Goal: Task Accomplishment & Management: Use online tool/utility

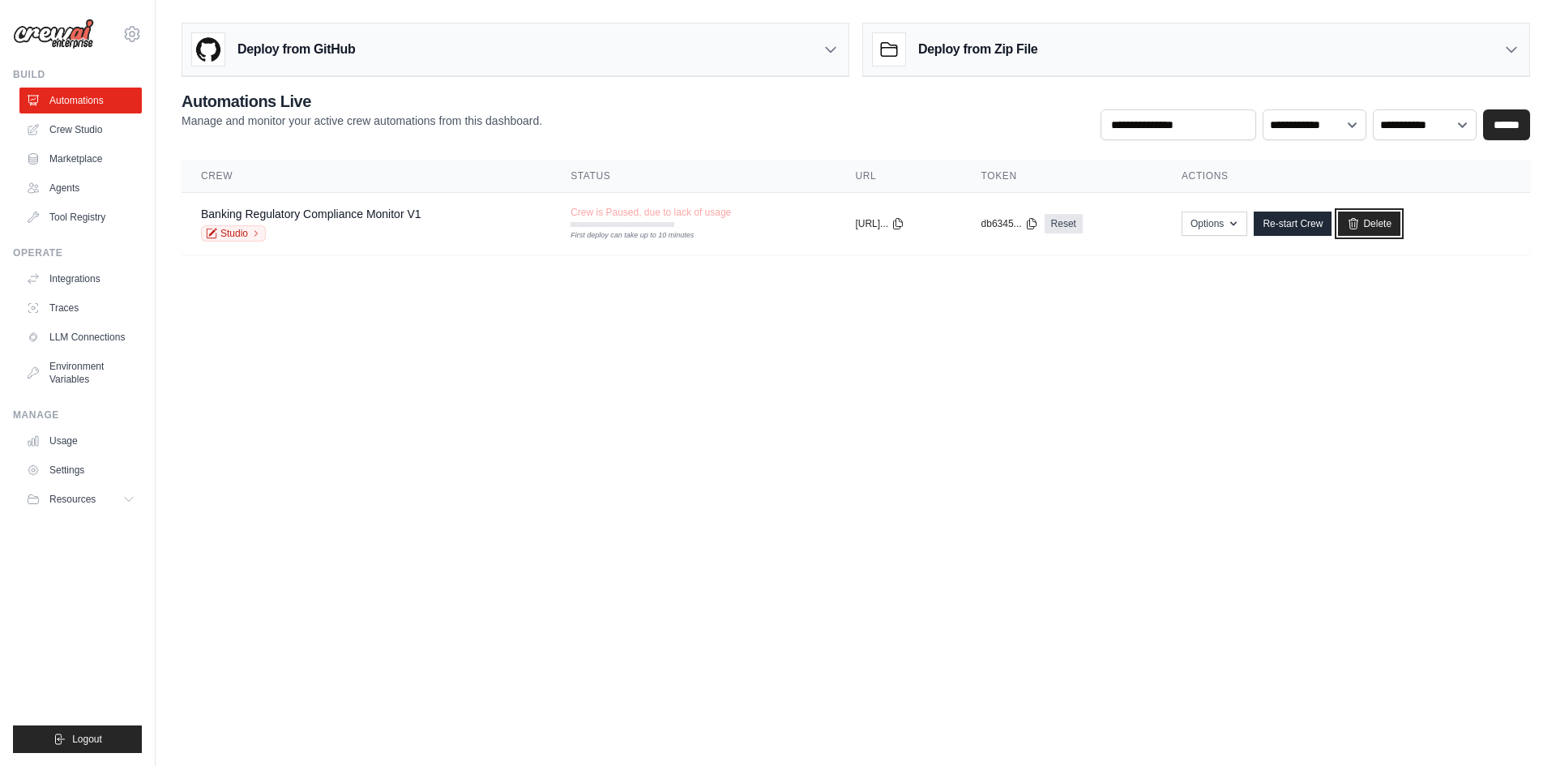
drag, startPoint x: 1389, startPoint y: 228, endPoint x: 847, endPoint y: 72, distance: 563.1
click at [1389, 228] on link "Delete" at bounding box center [1369, 223] width 62 height 24
drag, startPoint x: 1399, startPoint y: 224, endPoint x: 830, endPoint y: 75, distance: 588.6
click at [1399, 224] on link "Delete" at bounding box center [1369, 223] width 62 height 24
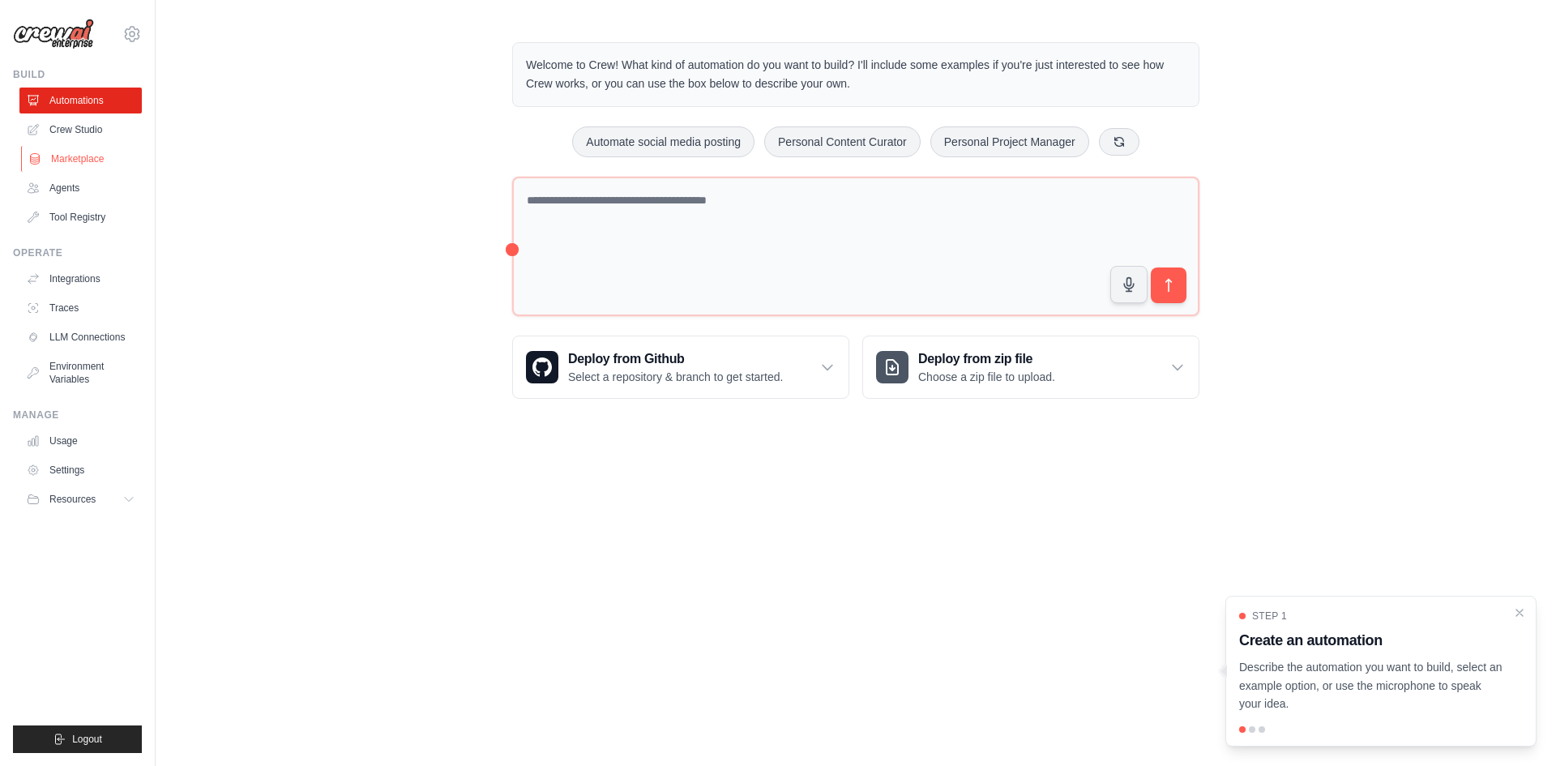
click at [79, 154] on link "Marketplace" at bounding box center [82, 159] width 122 height 26
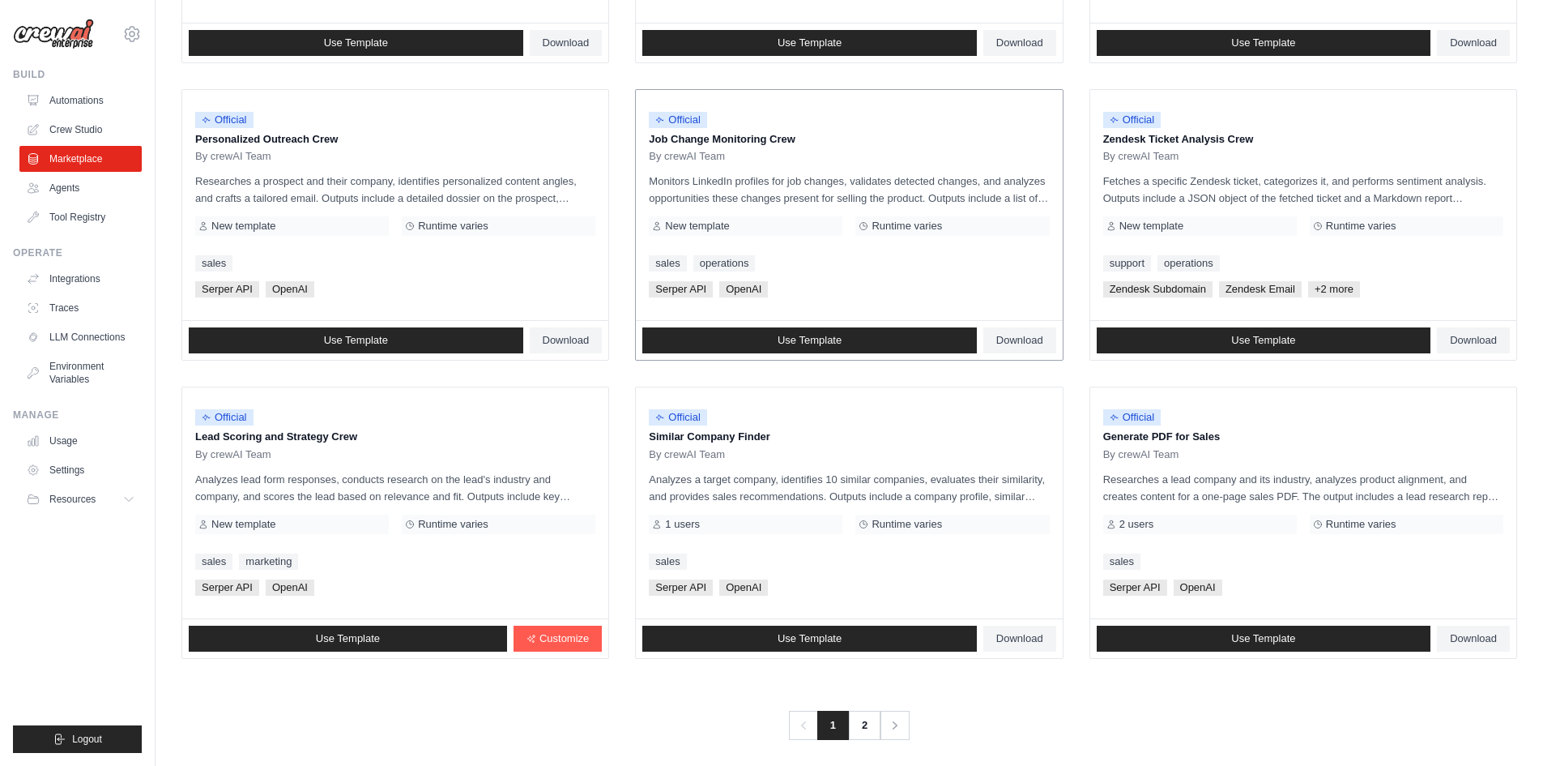
scroll to position [729, 0]
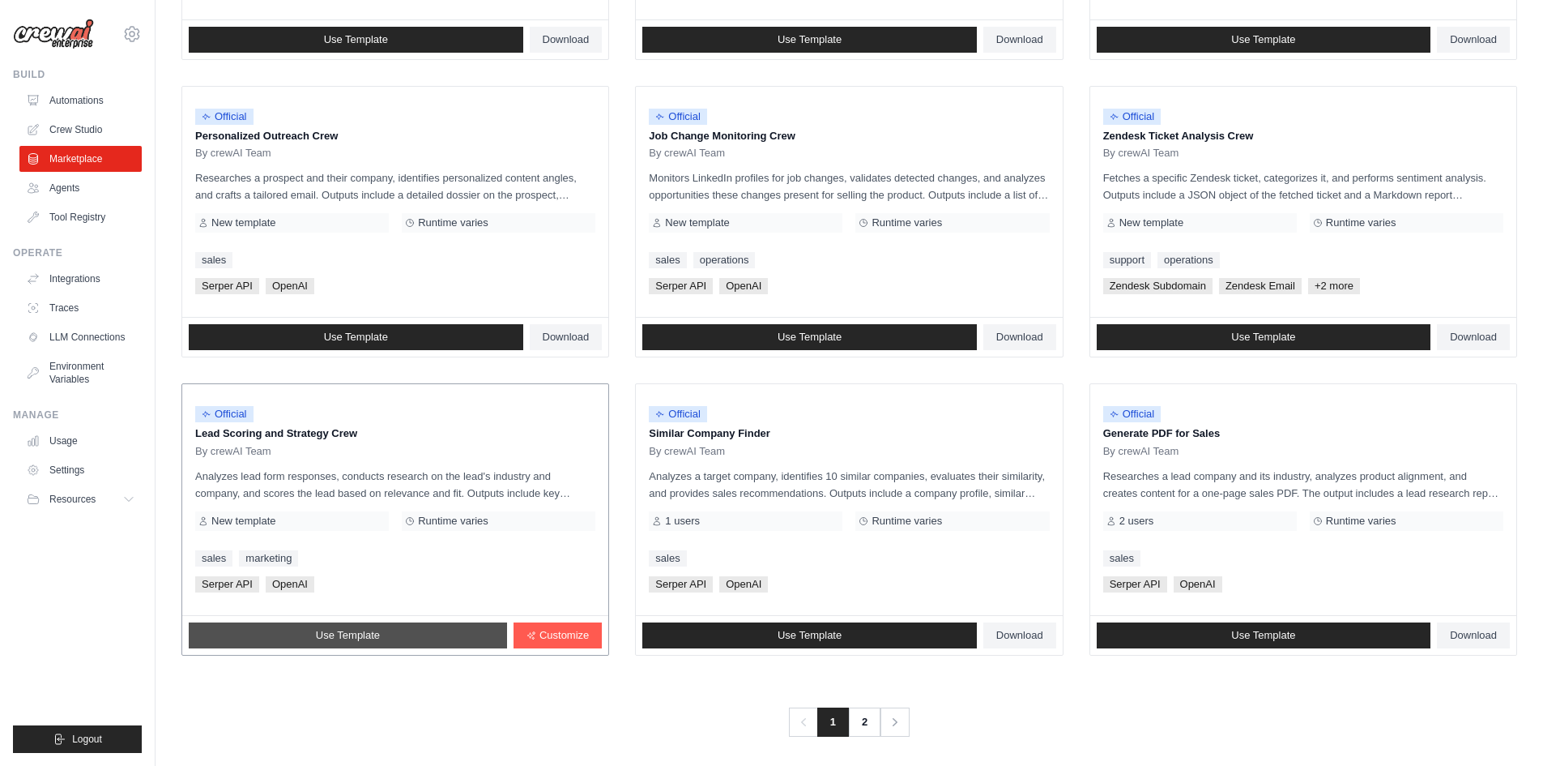
click at [484, 634] on link "Use Template" at bounding box center [348, 635] width 318 height 26
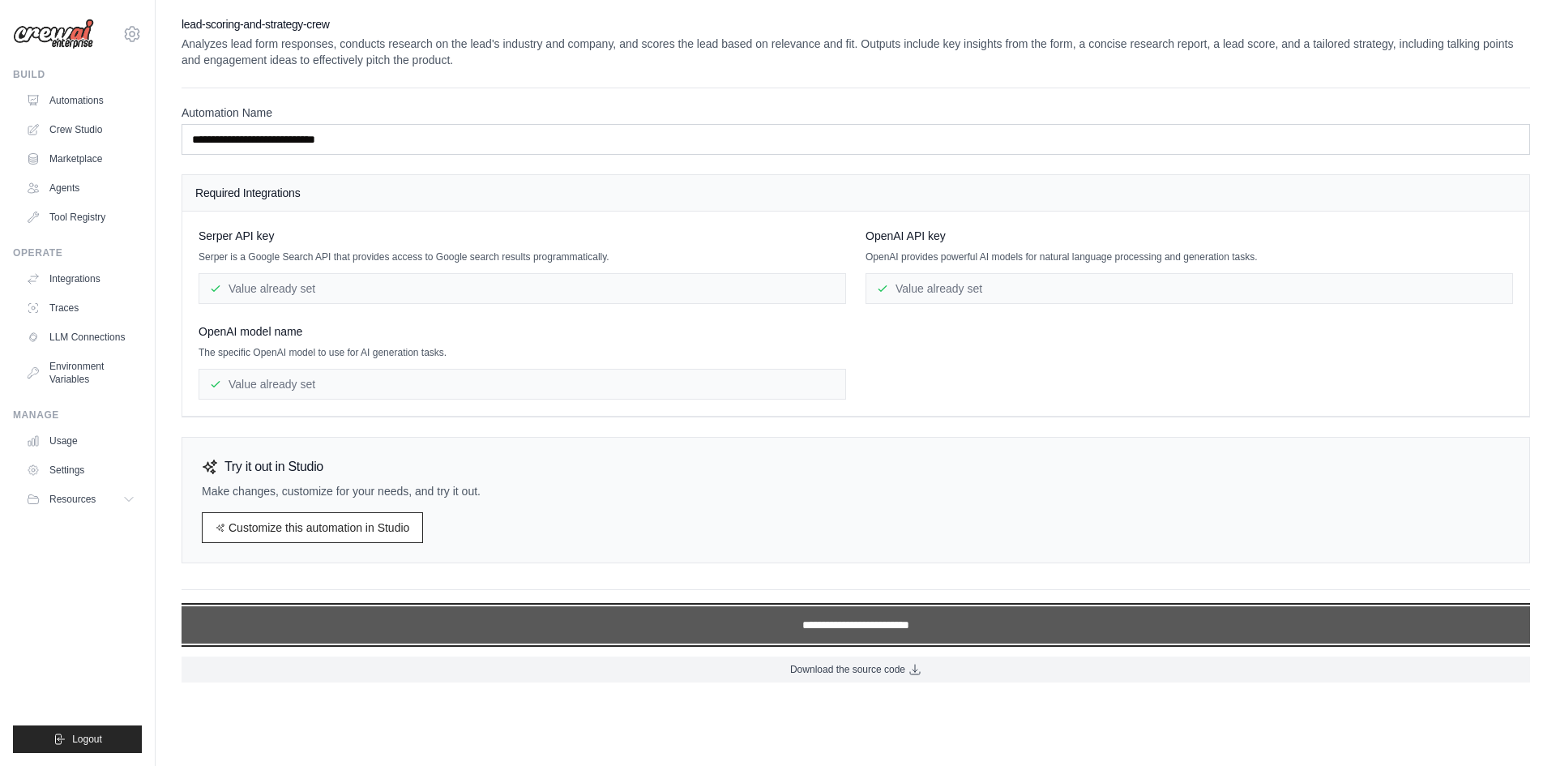
click at [784, 622] on input "**********" at bounding box center [855, 624] width 1348 height 37
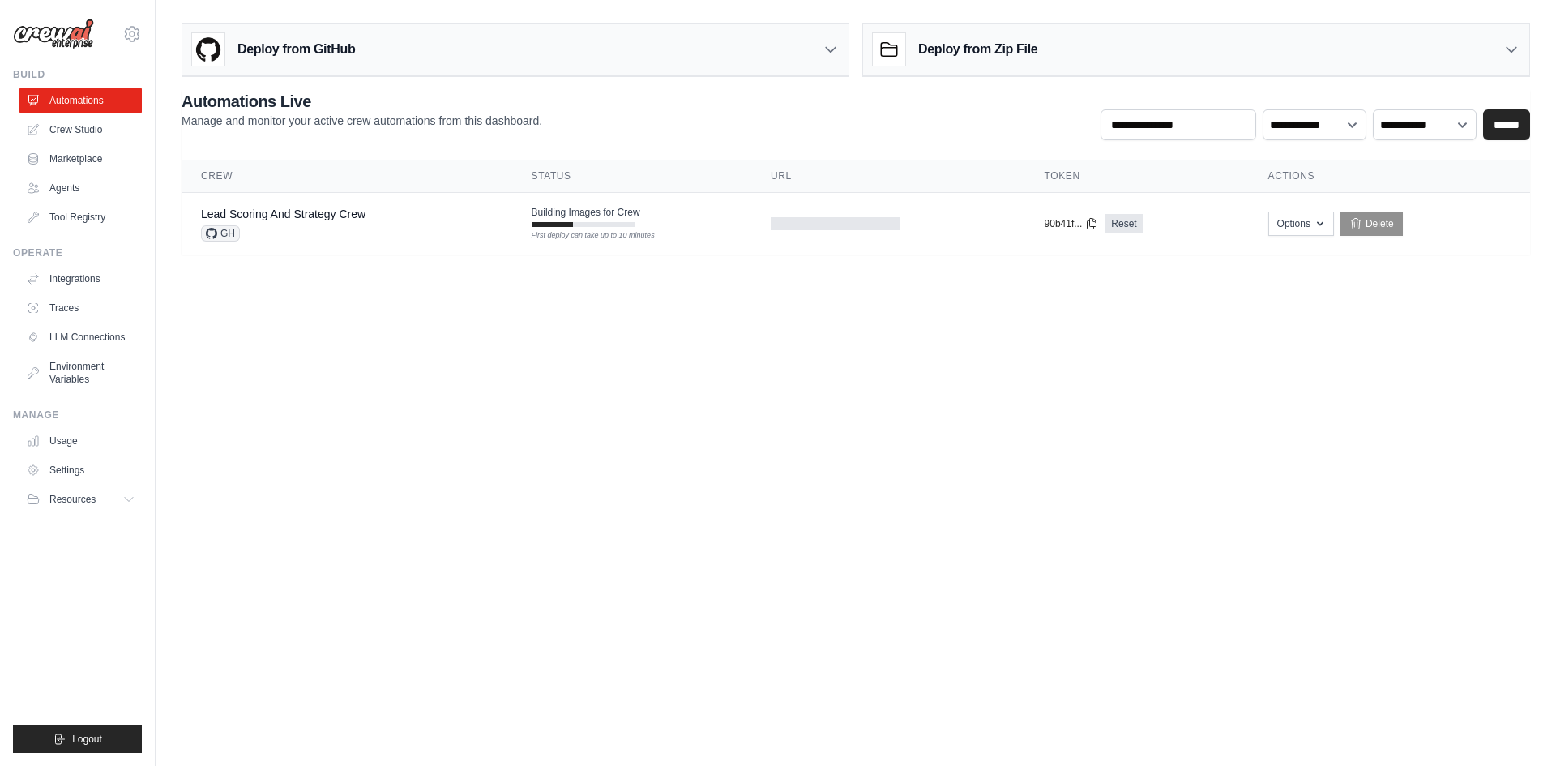
drag, startPoint x: 695, startPoint y: 514, endPoint x: 702, endPoint y: 606, distance: 91.8
click at [695, 514] on body "[PERSON_NAME][EMAIL_ADDRESS][DOMAIN_NAME] Settings Build Automations Crew Studio" at bounding box center [778, 383] width 1556 height 766
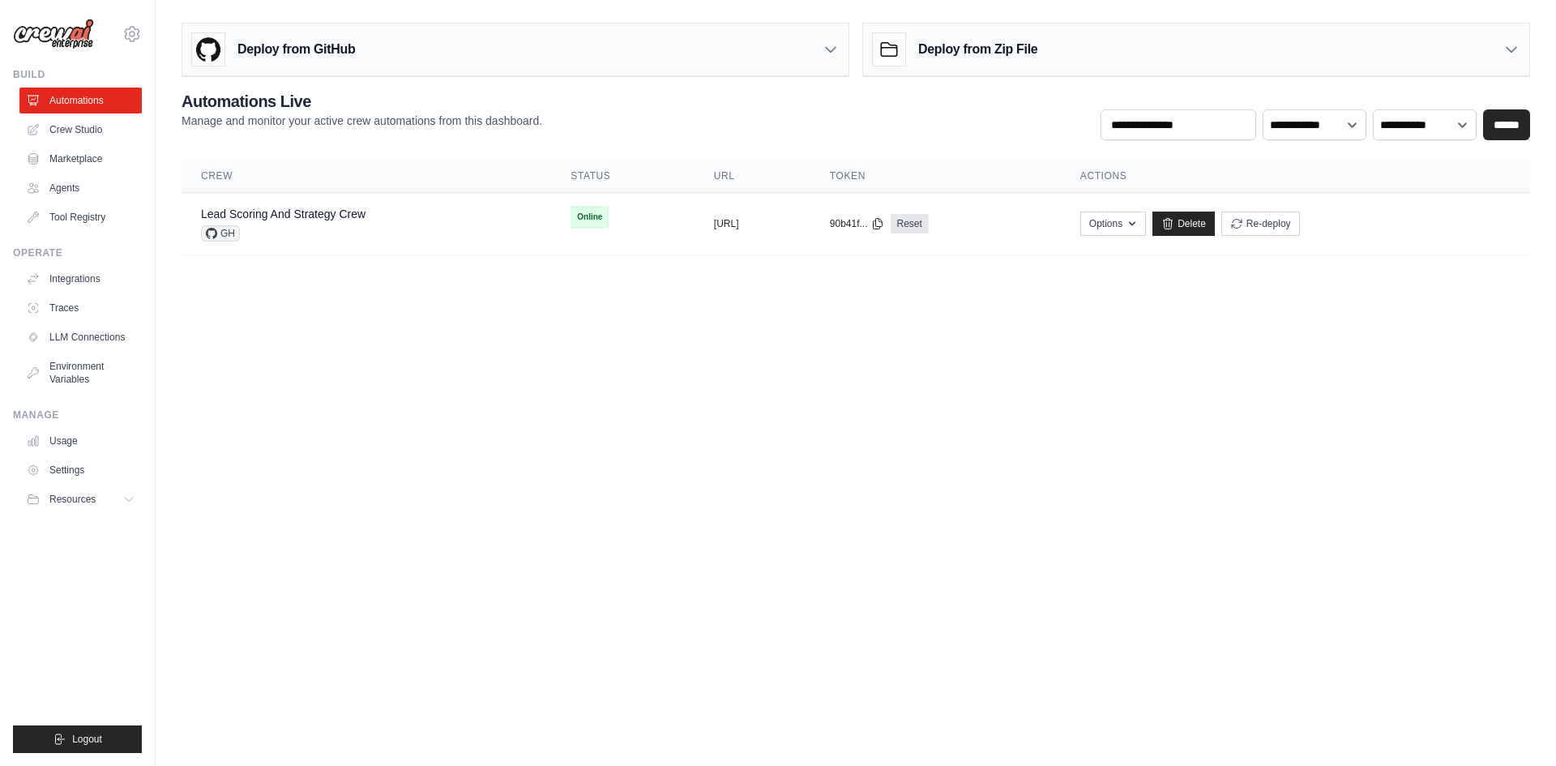
click at [375, 321] on body "[PERSON_NAME][EMAIL_ADDRESS][DOMAIN_NAME] Settings Build Automations Crew Studio" at bounding box center [778, 383] width 1556 height 766
click at [775, 454] on body "[PERSON_NAME][EMAIL_ADDRESS][DOMAIN_NAME] Settings Build Automations Crew Studio" at bounding box center [778, 383] width 1556 height 766
click at [357, 211] on link "Lead Scoring And Strategy Crew" at bounding box center [283, 213] width 164 height 13
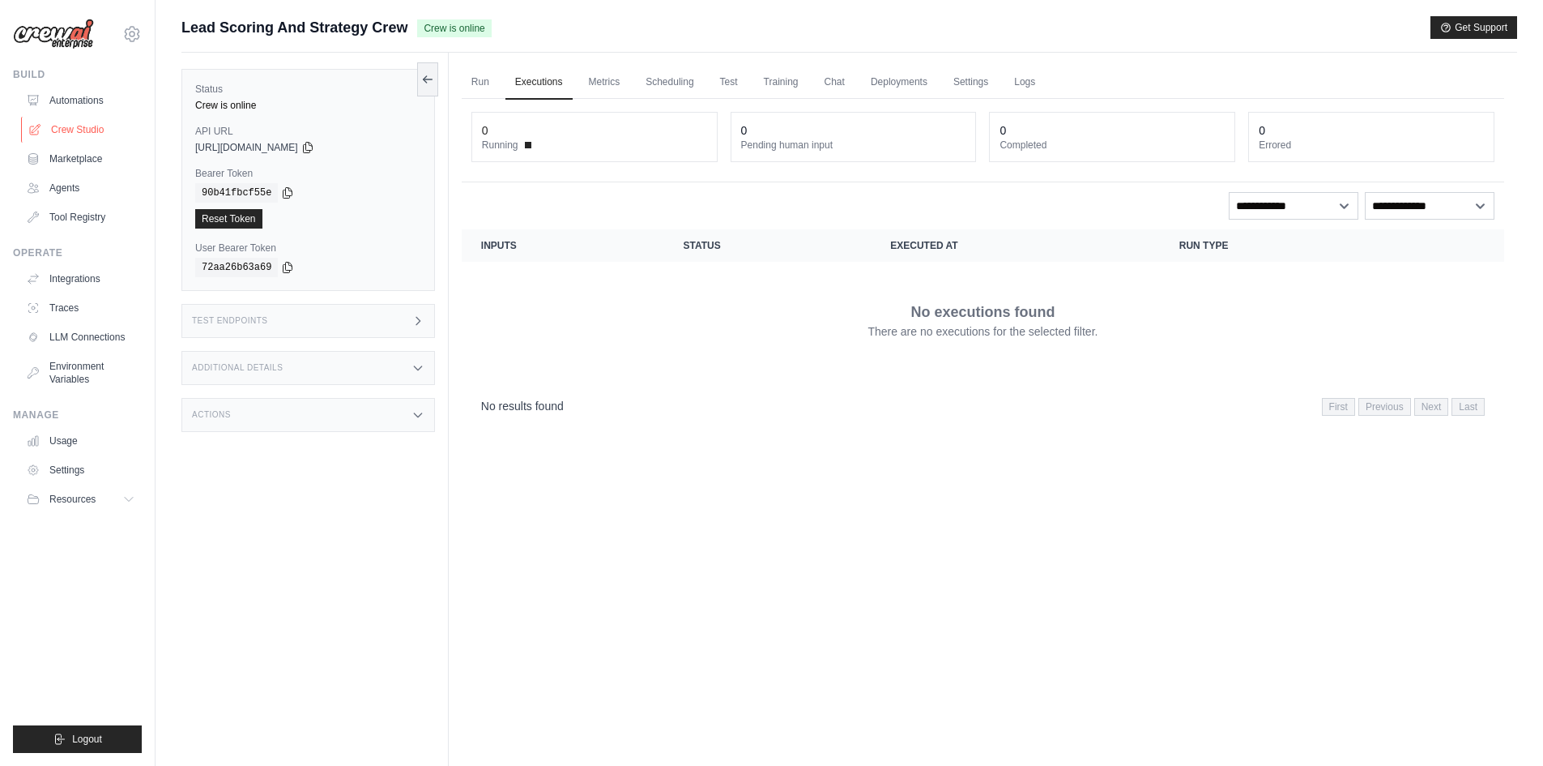
click at [77, 134] on link "Crew Studio" at bounding box center [82, 130] width 122 height 26
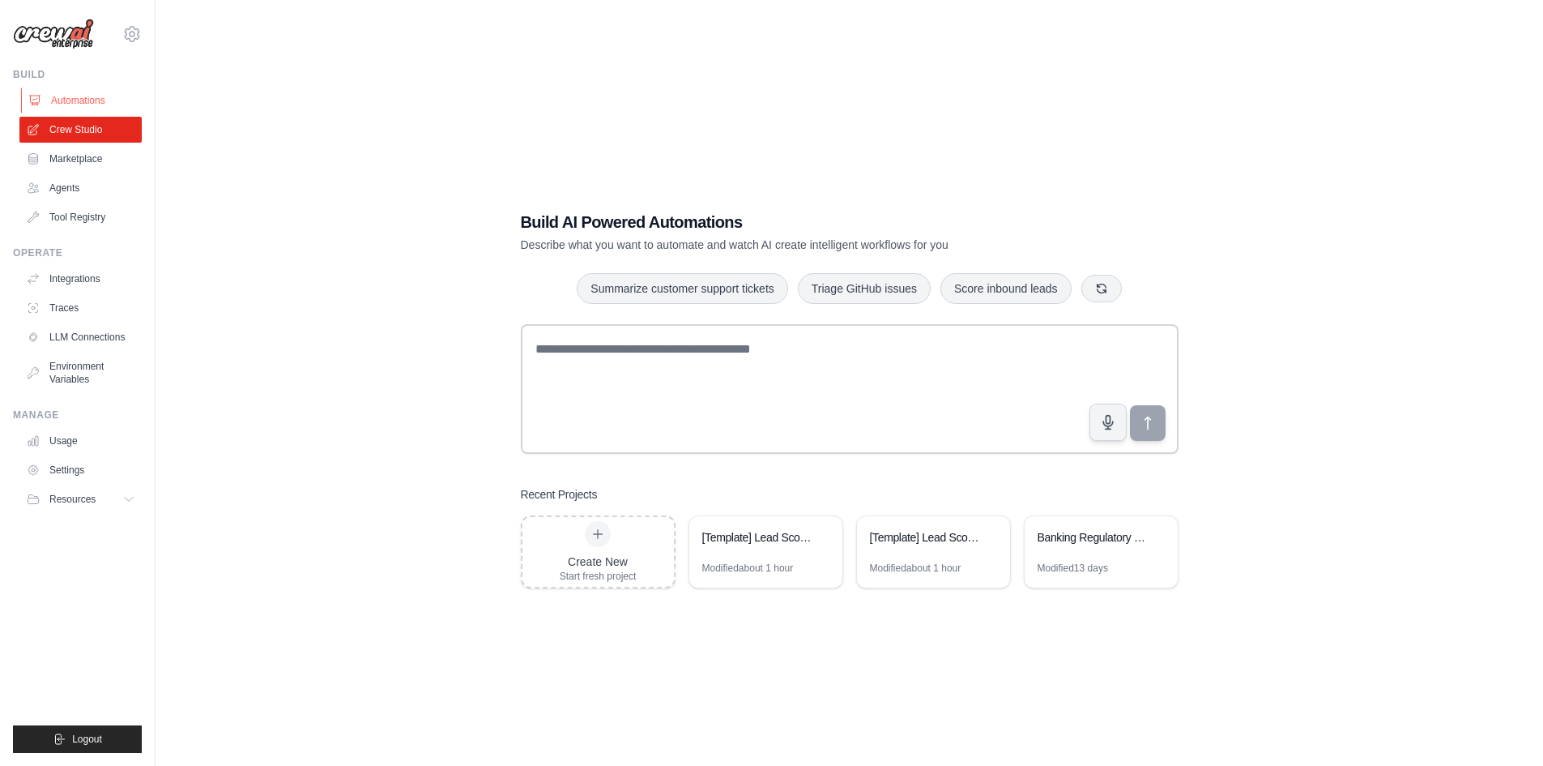
click at [84, 95] on link "Automations" at bounding box center [82, 101] width 122 height 26
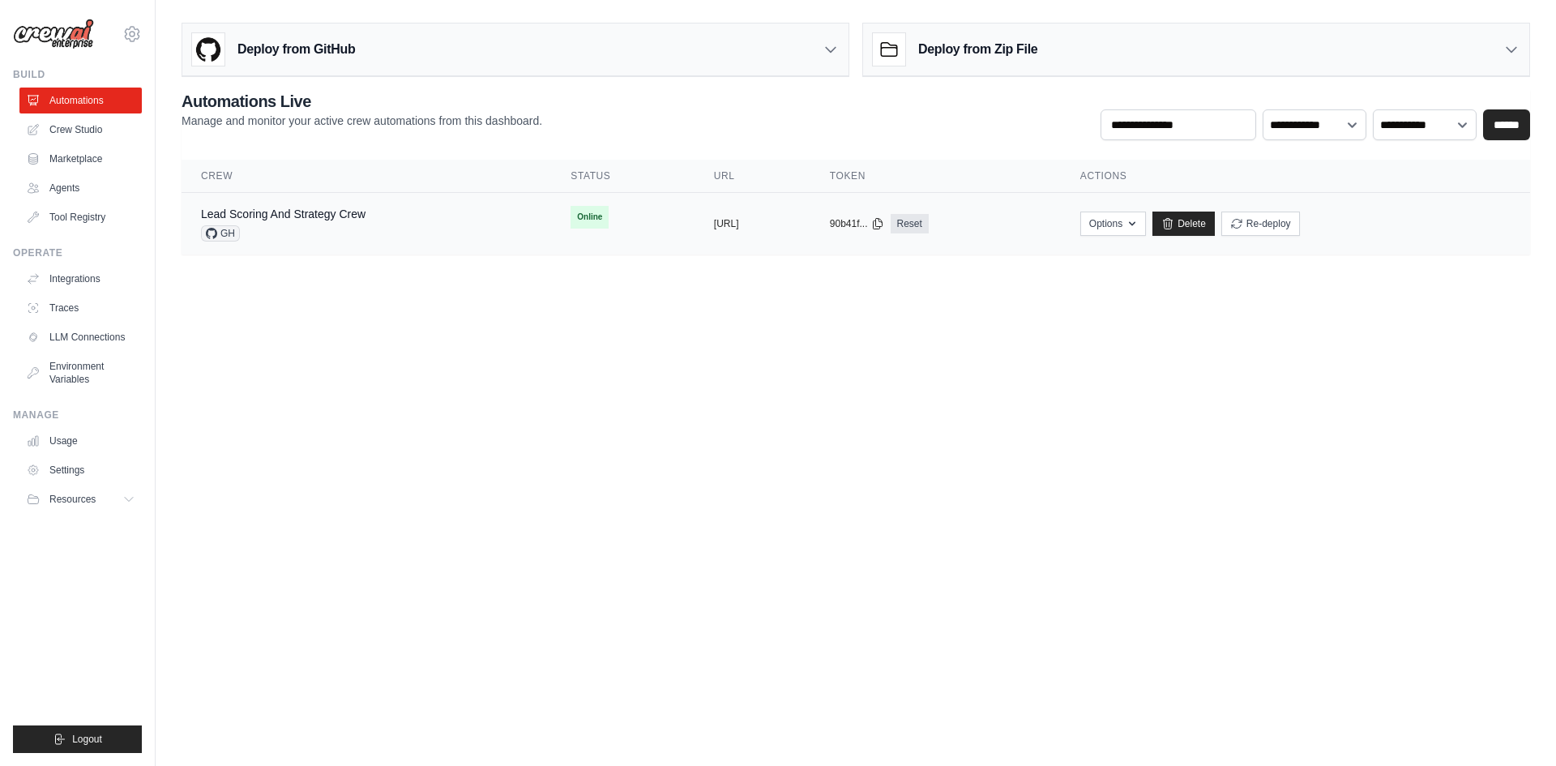
click at [1198, 240] on td "Options Chat with this Crew Export React JSX Component Export React TSX Compone…" at bounding box center [1295, 224] width 469 height 62
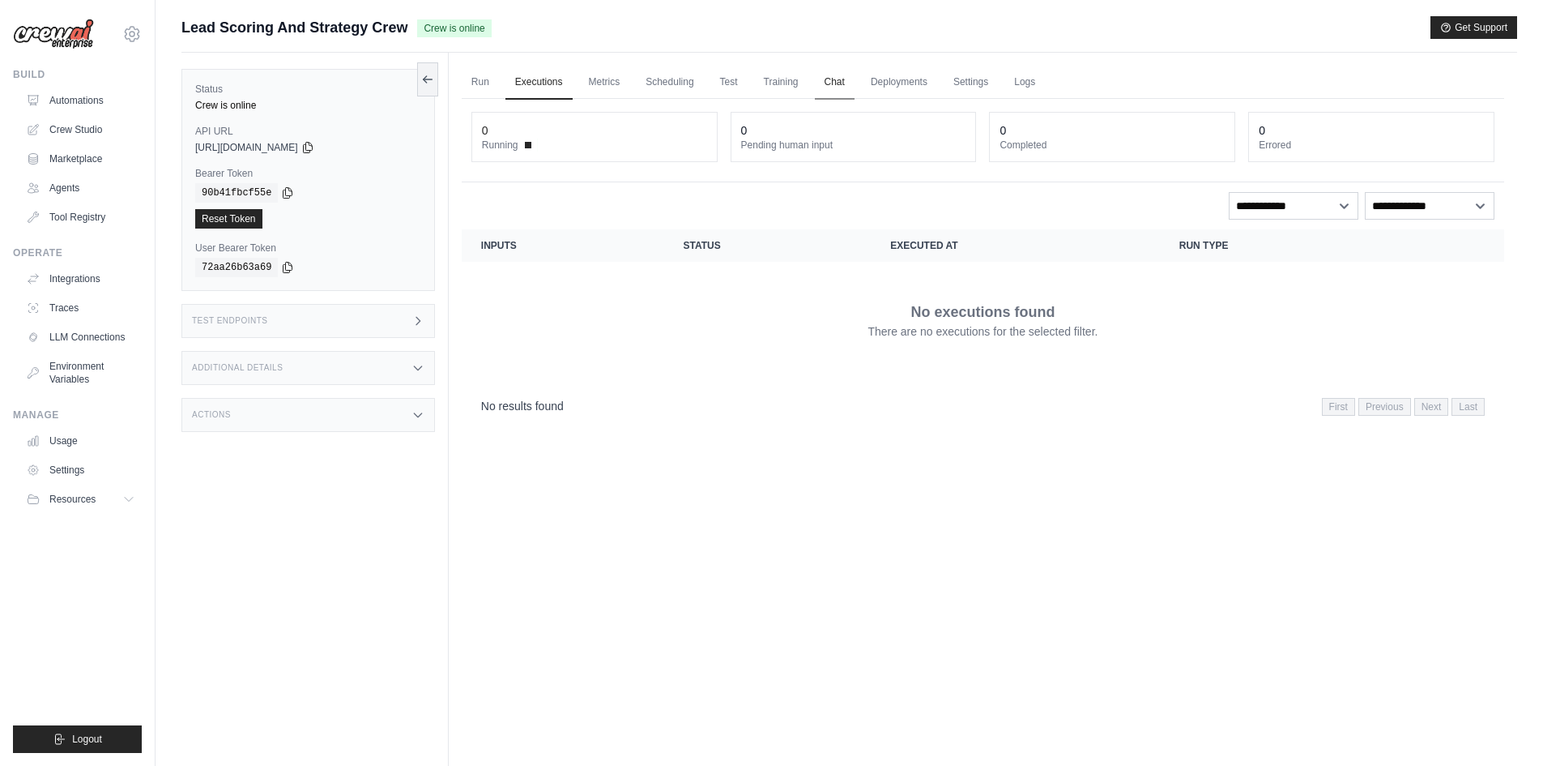
click at [831, 85] on link "Chat" at bounding box center [835, 83] width 40 height 34
click at [600, 83] on link "Metrics" at bounding box center [604, 83] width 51 height 34
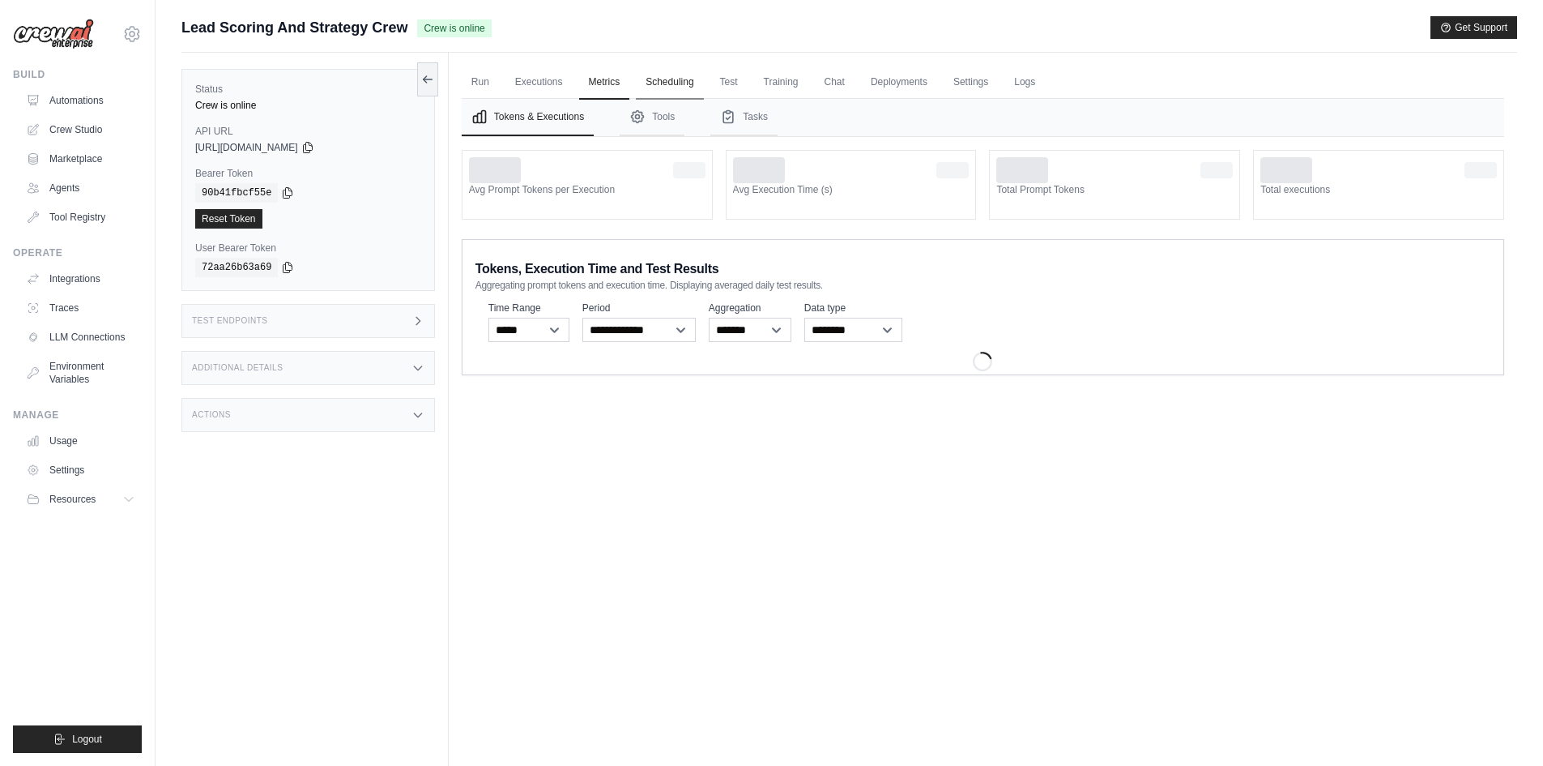
click at [657, 81] on link "Scheduling" at bounding box center [669, 83] width 67 height 34
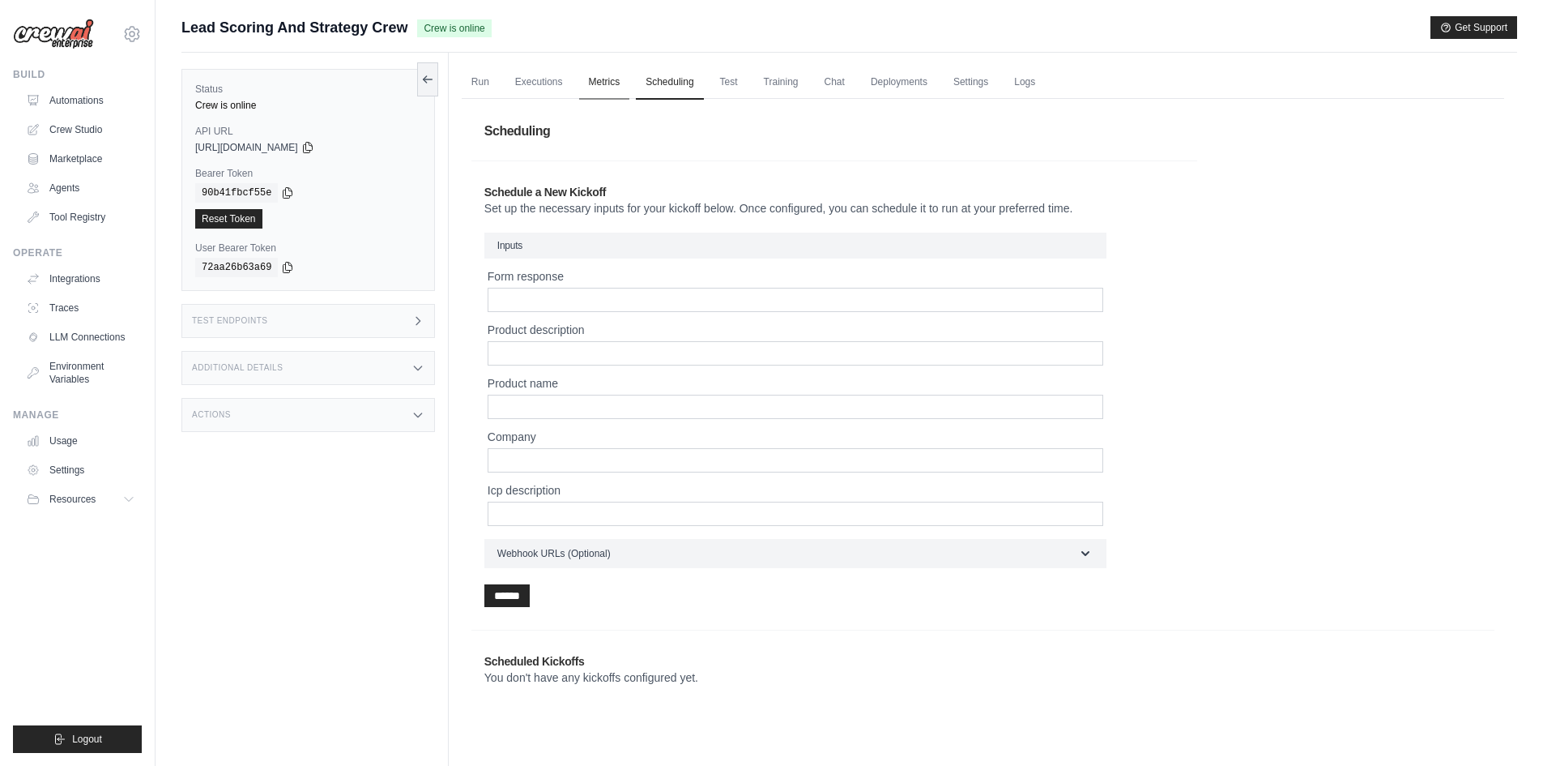
click at [614, 77] on link "Metrics" at bounding box center [604, 83] width 51 height 34
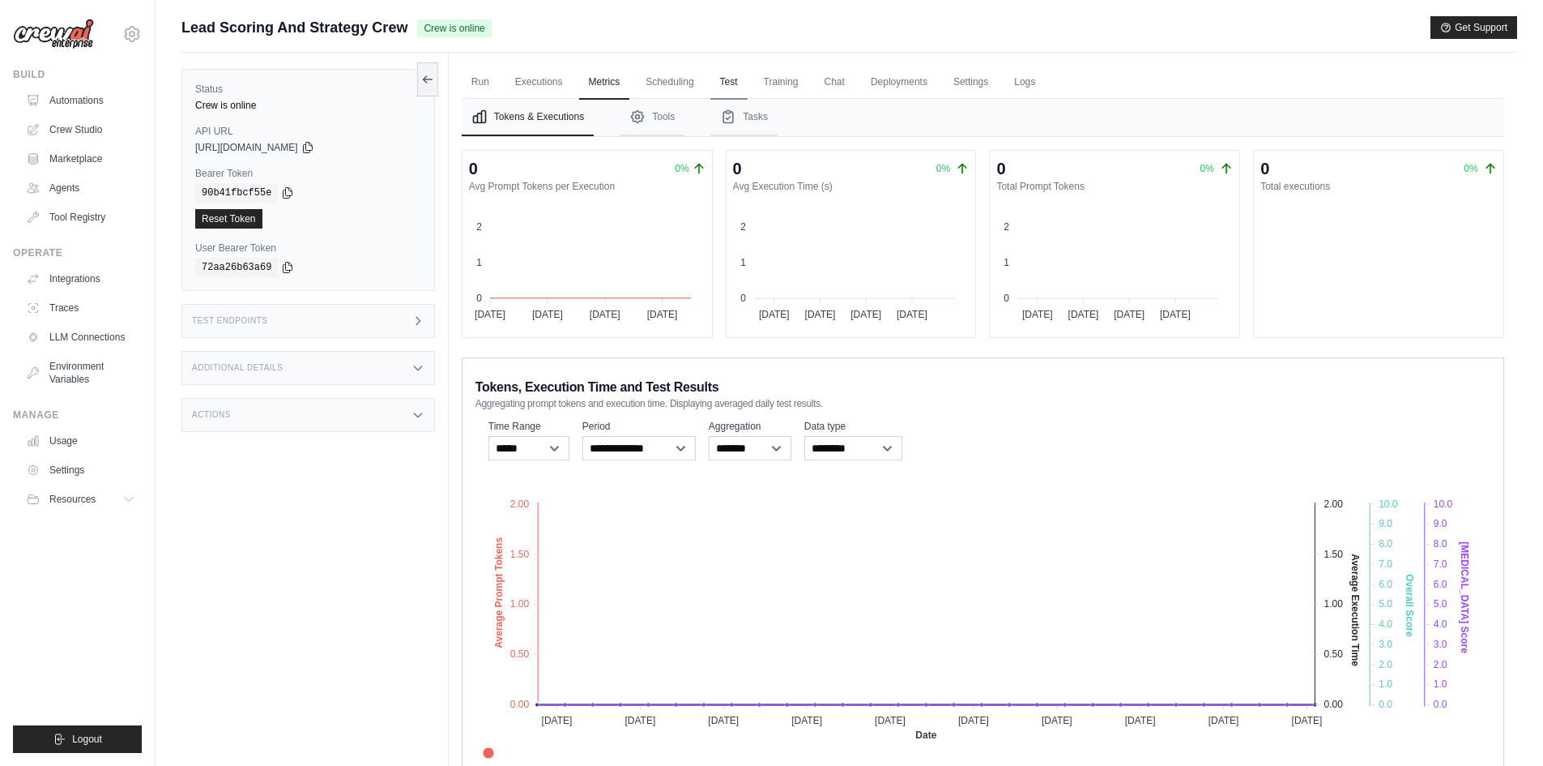
click at [726, 80] on link "Test" at bounding box center [729, 83] width 37 height 34
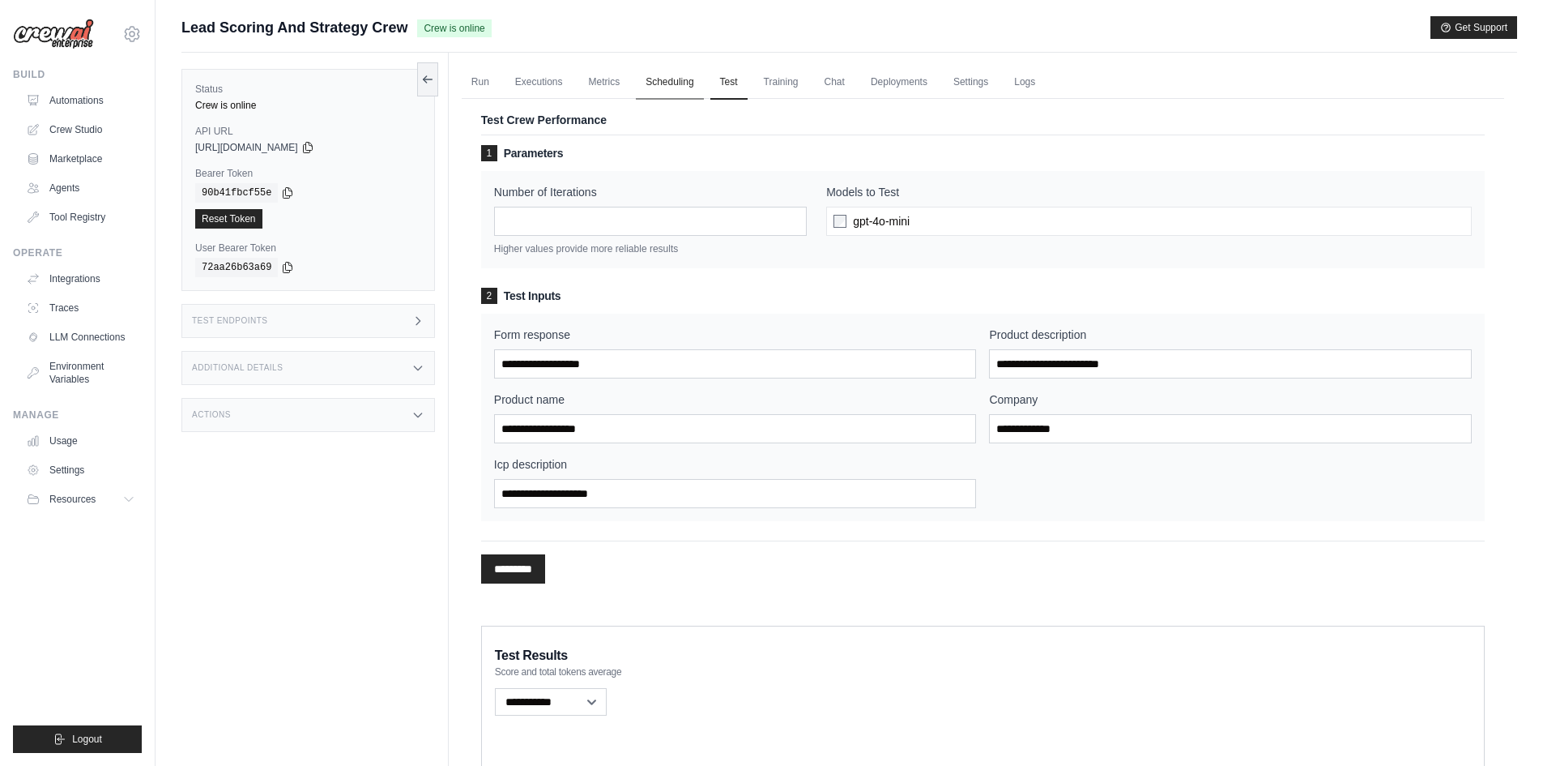
click at [682, 79] on link "Scheduling" at bounding box center [669, 83] width 67 height 34
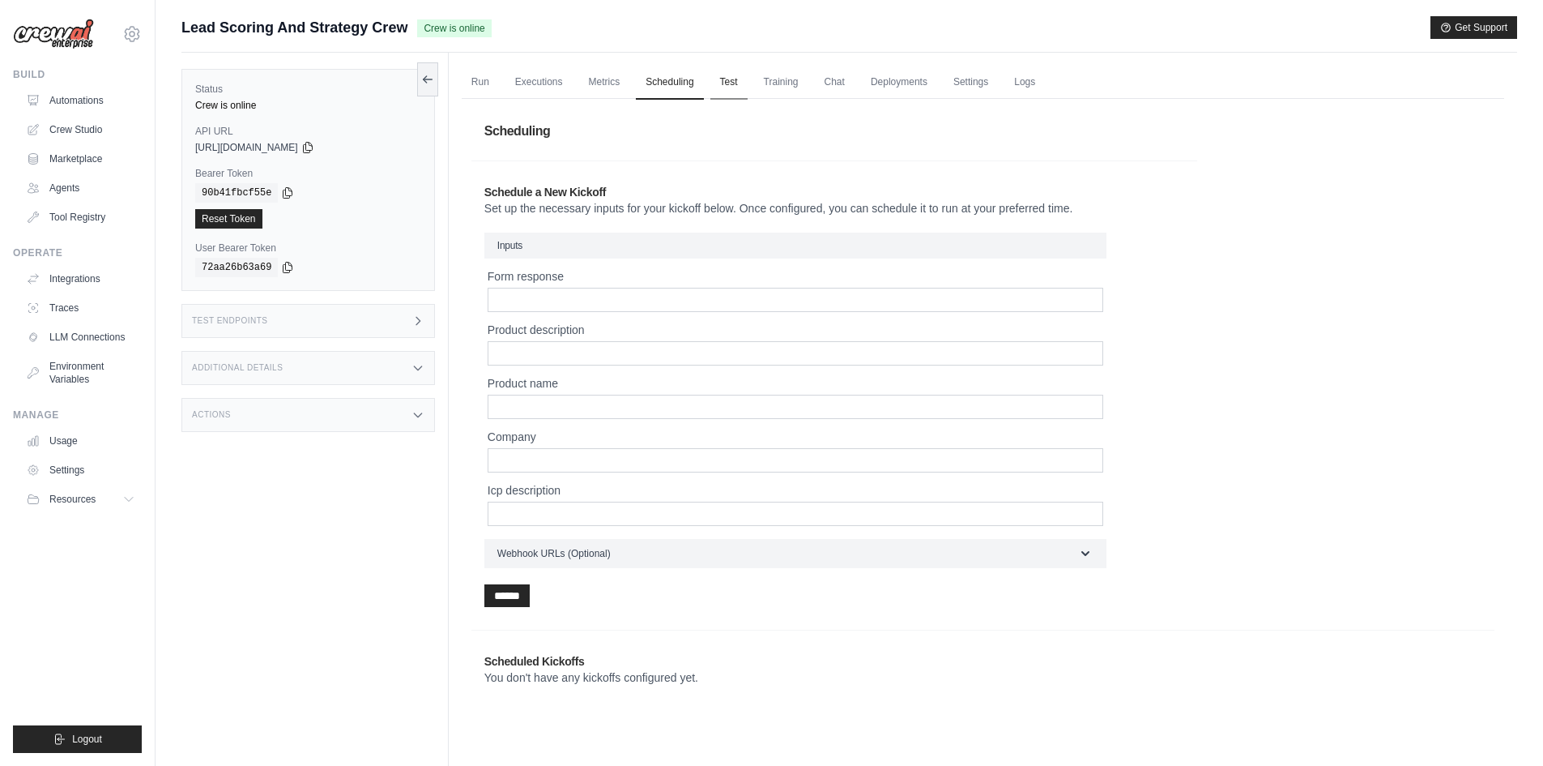
click at [732, 79] on link "Test" at bounding box center [729, 83] width 37 height 34
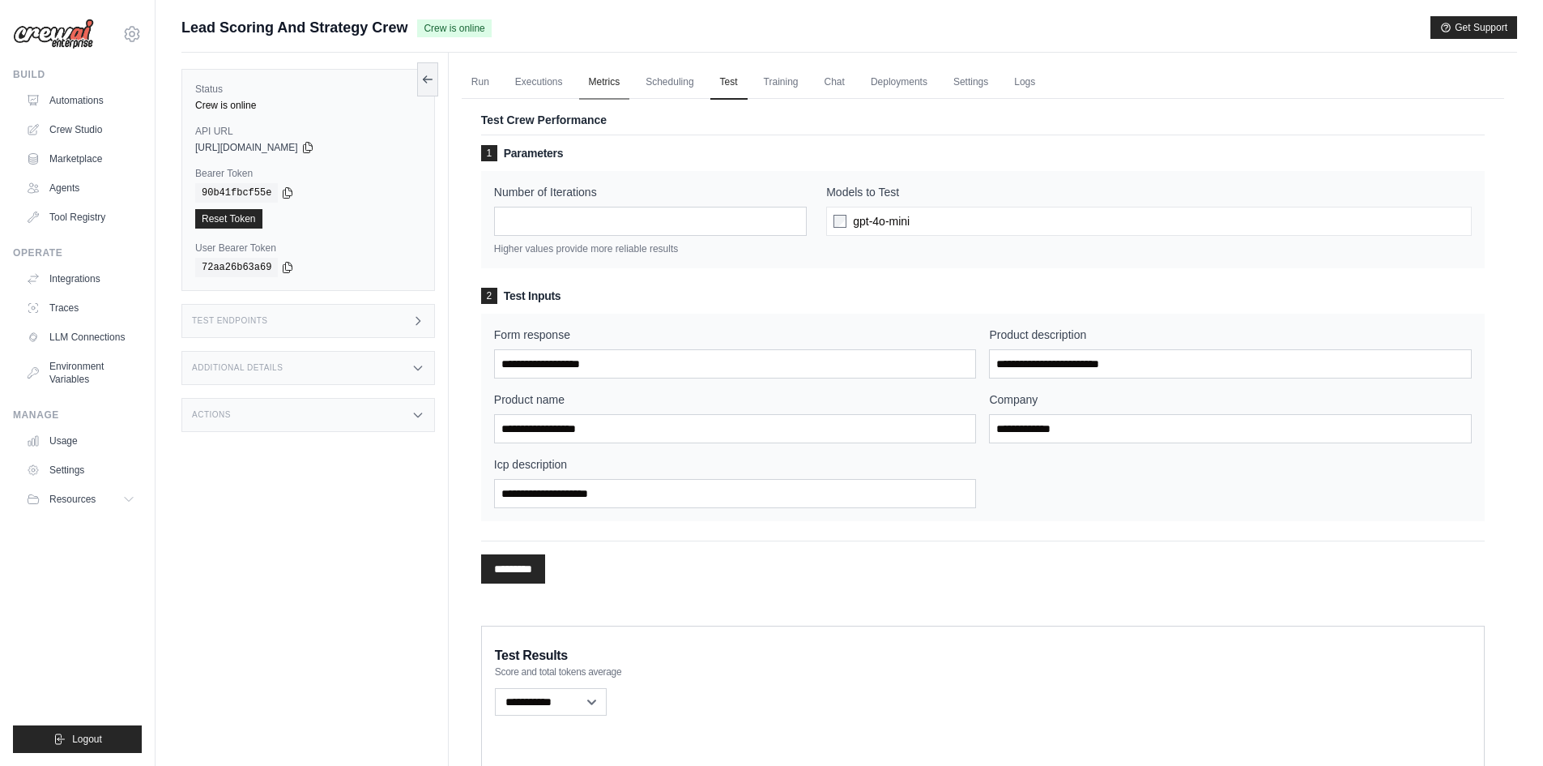
click at [604, 83] on link "Metrics" at bounding box center [604, 83] width 51 height 34
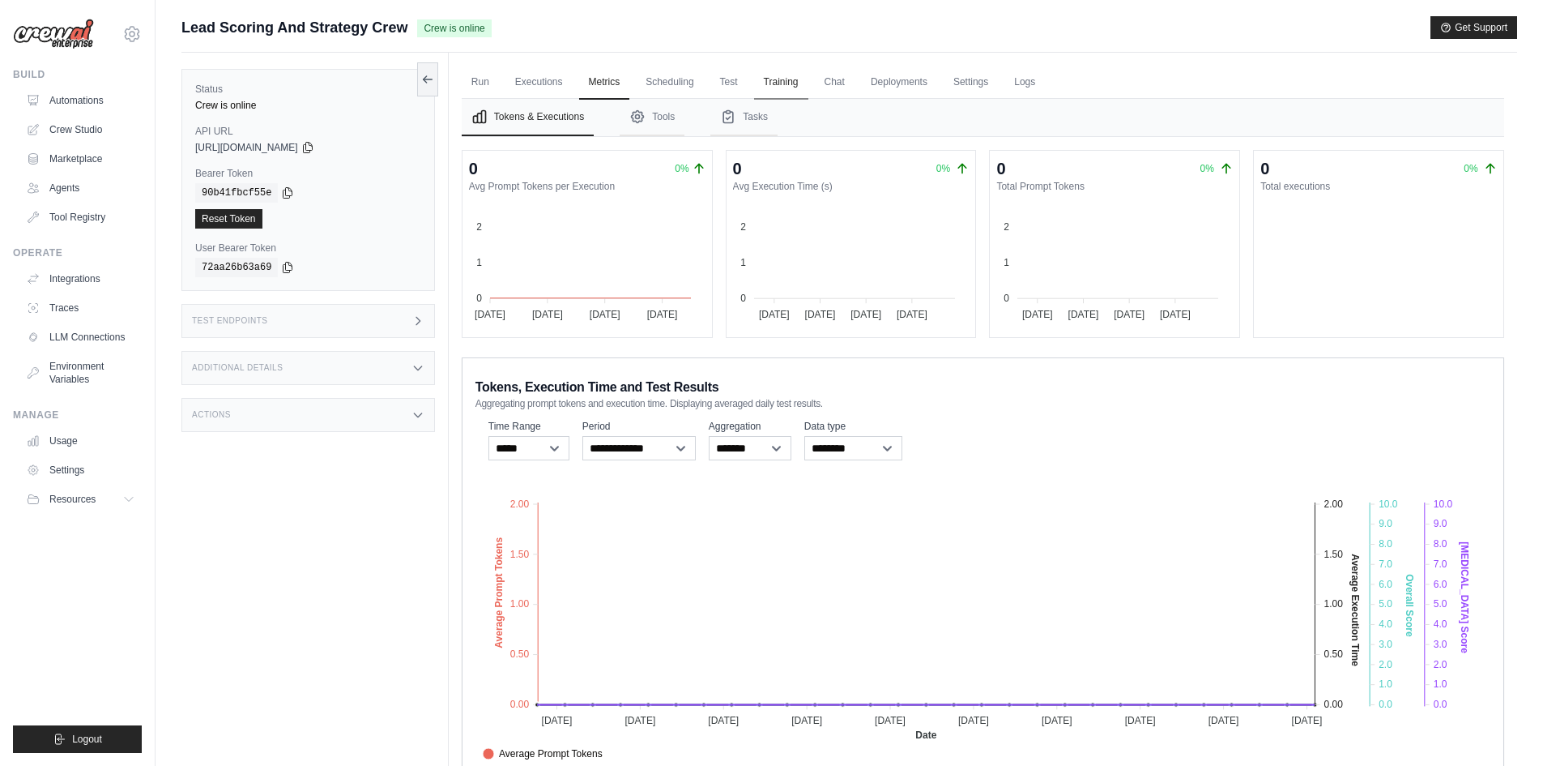
click at [783, 76] on link "Training" at bounding box center [781, 83] width 54 height 34
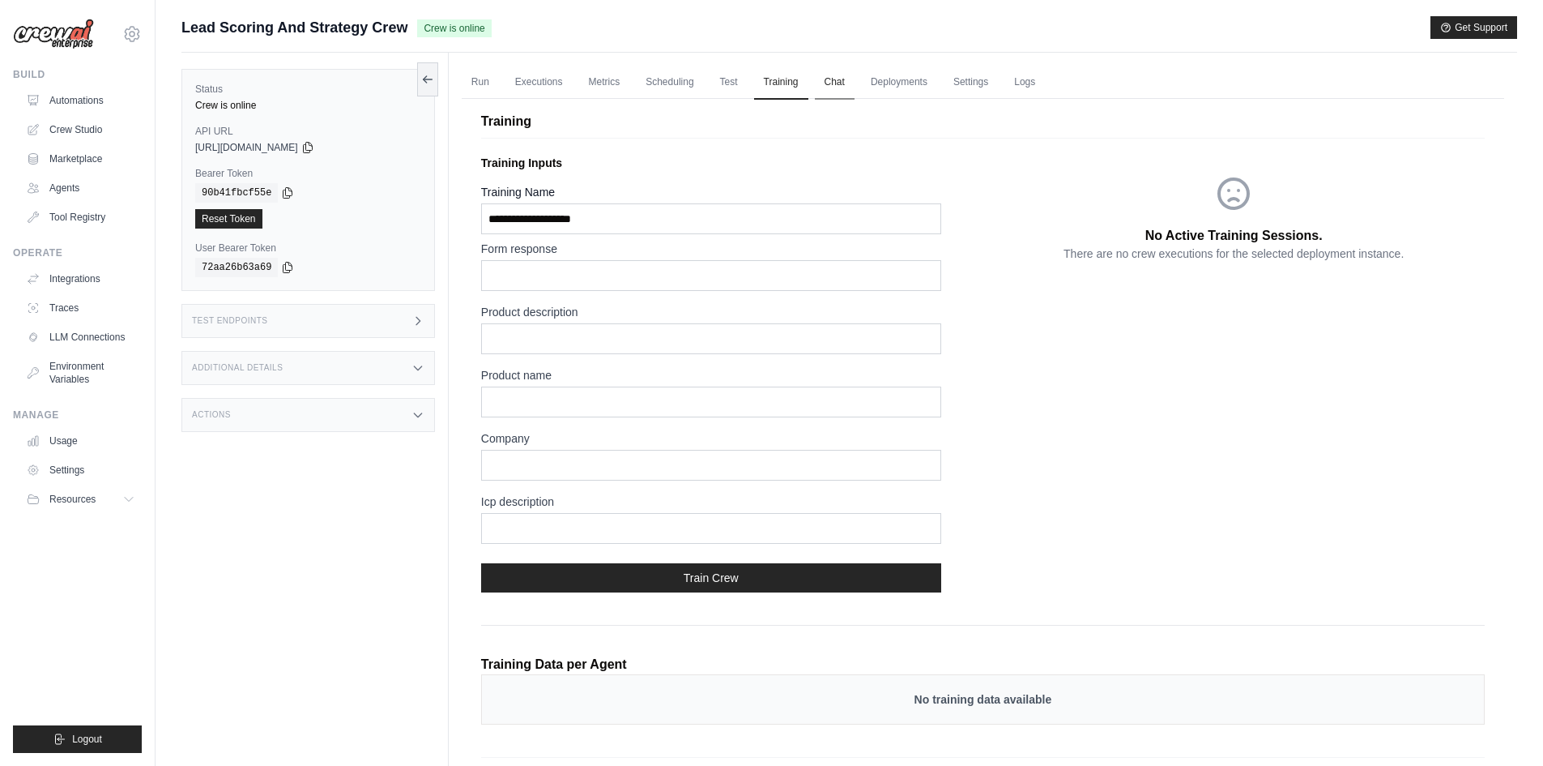
click at [830, 83] on link "Chat" at bounding box center [835, 83] width 40 height 34
click at [924, 84] on link "Deployments" at bounding box center [899, 83] width 76 height 34
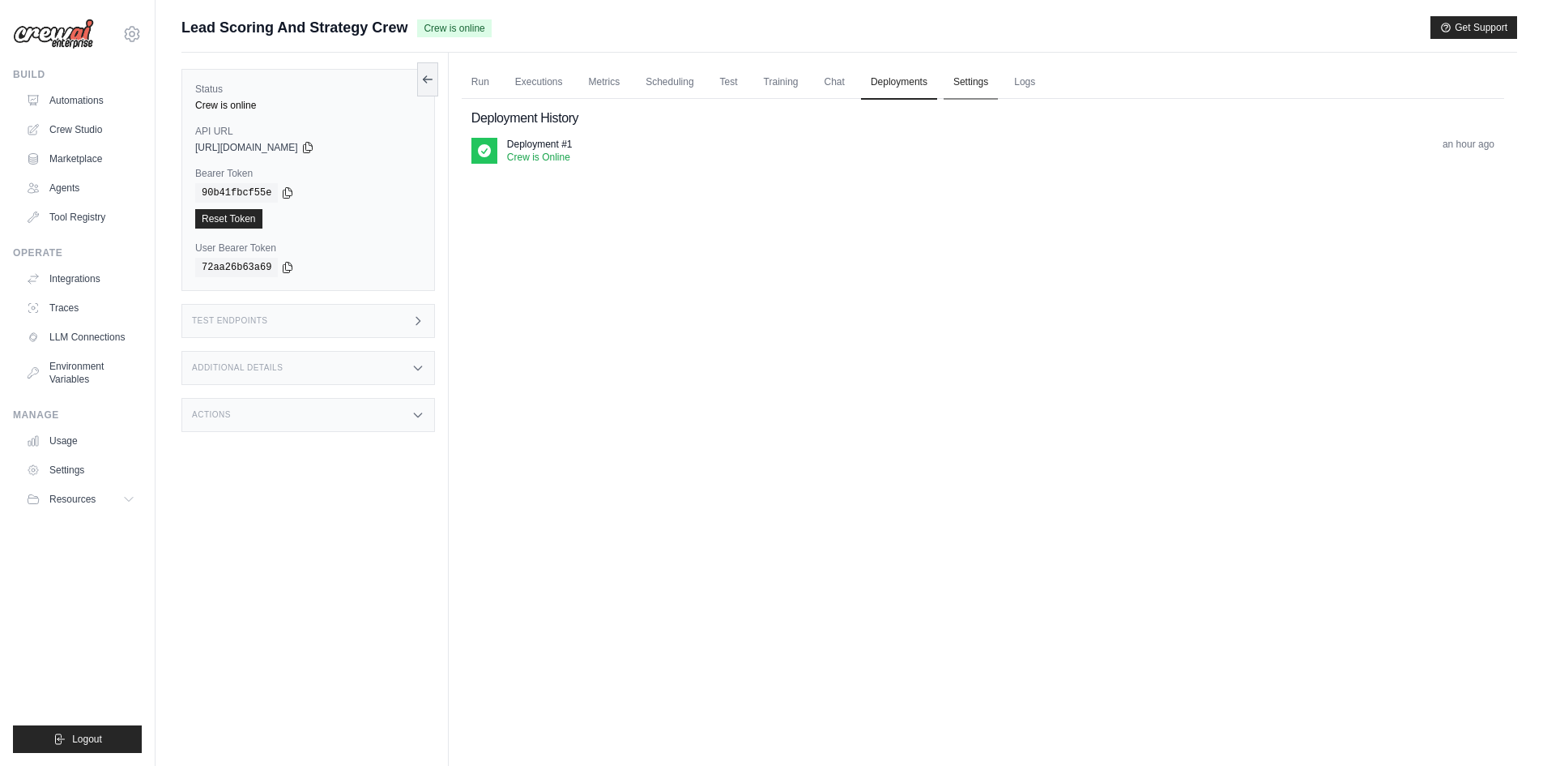
click at [976, 89] on link "Settings" at bounding box center [971, 83] width 54 height 34
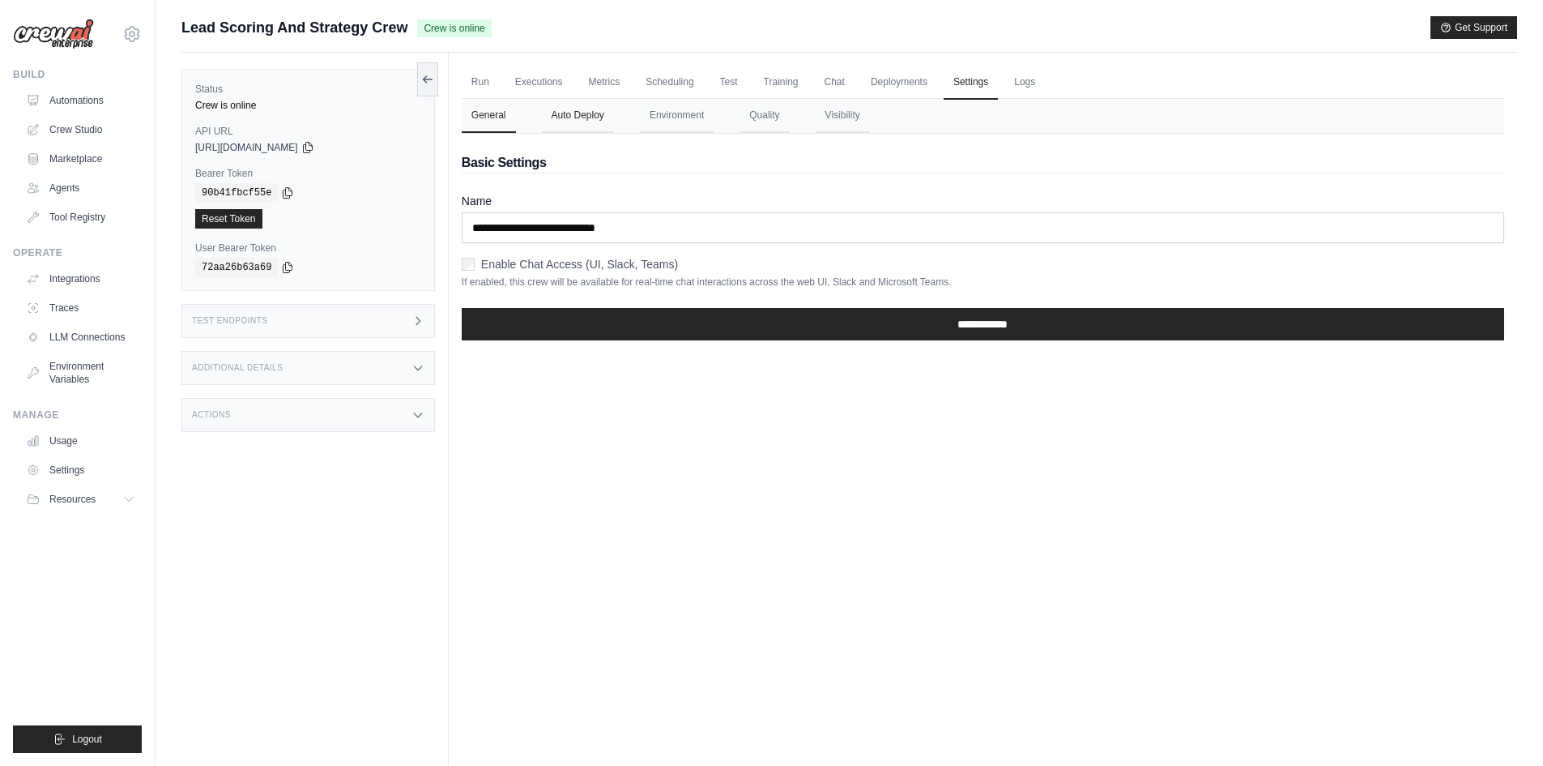
click at [589, 118] on button "Auto Deploy" at bounding box center [578, 116] width 72 height 34
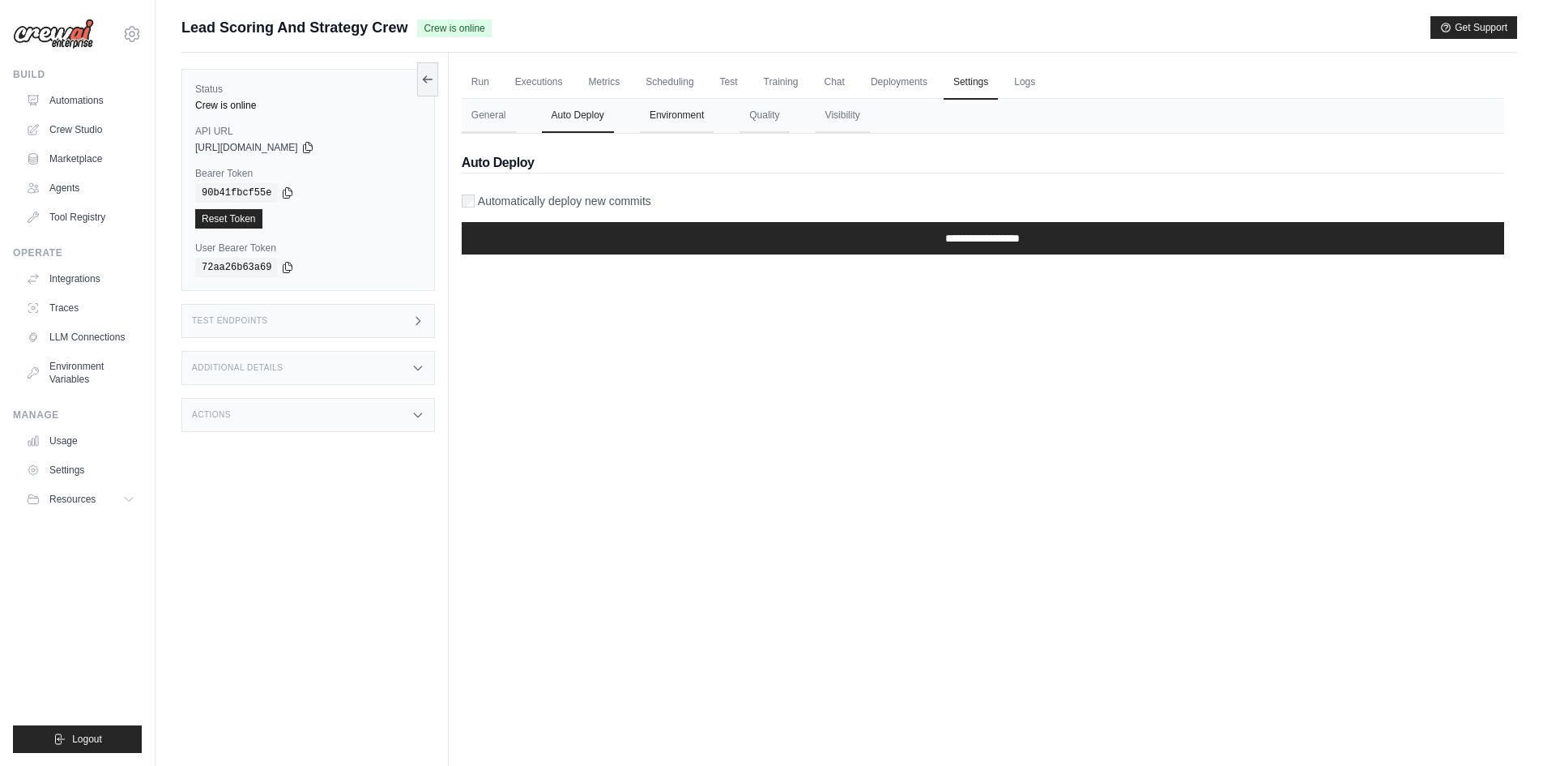
click at [655, 117] on button "Environment" at bounding box center [677, 116] width 74 height 34
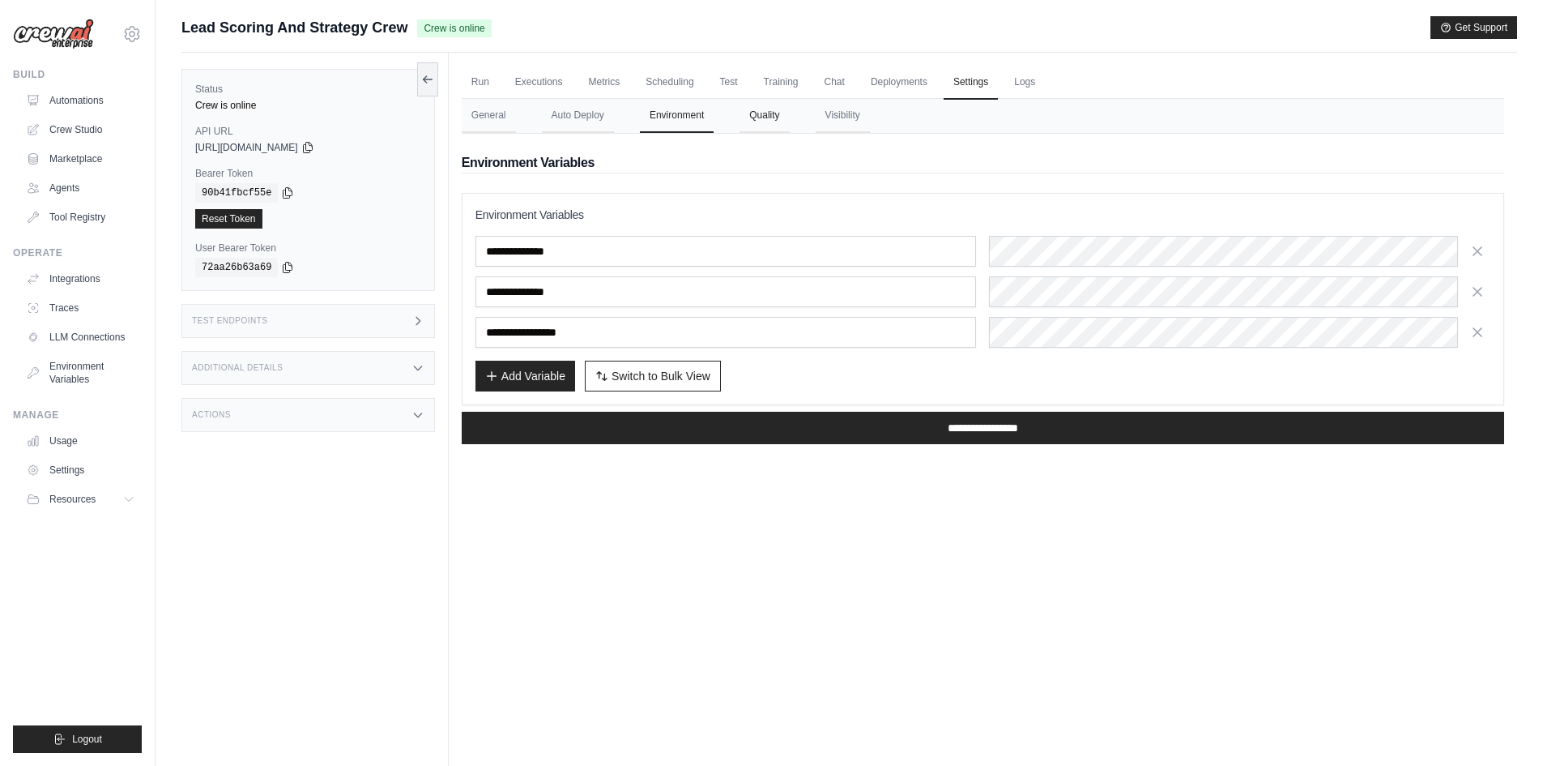
click at [771, 118] on button "Quality" at bounding box center [764, 116] width 49 height 34
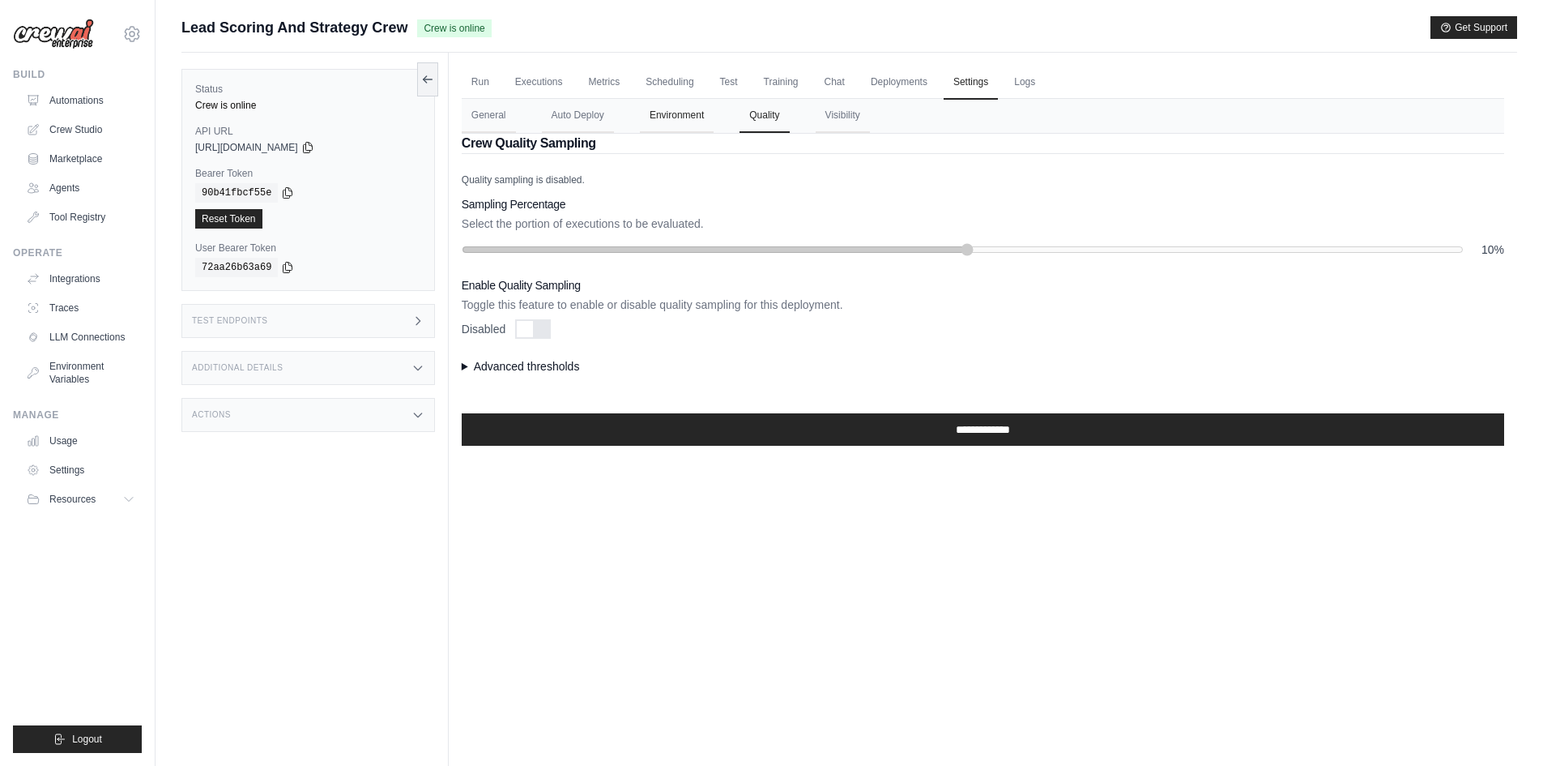
click at [690, 119] on button "Environment" at bounding box center [677, 116] width 74 height 34
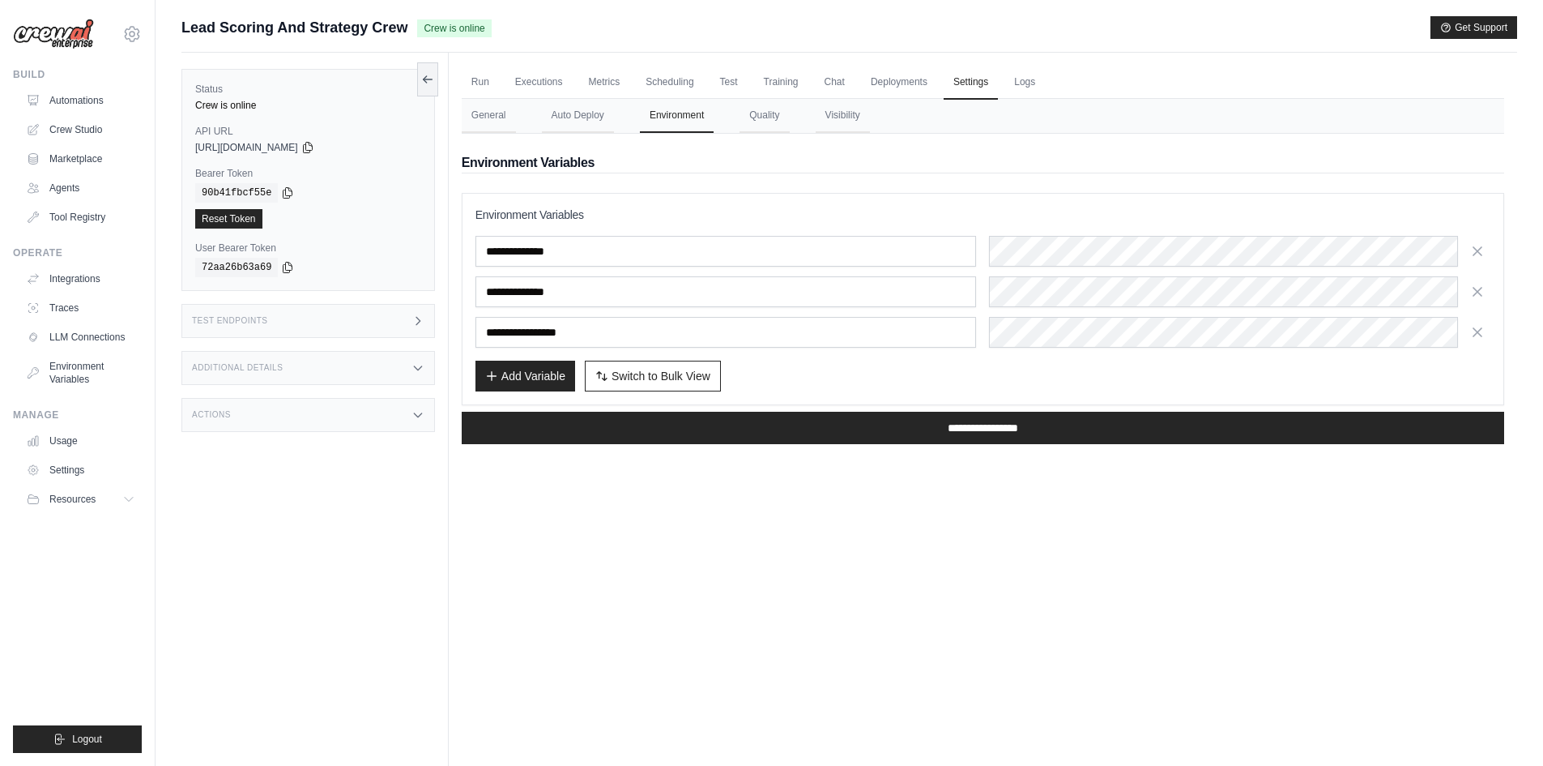
click at [900, 581] on div "Run Executions Metrics Scheduling Test Training Chat Deployments Settings Logs …" at bounding box center [983, 436] width 1069 height 766
click at [763, 122] on button "Quality" at bounding box center [764, 116] width 49 height 34
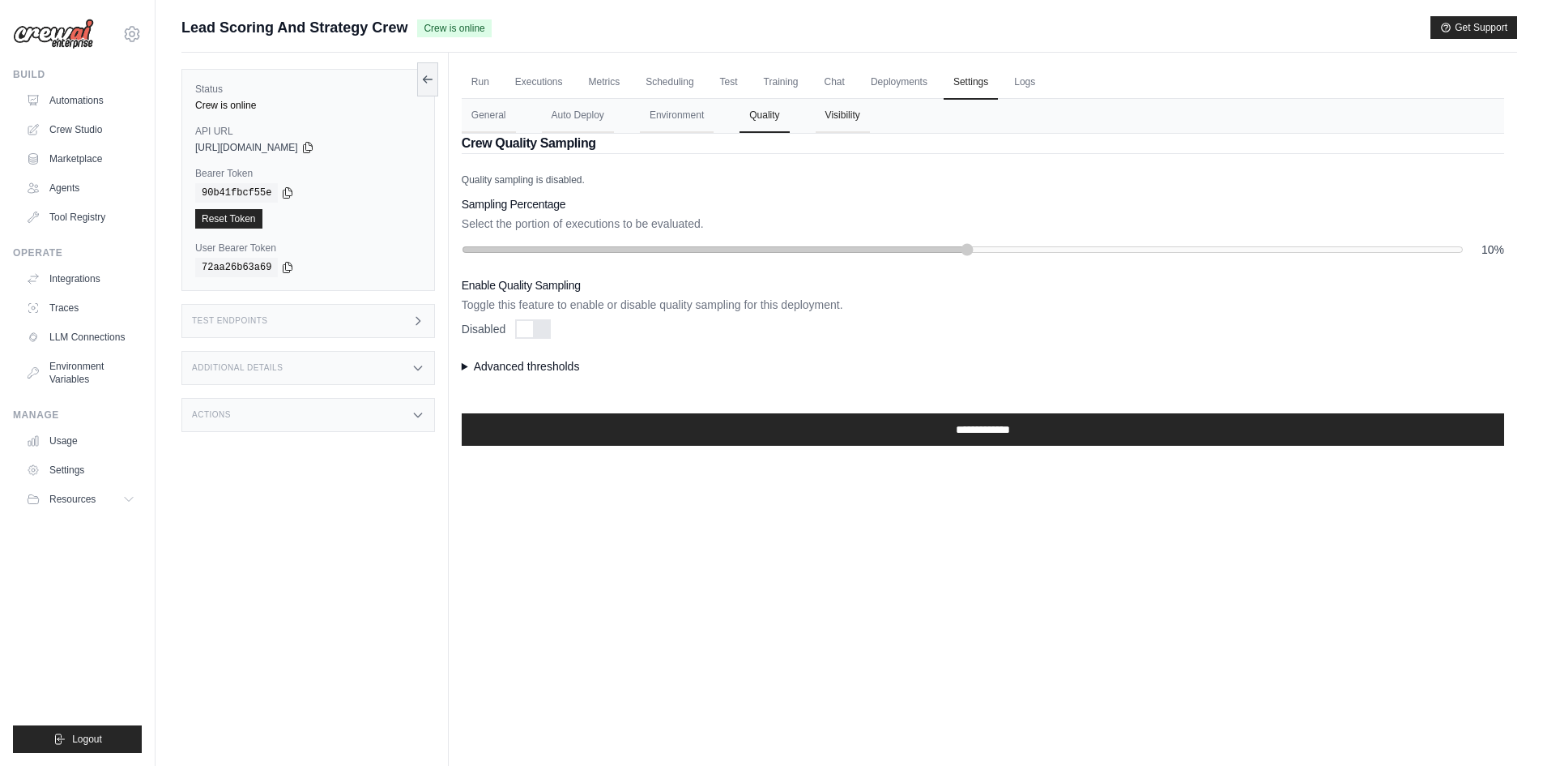
click at [839, 115] on button "Visibility" at bounding box center [843, 116] width 54 height 34
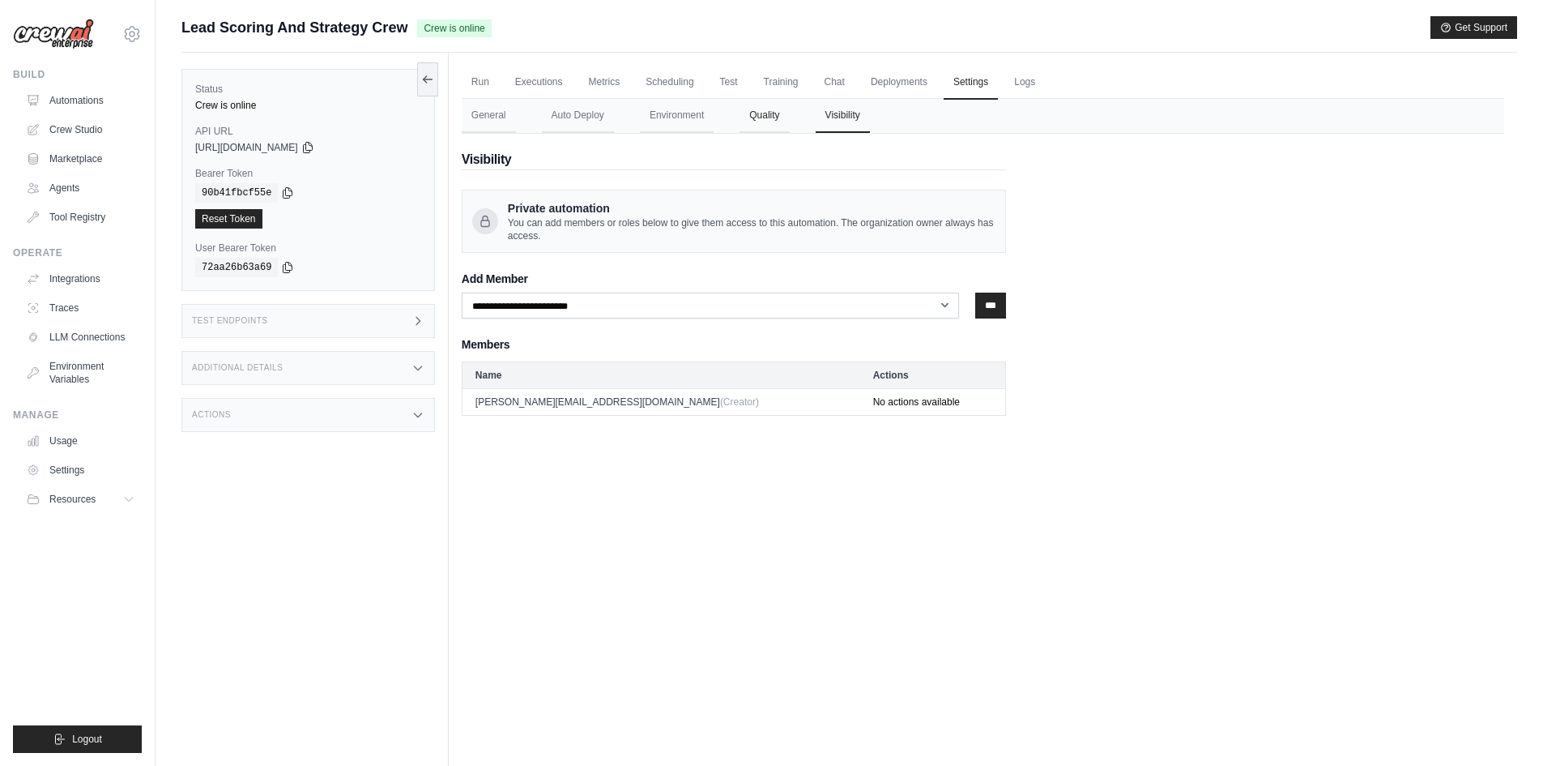
click at [784, 118] on button "Quality" at bounding box center [764, 116] width 49 height 34
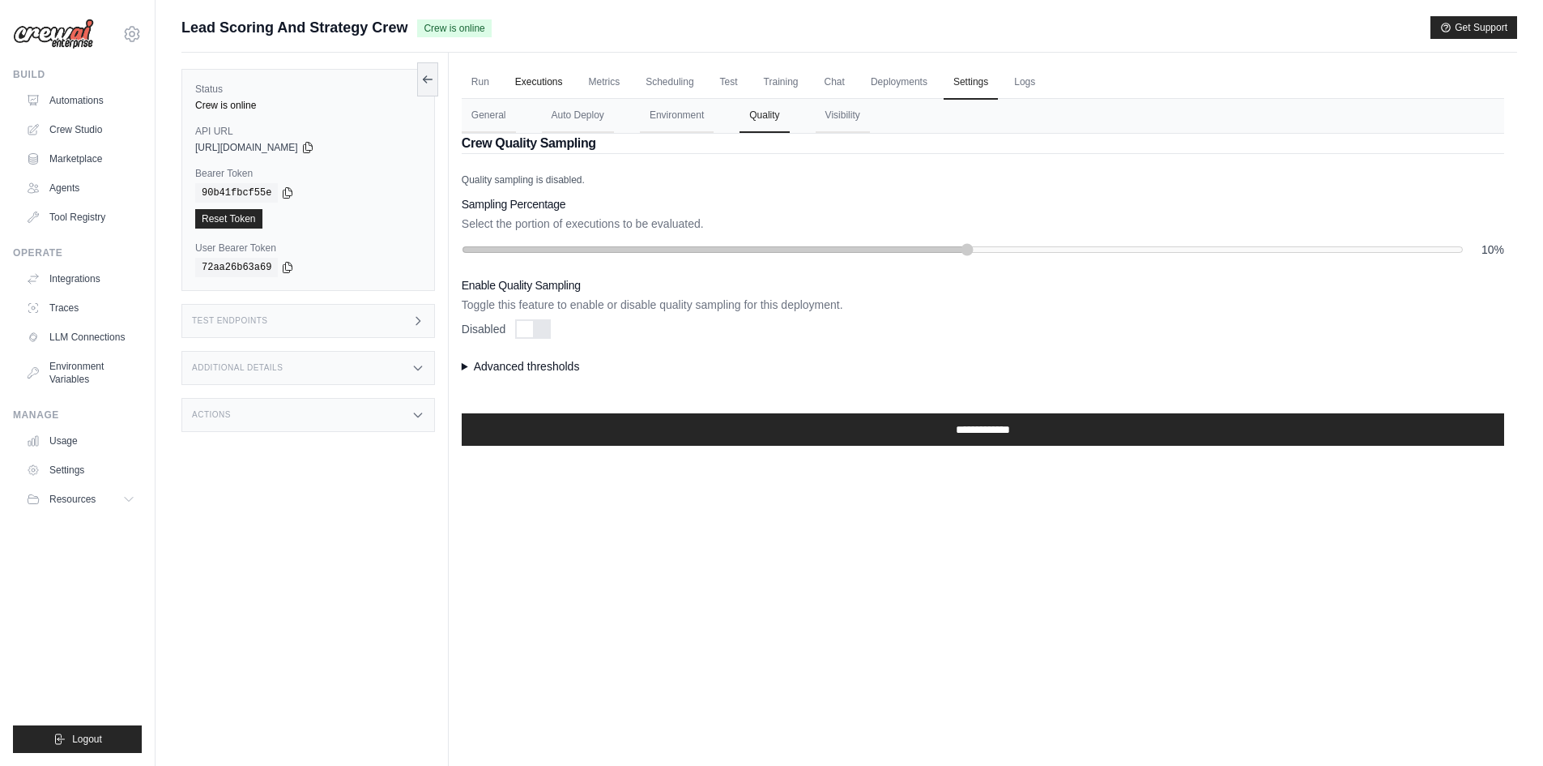
drag, startPoint x: 610, startPoint y: 78, endPoint x: 568, endPoint y: 88, distance: 43.2
click at [610, 78] on link "Metrics" at bounding box center [604, 83] width 51 height 34
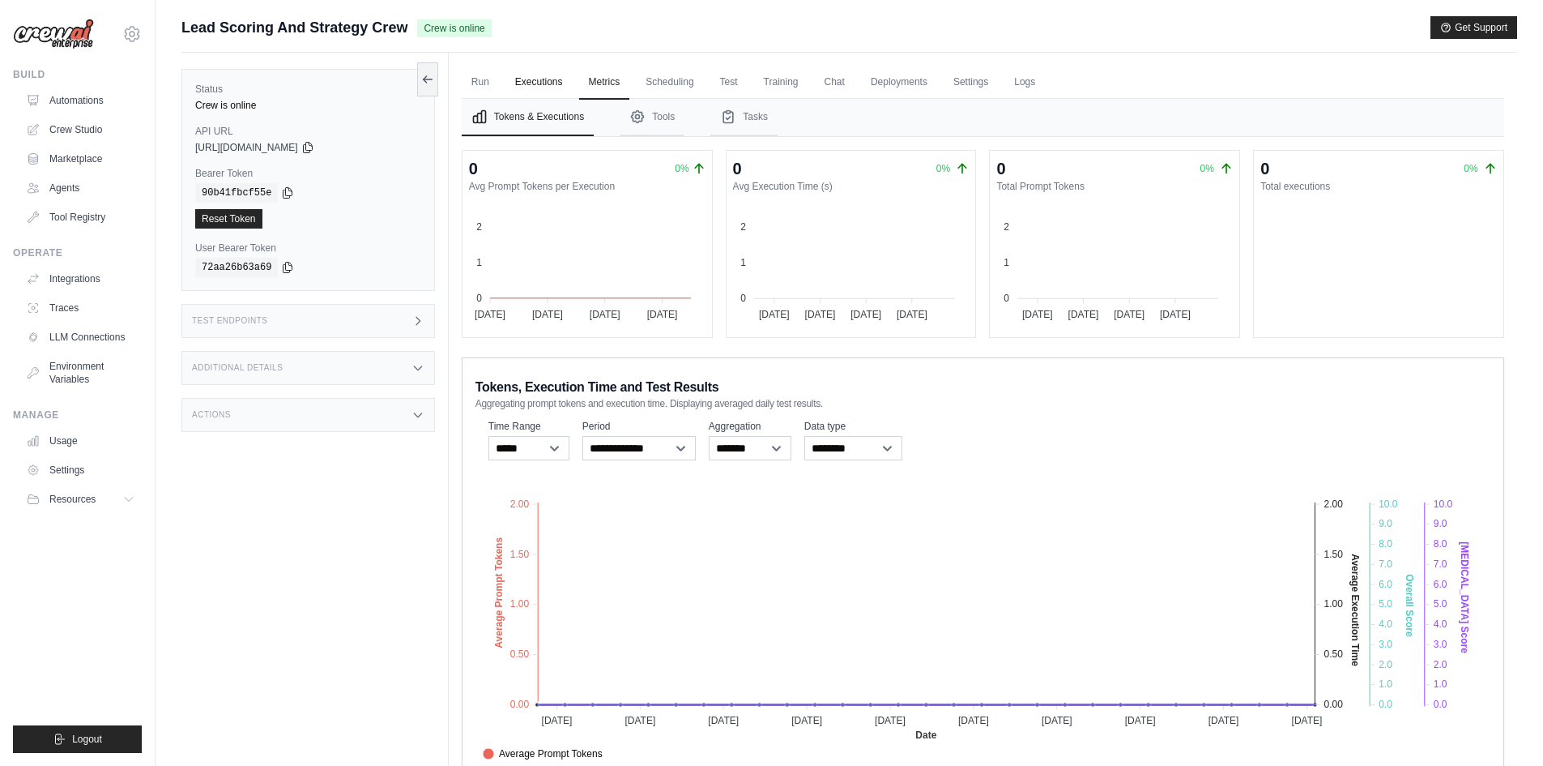
click at [539, 88] on link "Executions" at bounding box center [539, 83] width 67 height 34
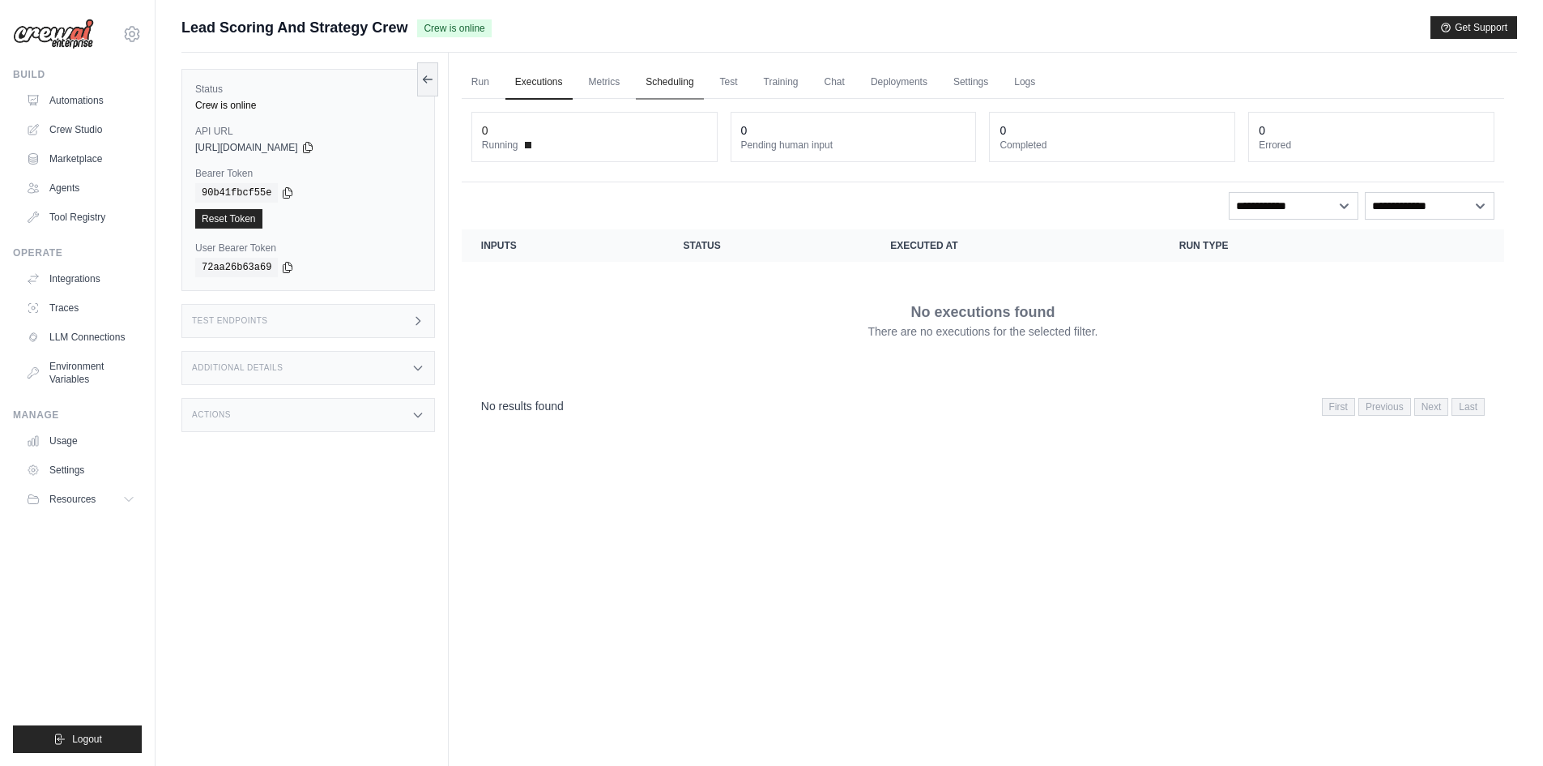
drag, startPoint x: 668, startPoint y: 84, endPoint x: 678, endPoint y: 86, distance: 9.9
click at [670, 84] on link "Scheduling" at bounding box center [669, 83] width 67 height 34
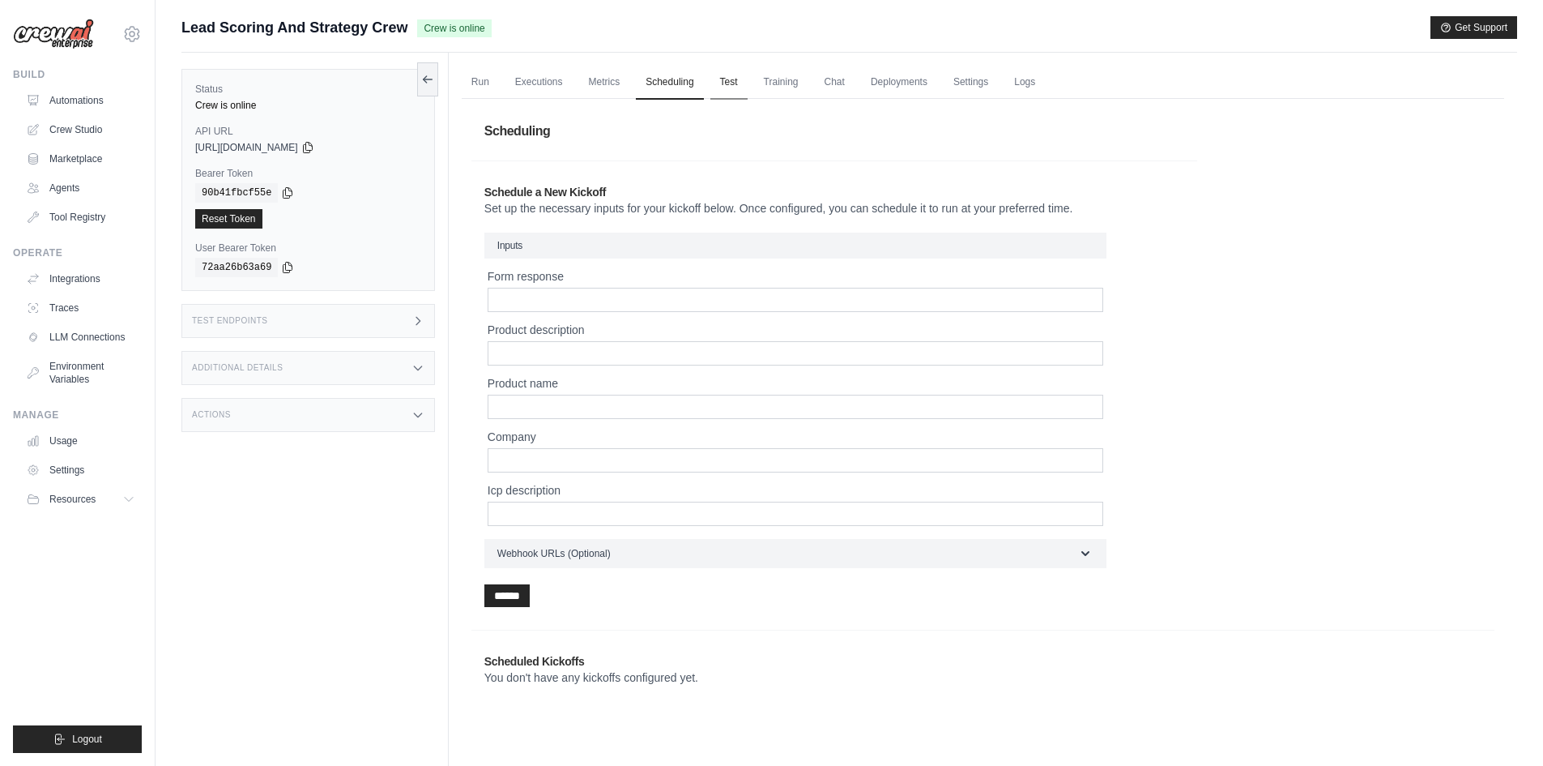
click at [728, 86] on link "Test" at bounding box center [729, 83] width 37 height 34
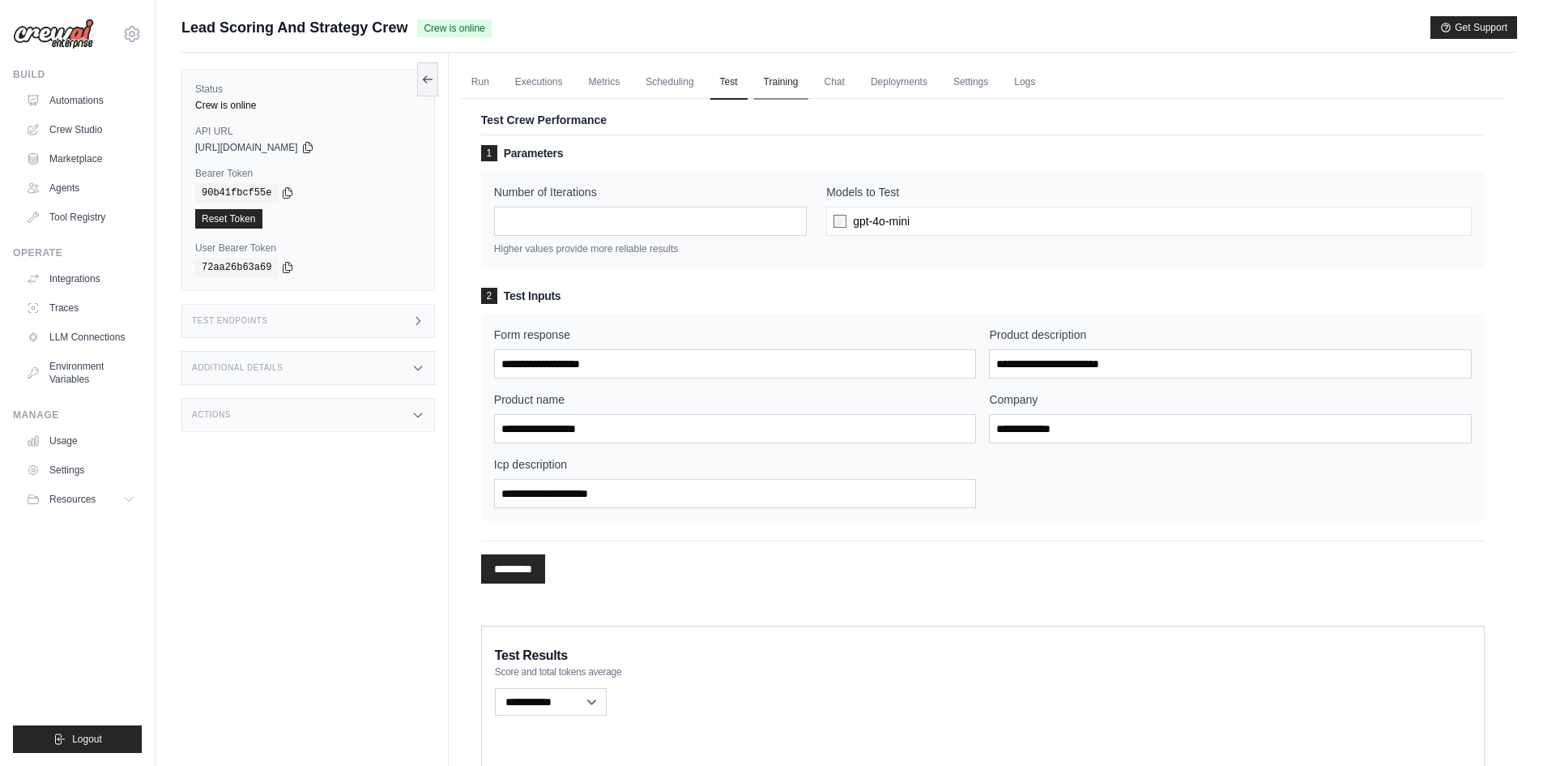
click at [794, 87] on link "Training" at bounding box center [781, 83] width 54 height 34
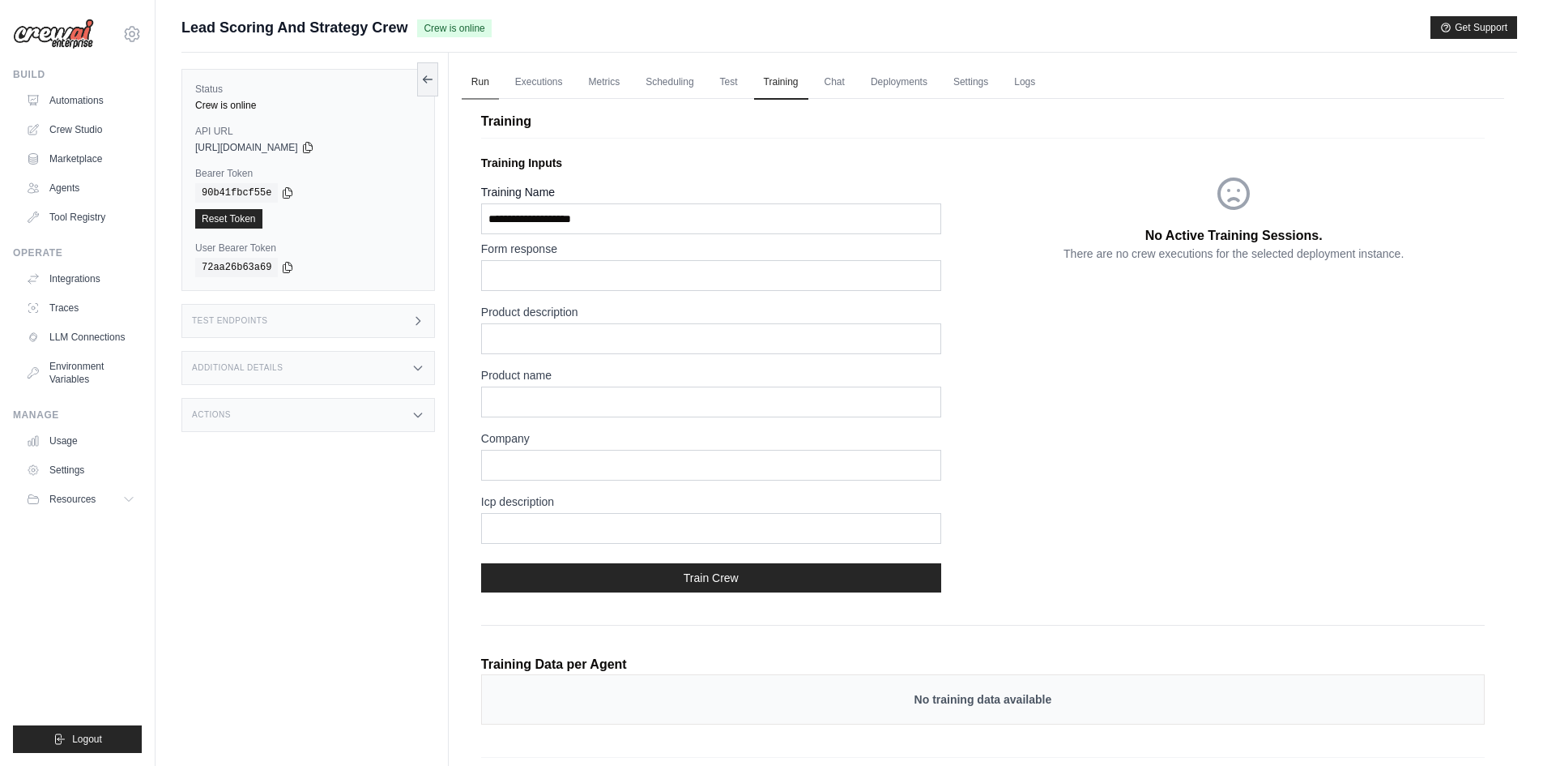
click at [480, 82] on link "Run" at bounding box center [480, 83] width 37 height 34
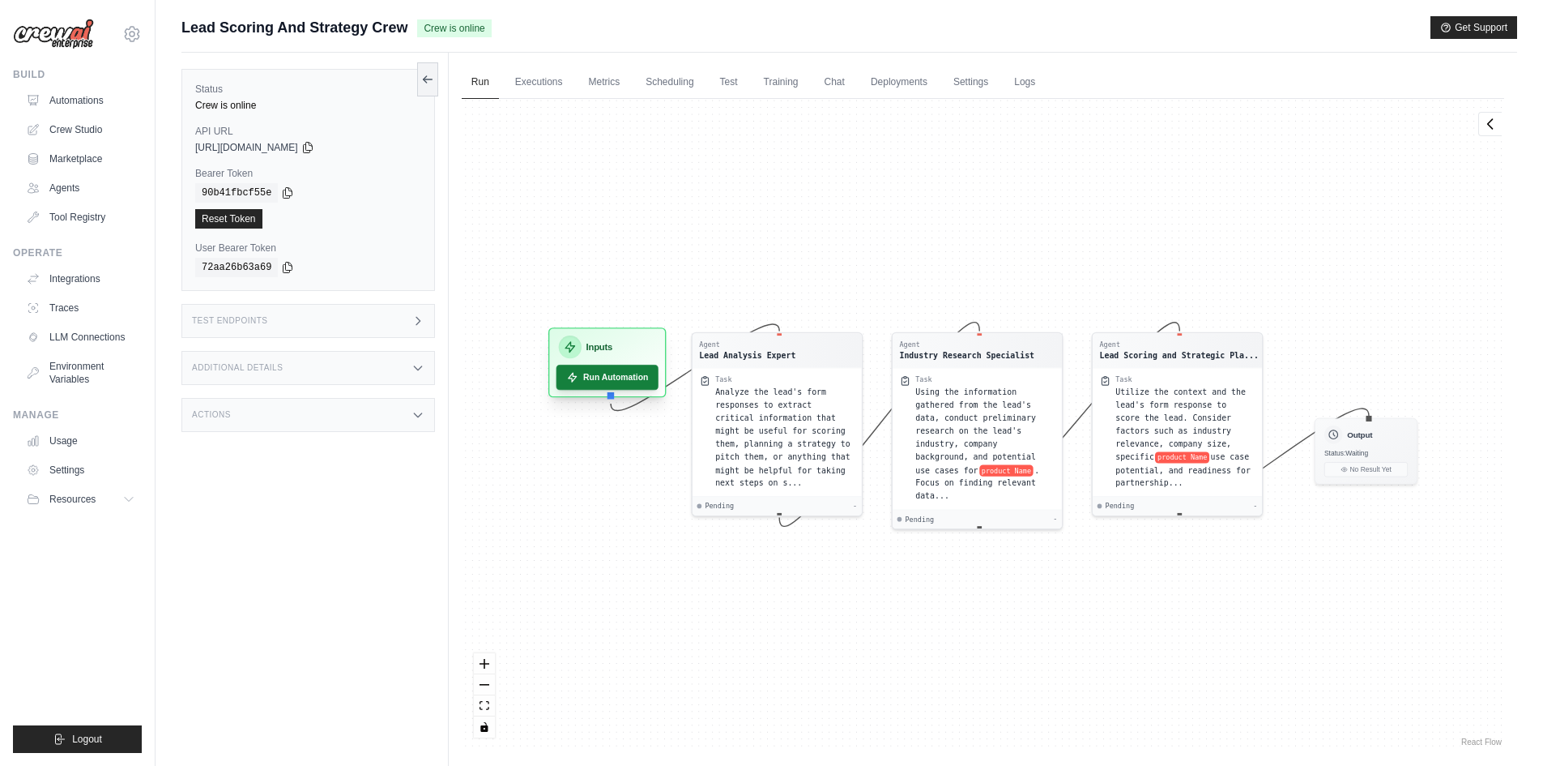
click at [585, 386] on button "Run Automation" at bounding box center [607, 377] width 102 height 25
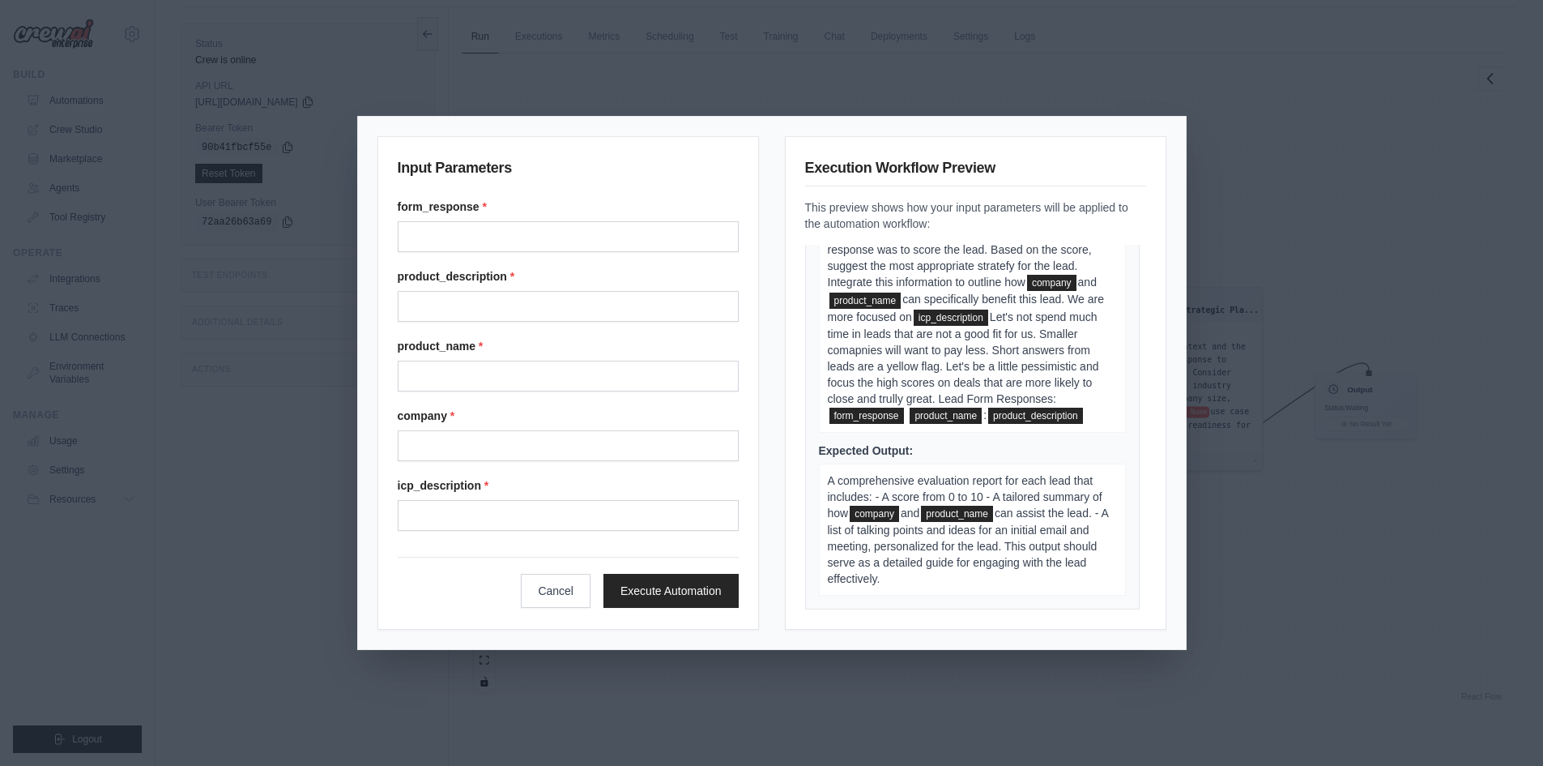
scroll to position [69, 0]
click at [1027, 280] on span "company" at bounding box center [1051, 283] width 49 height 16
click at [1238, 132] on div "Input Parameters form_response * product_description * product_name * company *…" at bounding box center [771, 383] width 1543 height 766
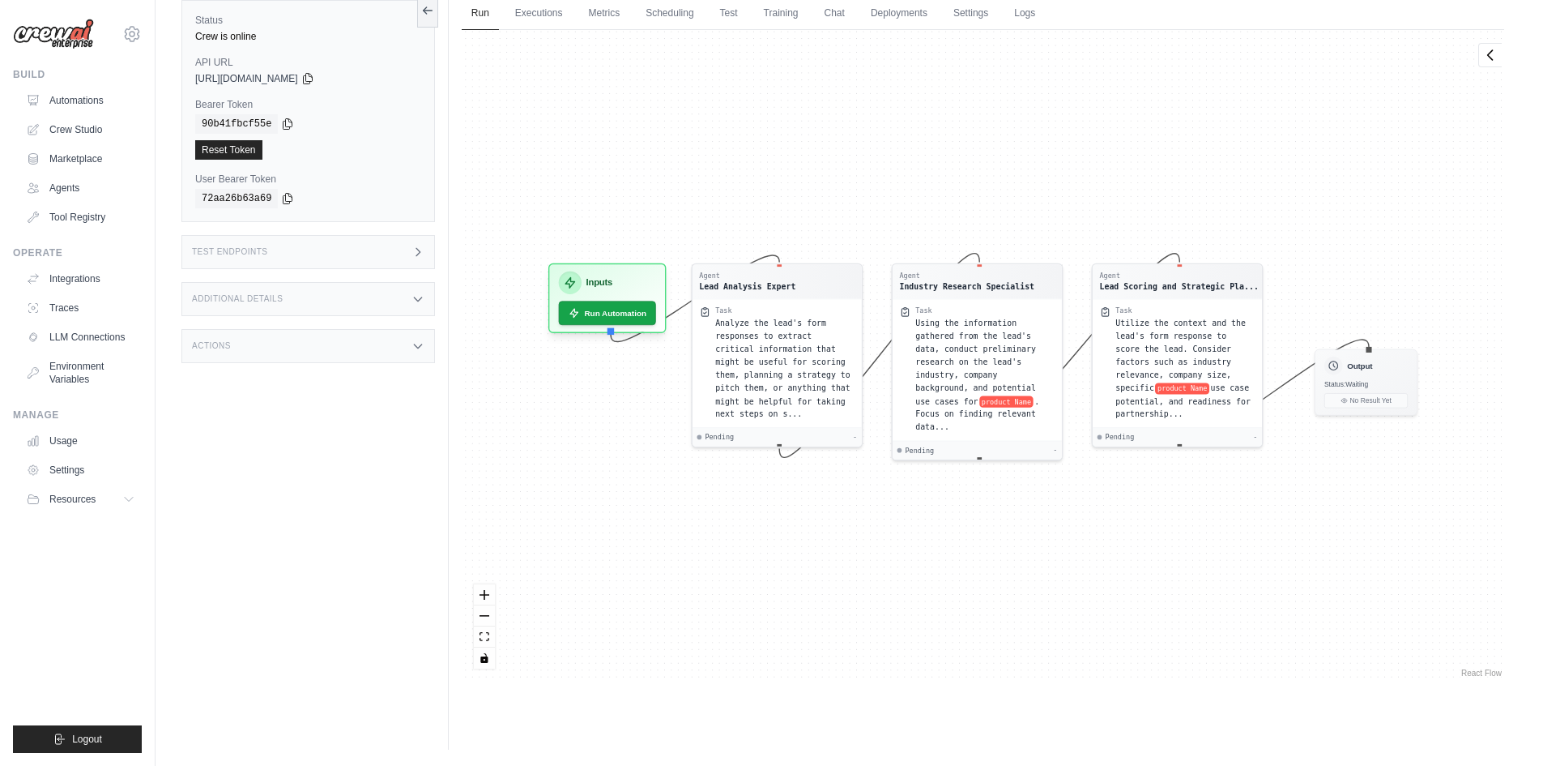
click at [265, 251] on h3 "Test Endpoints" at bounding box center [230, 252] width 76 height 10
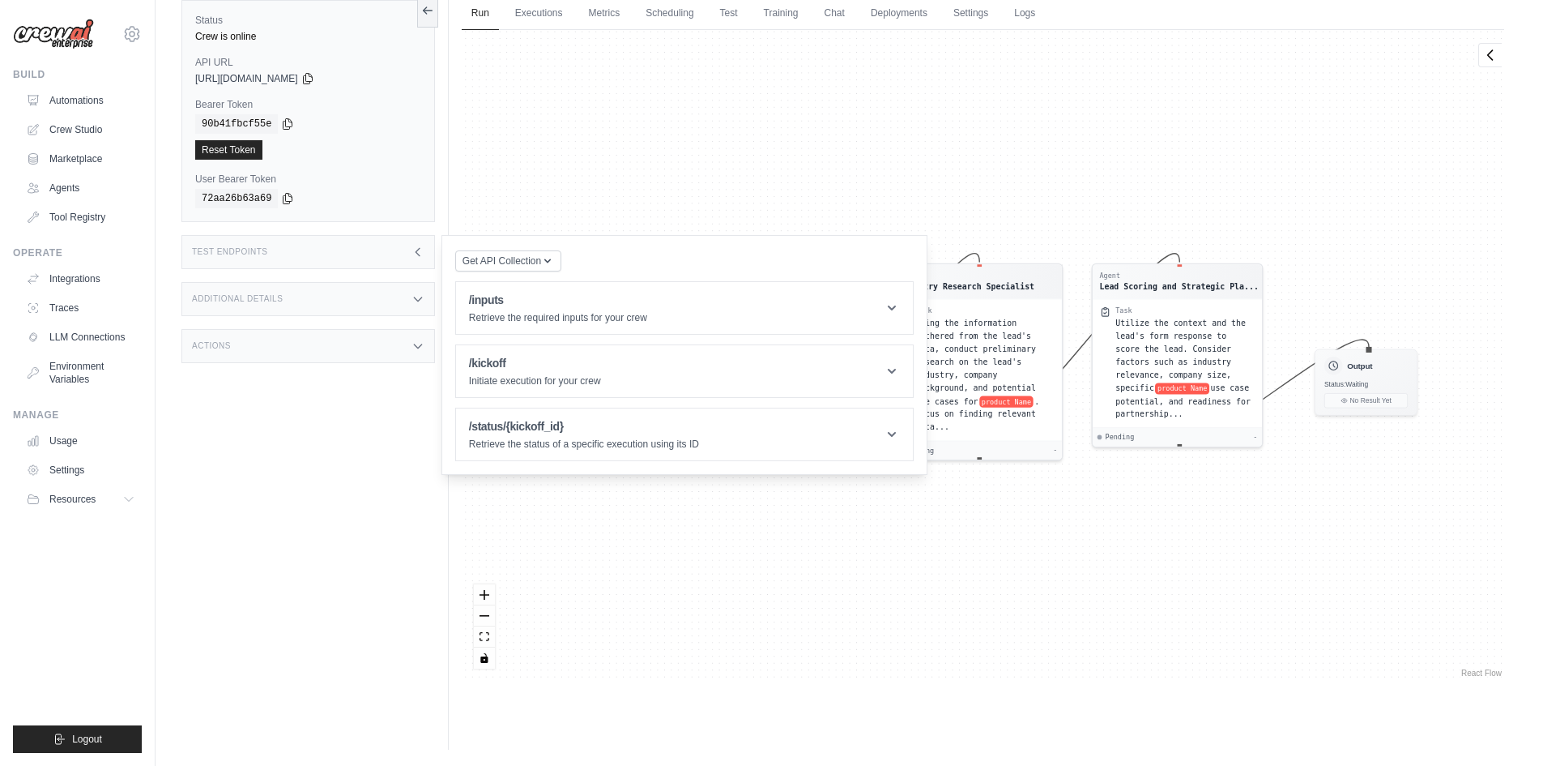
click at [892, 540] on div "Agent Lead Analysis Expert Task Analyze the lead's form responses to extract cr…" at bounding box center [983, 355] width 1043 height 651
click at [565, 309] on div "/inputs Retrieve the required inputs for your crew" at bounding box center [558, 308] width 178 height 32
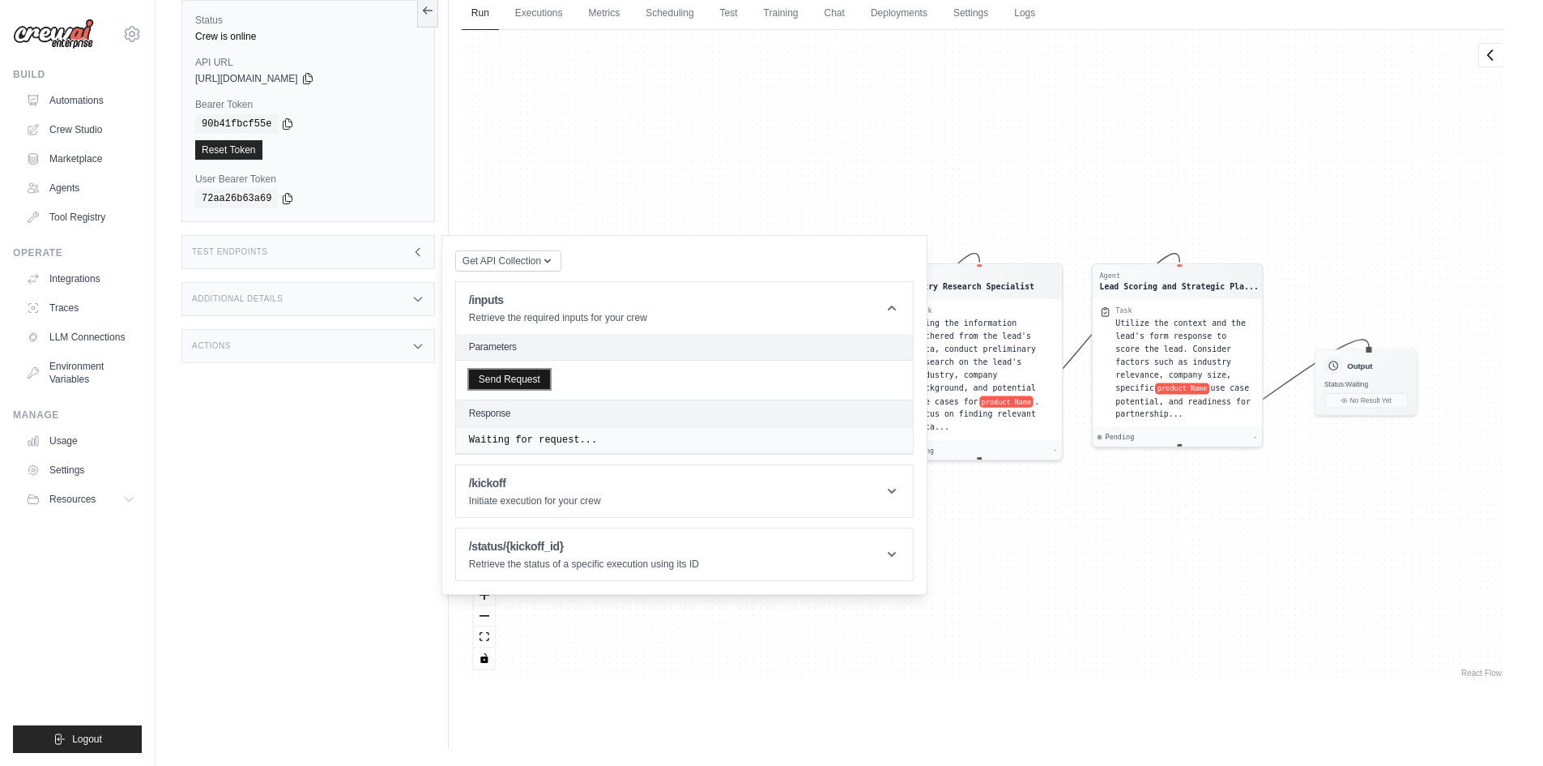
click at [507, 388] on button "Send Request" at bounding box center [509, 378] width 81 height 19
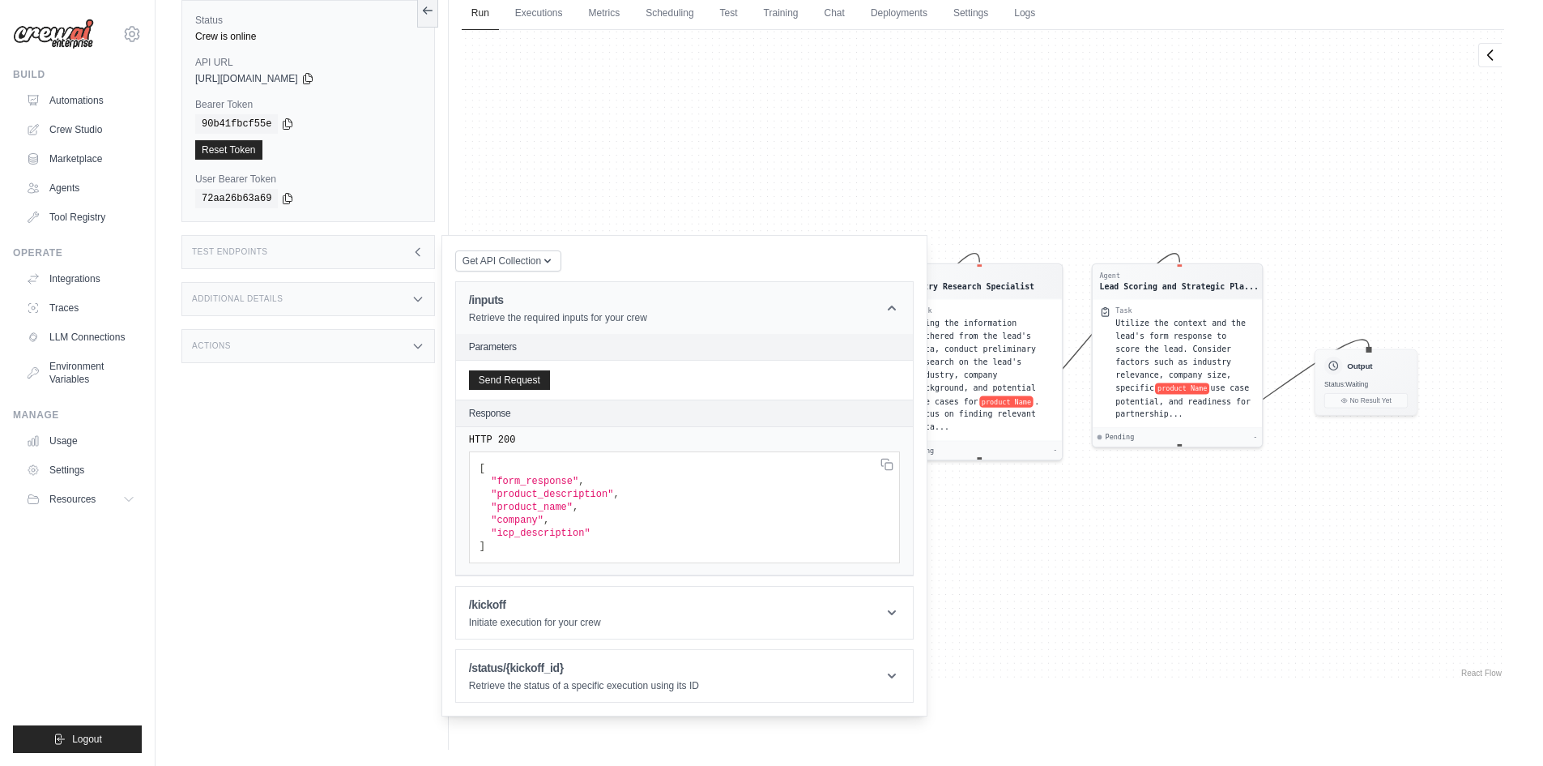
click at [553, 302] on h1 "/inputs" at bounding box center [558, 300] width 178 height 16
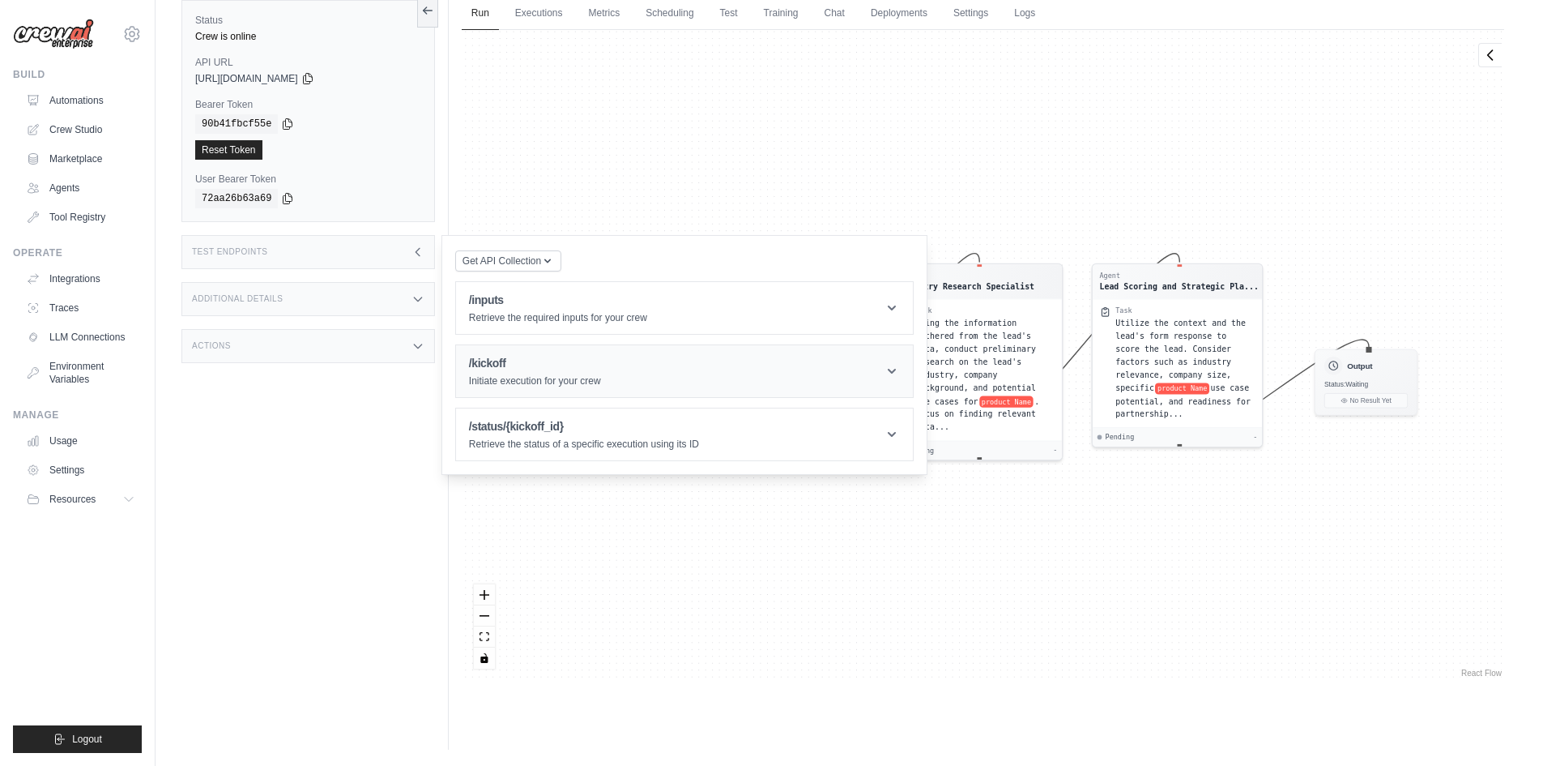
click at [530, 364] on h1 "/kickoff" at bounding box center [535, 363] width 132 height 16
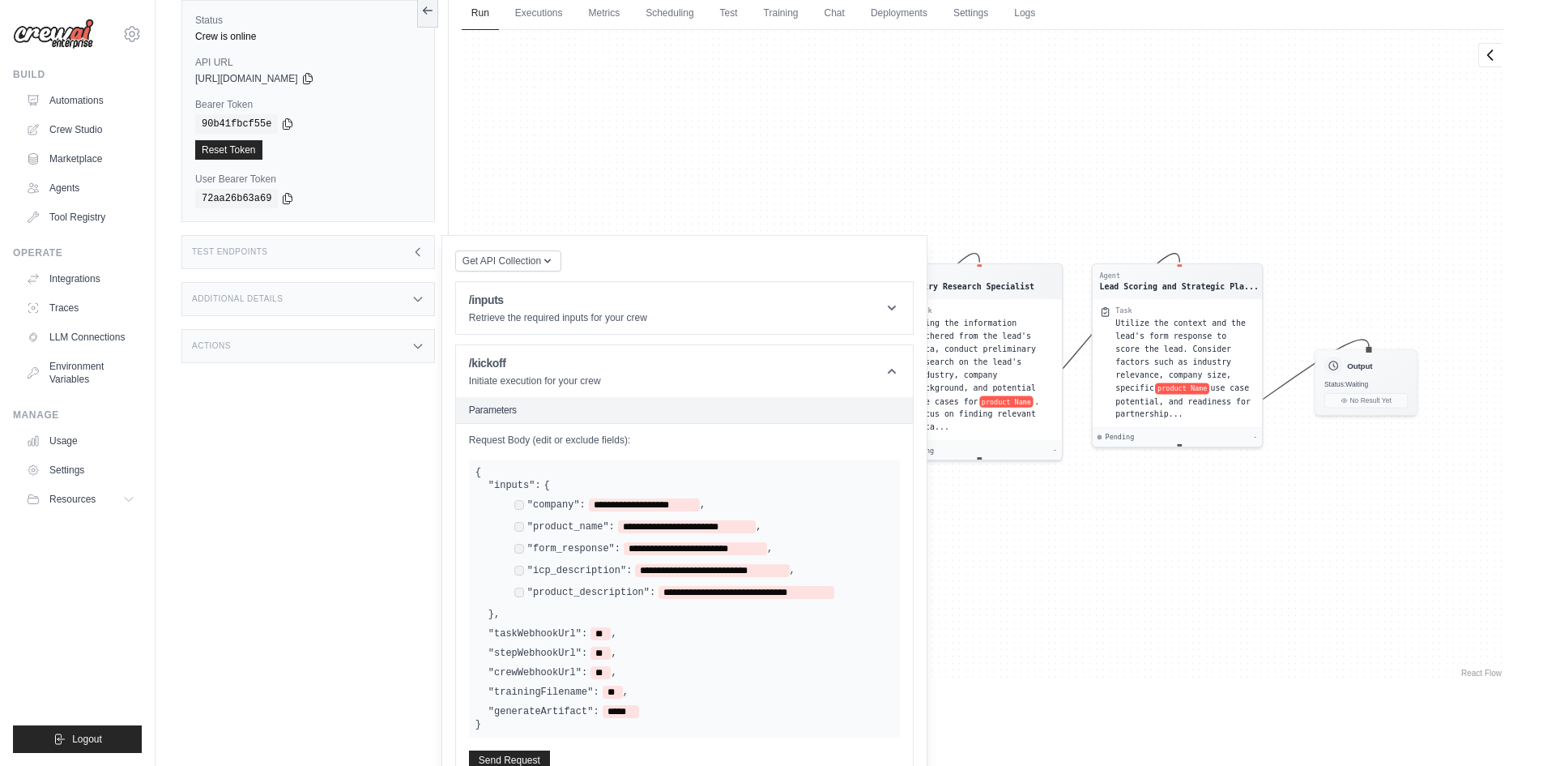
scroll to position [211, 0]
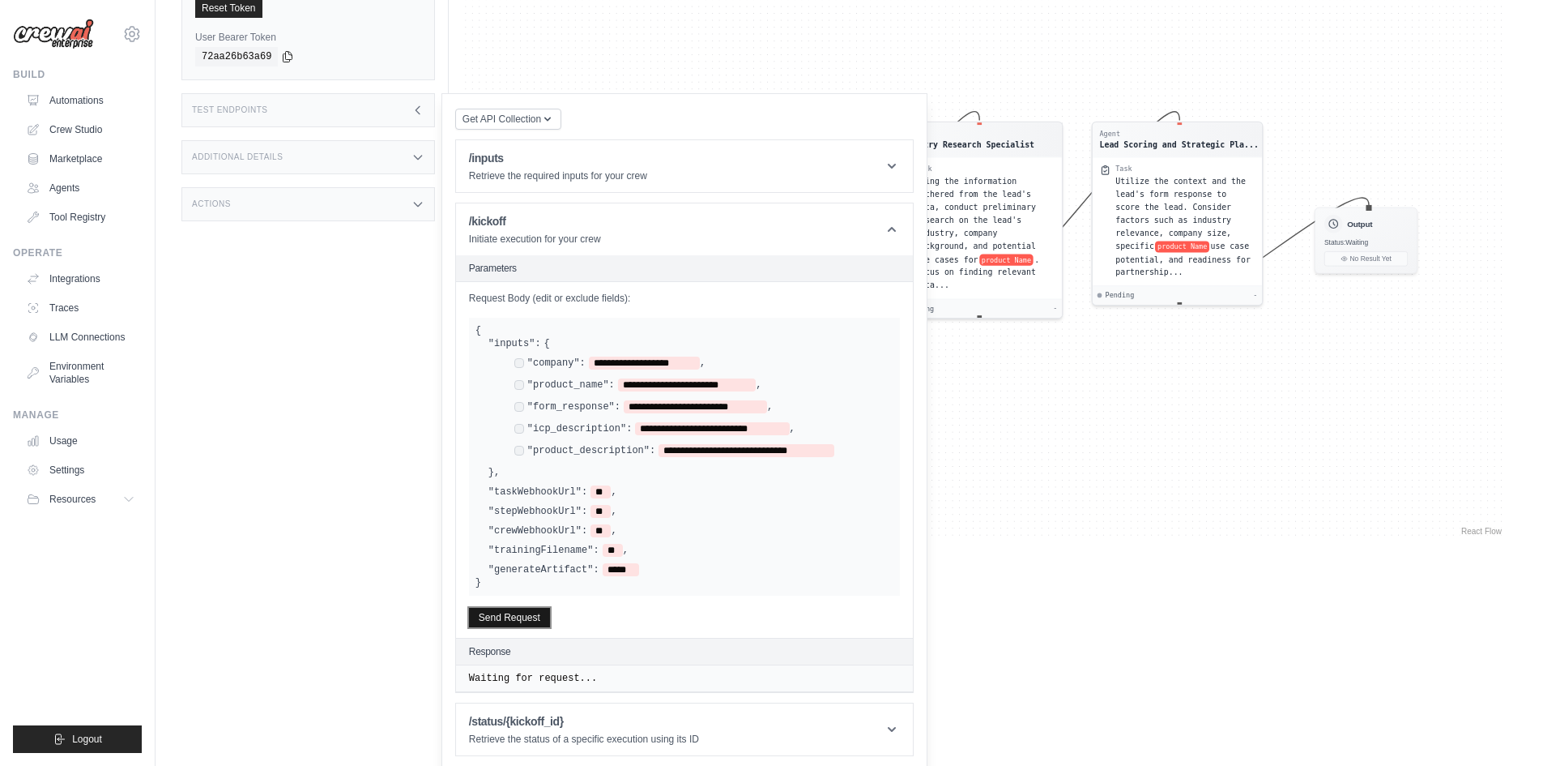
click at [514, 617] on button "Send Request" at bounding box center [509, 617] width 81 height 19
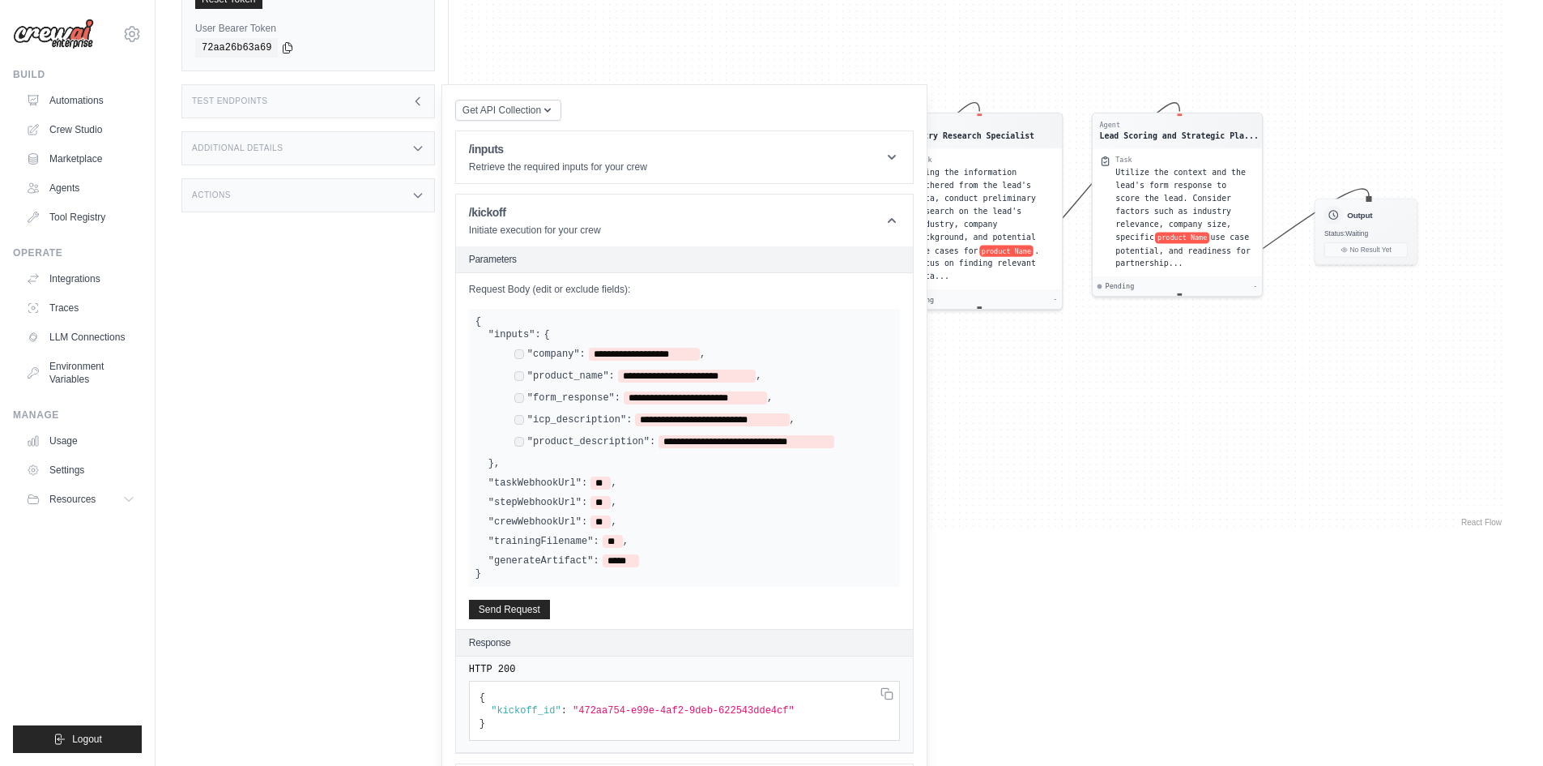
scroll to position [280, 0]
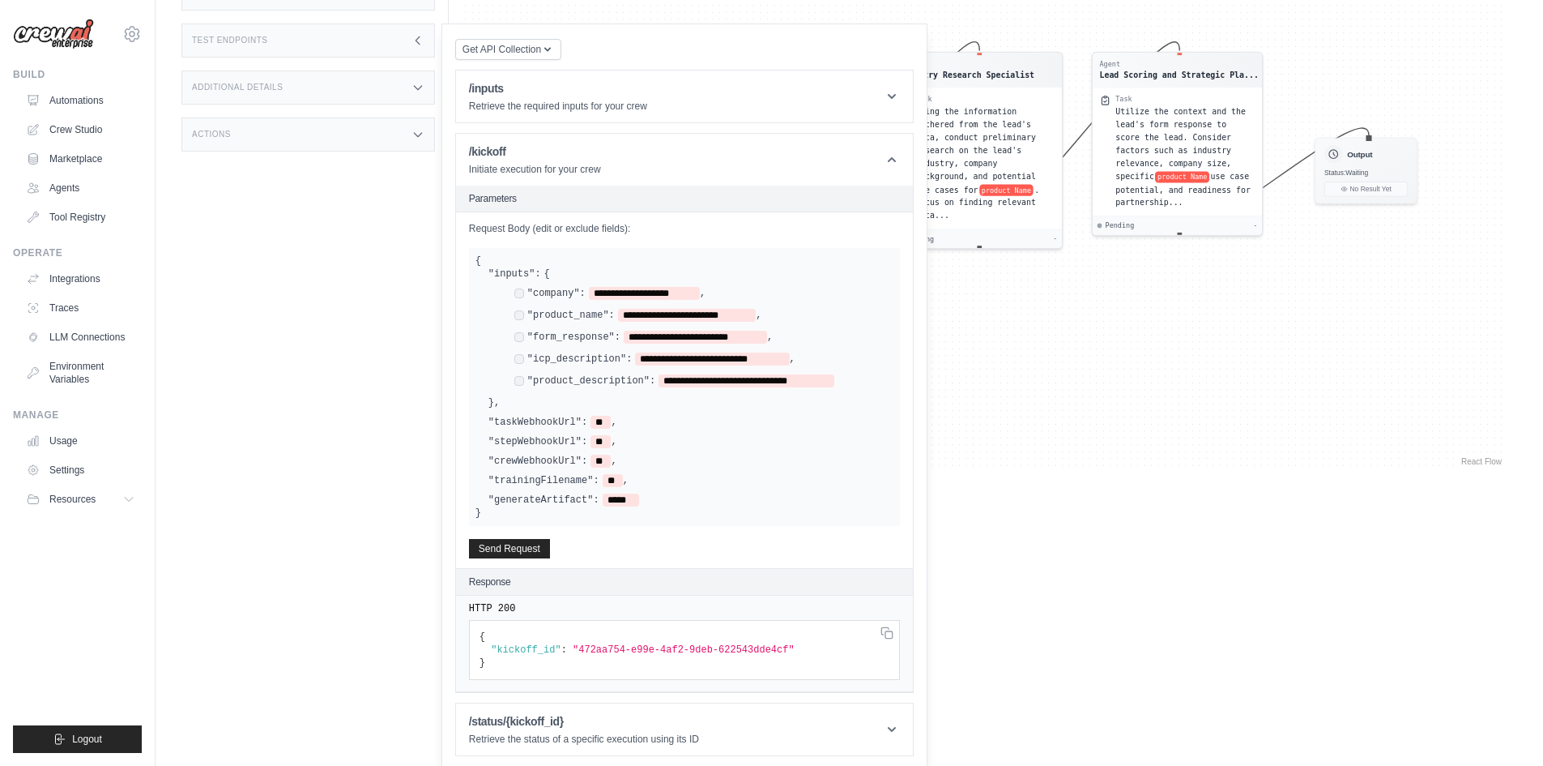
click at [653, 639] on pre "{ "kickoff_id" : "472aa754-e99e-4af2-9deb-622543dde4cf" }" at bounding box center [684, 650] width 431 height 60
click at [653, 634] on pre "{ "kickoff_id" : "472aa754-e99e-4af2-9deb-622543dde4cf" }" at bounding box center [684, 650] width 431 height 60
drag, startPoint x: 761, startPoint y: 647, endPoint x: 573, endPoint y: 647, distance: 188.0
click at [573, 647] on span ""472aa754-e99e-4af2-9deb-622543dde4cf"" at bounding box center [684, 649] width 222 height 11
copy span "472aa754-e99e-4af2-9deb-622543dde4cf"
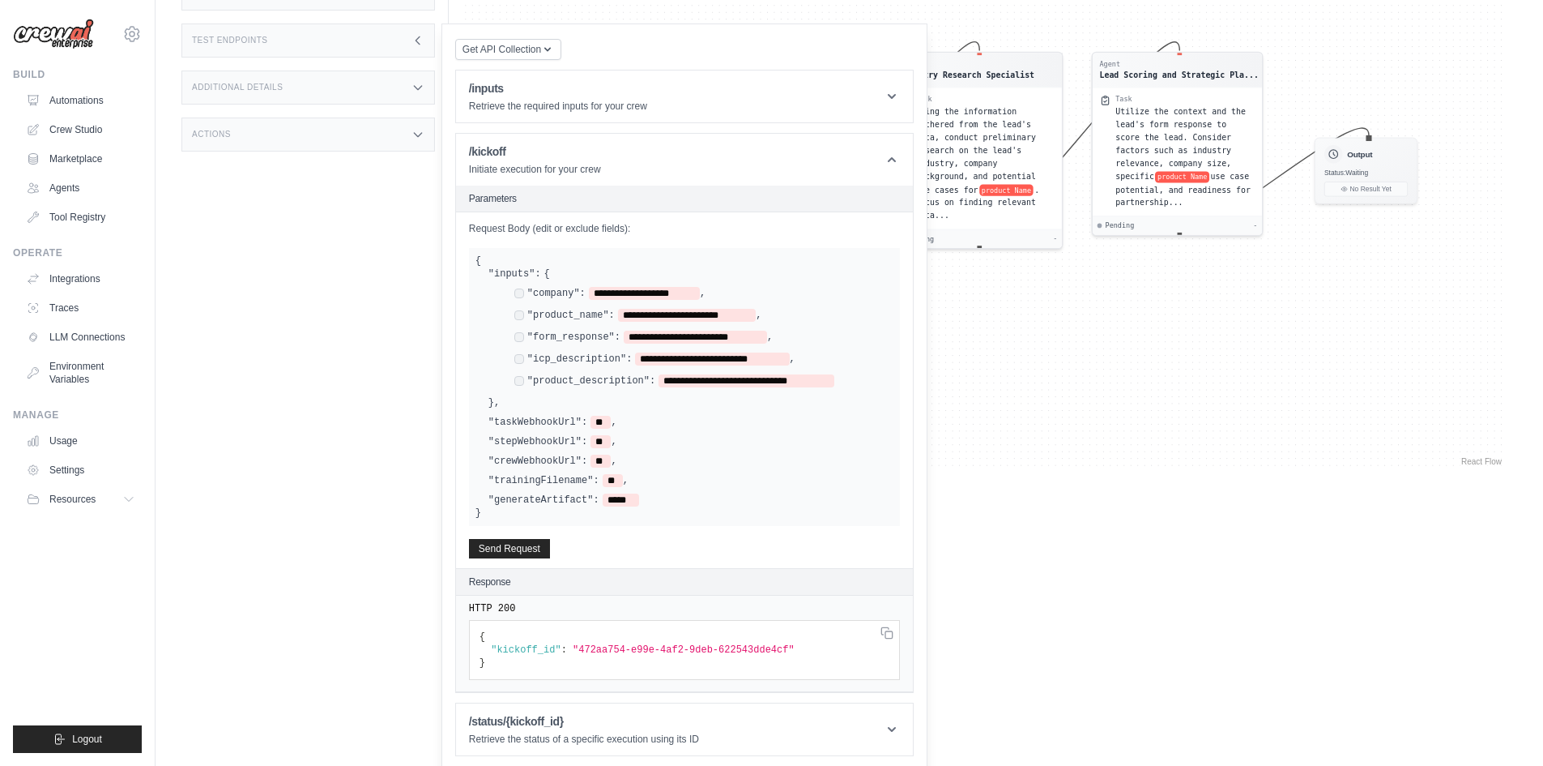
click at [588, 756] on div "Get API Collection Postman API Collection /inputs Retrieve the required inputs …" at bounding box center [685, 396] width 486 height 746
click at [588, 744] on header "/status/{kickoff_id} Retrieve the status of a specific execution using its ID" at bounding box center [684, 729] width 457 height 52
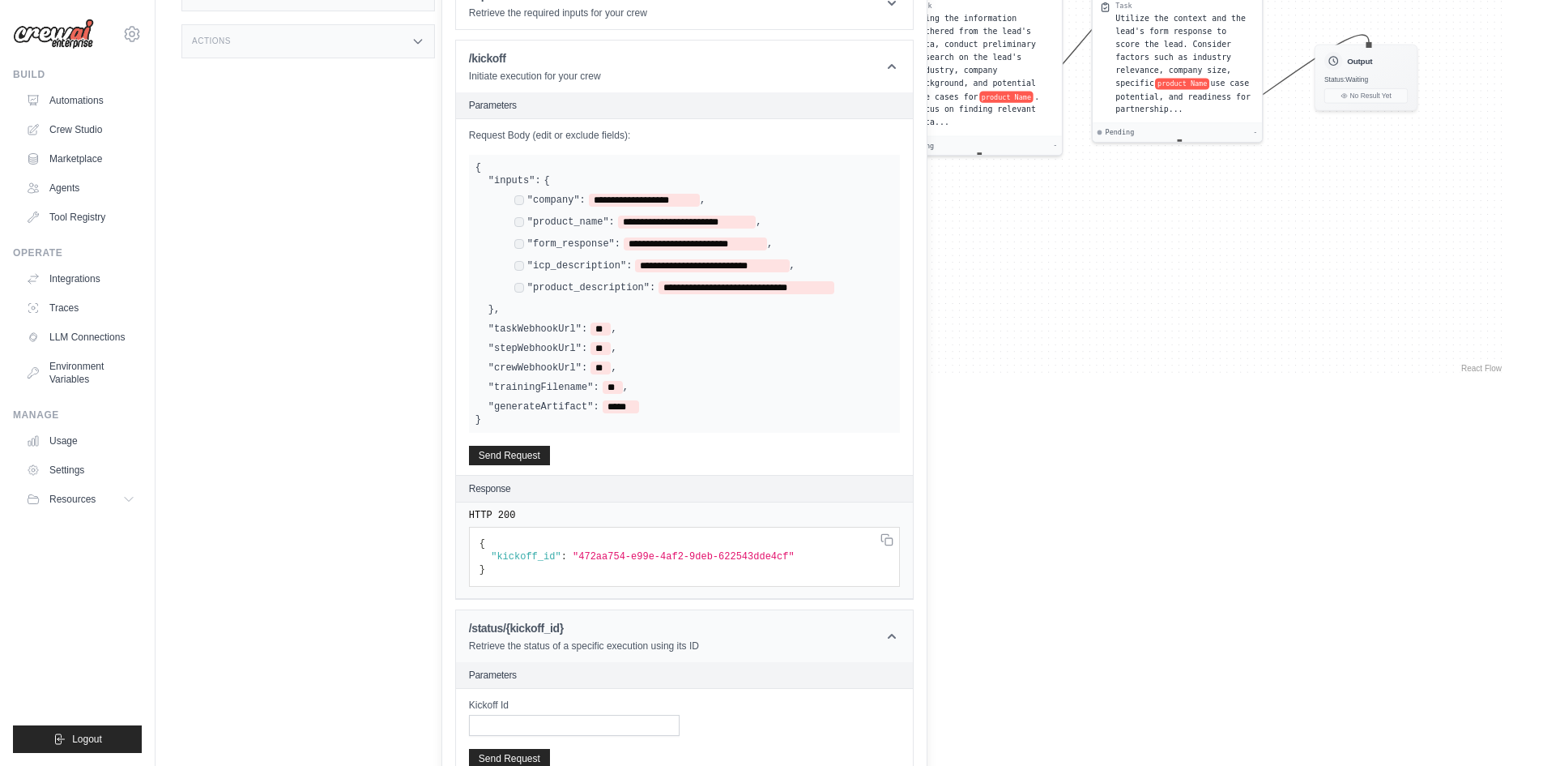
scroll to position [450, 0]
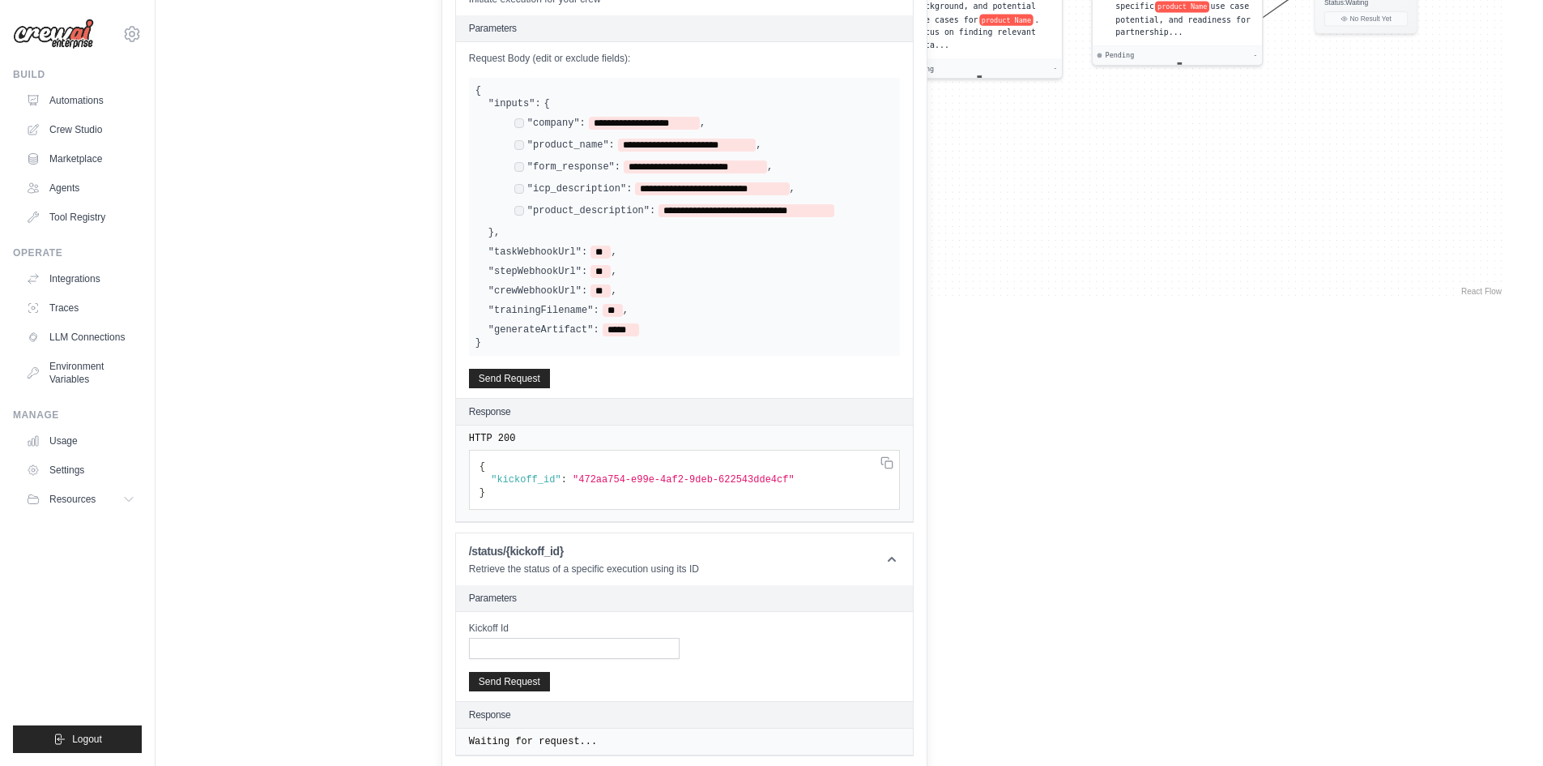
click at [569, 656] on div "Kickoff Id Send Request" at bounding box center [684, 656] width 457 height 89
click at [579, 642] on input "Kickoff Id" at bounding box center [574, 648] width 211 height 21
paste input "**********"
type input "**********"
click at [487, 672] on button "Send Request" at bounding box center [509, 680] width 81 height 19
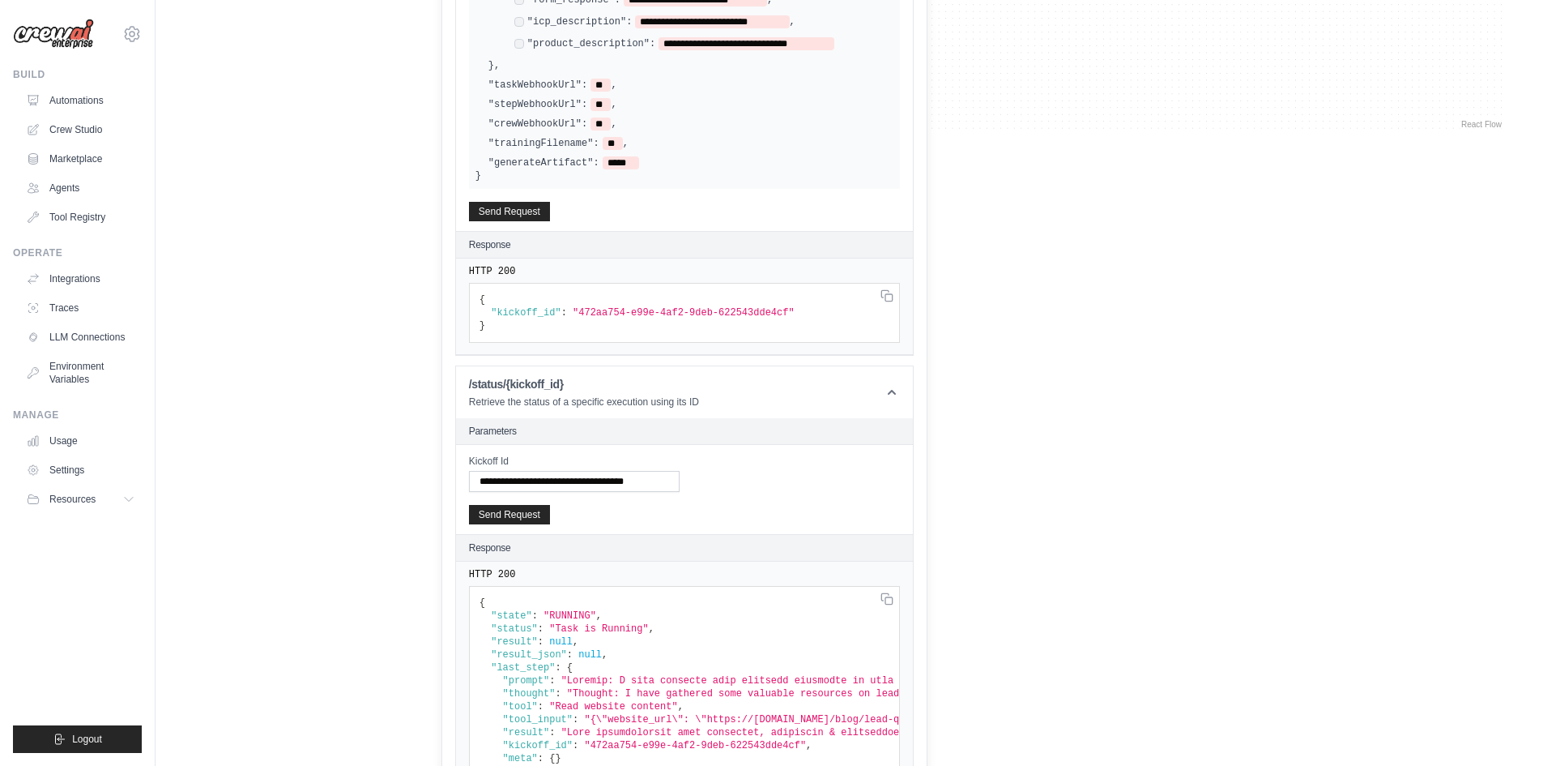
scroll to position [701, 0]
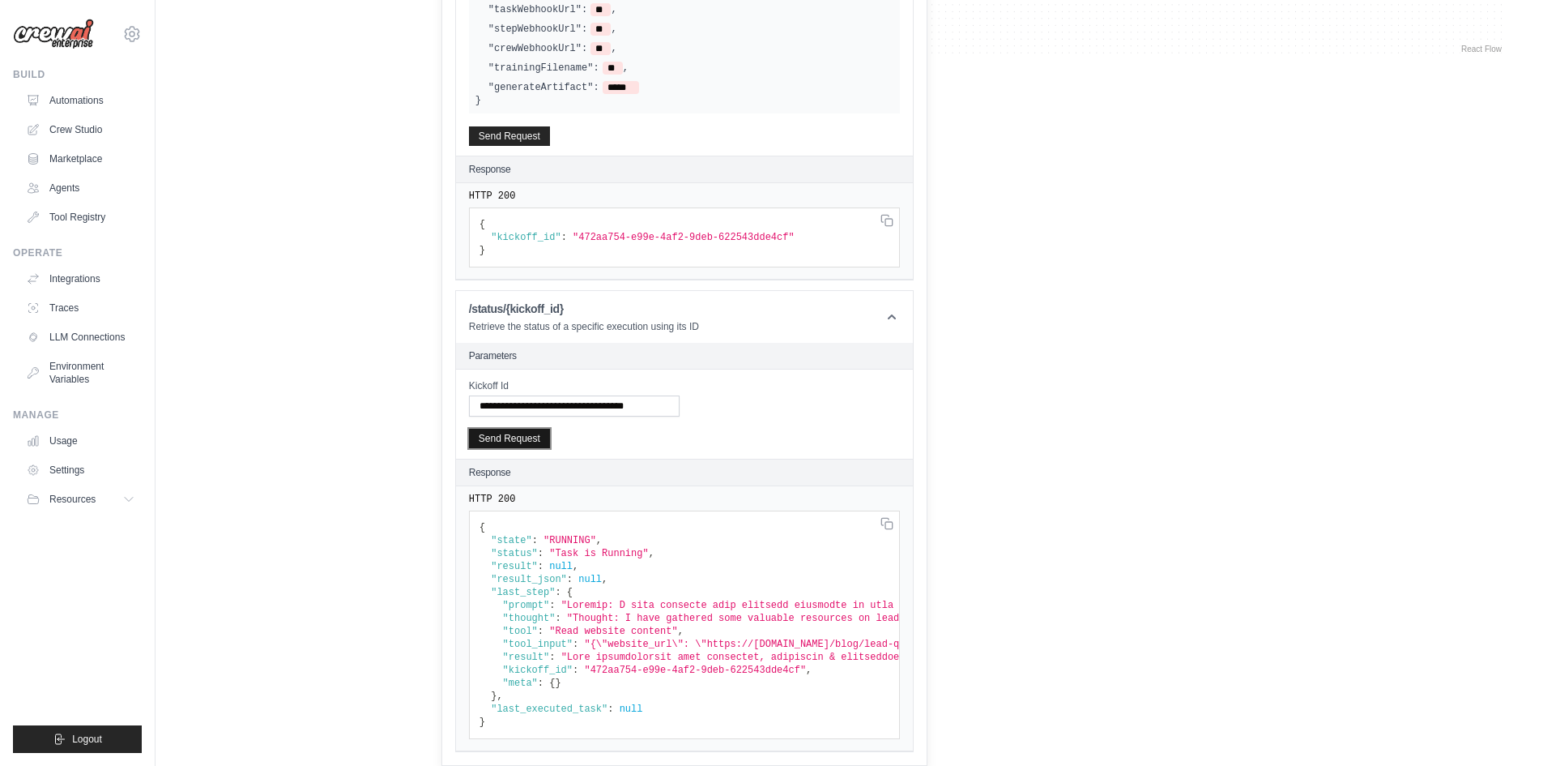
click at [526, 429] on button "Send Request" at bounding box center [509, 438] width 81 height 19
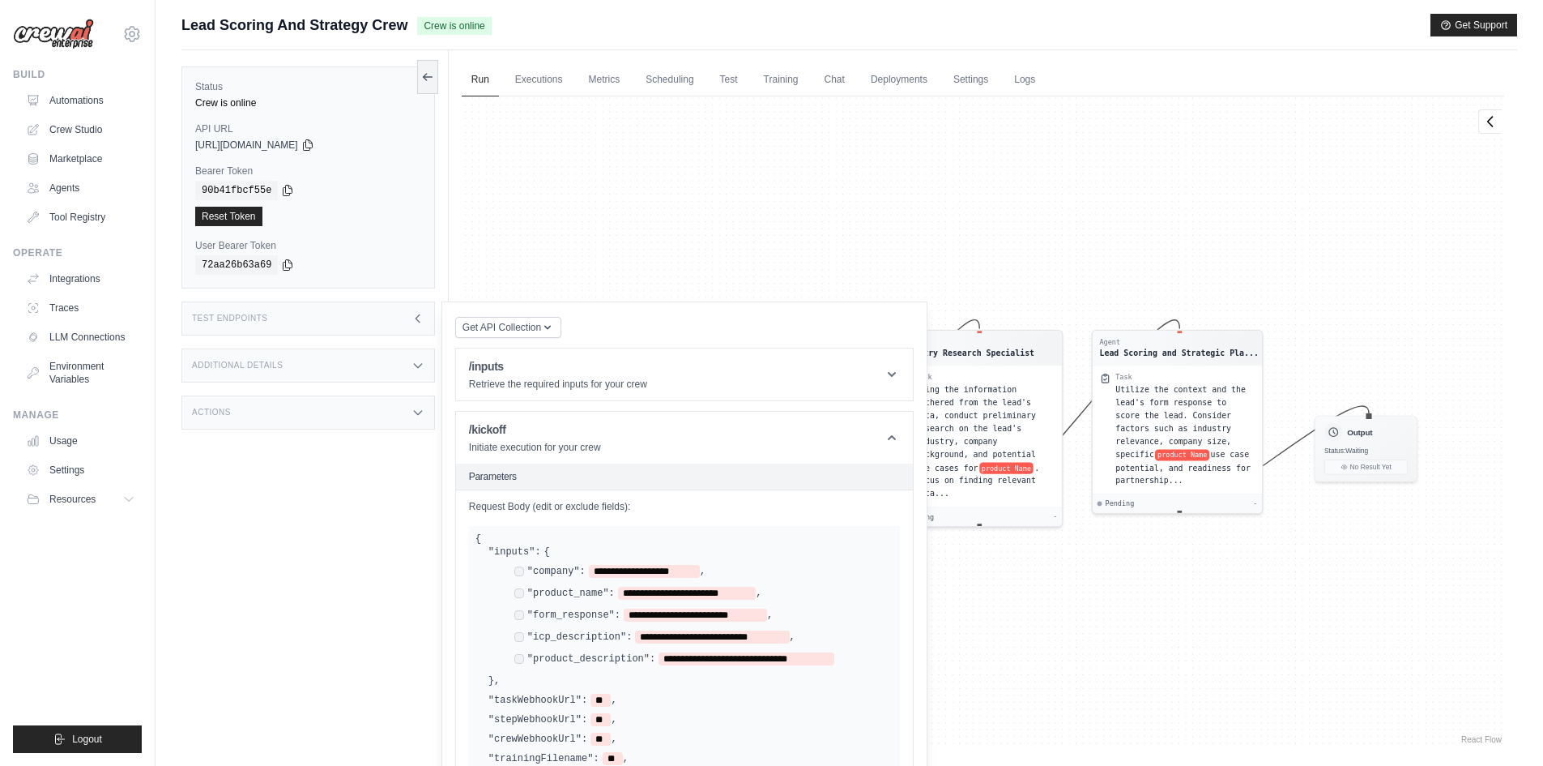
scroll to position [0, 0]
click at [65, 148] on link "Marketplace" at bounding box center [82, 159] width 122 height 26
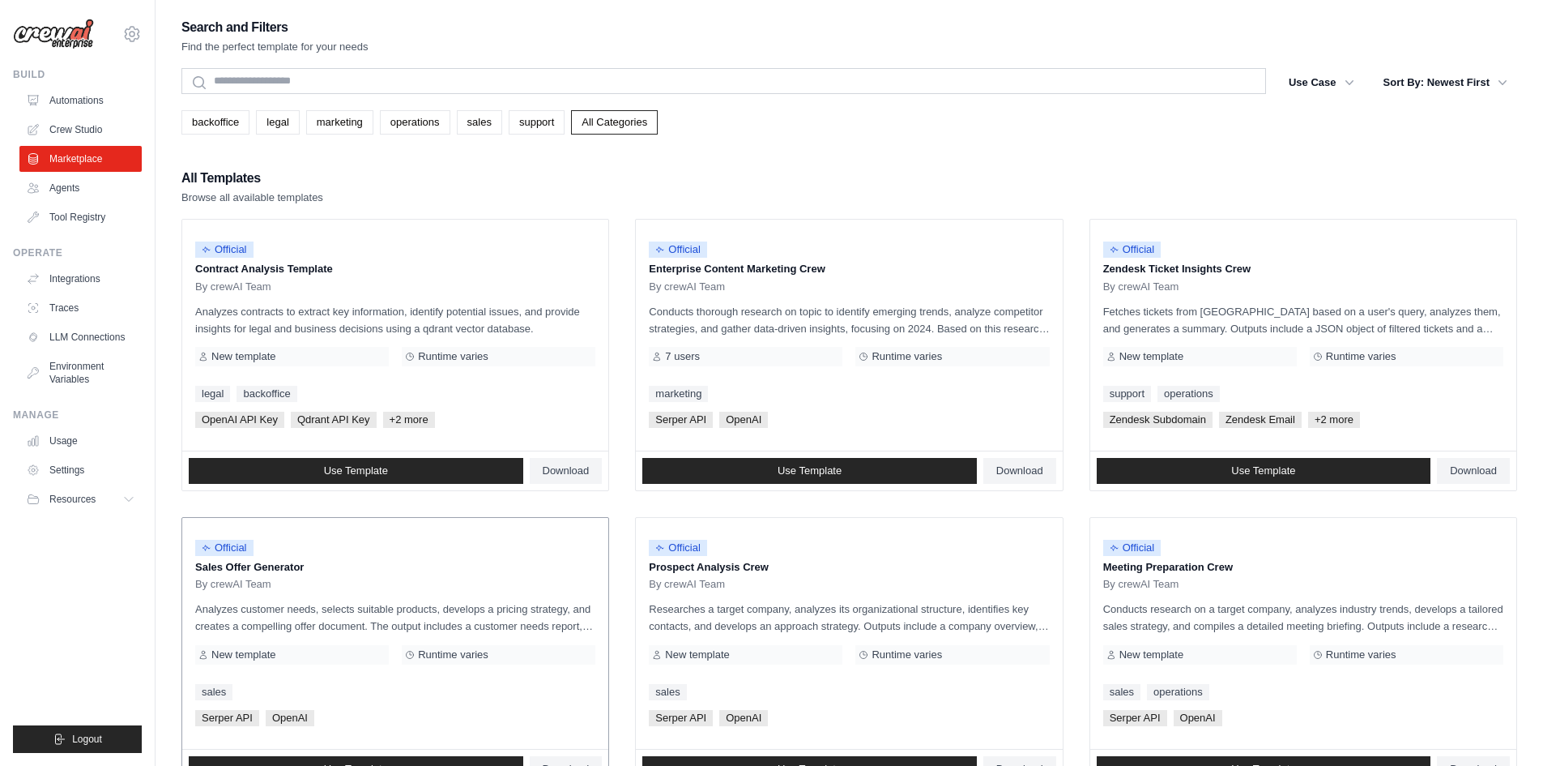
scroll to position [567, 0]
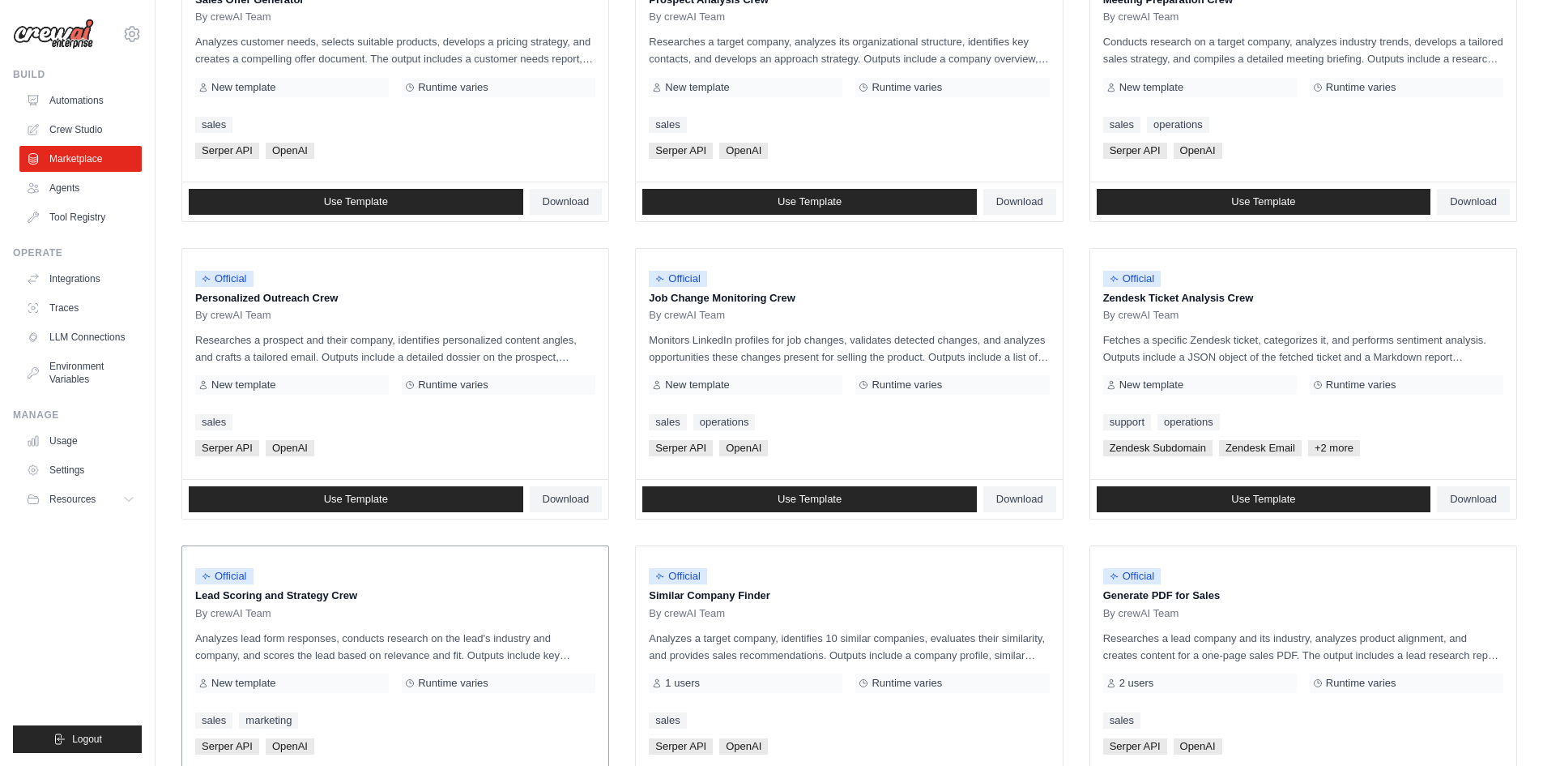
click at [376, 602] on div "Official Lead Scoring and Strategy Crew By crewAI Team" at bounding box center [395, 589] width 400 height 61
click at [263, 601] on p "Lead Scoring and Strategy Crew" at bounding box center [395, 595] width 400 height 16
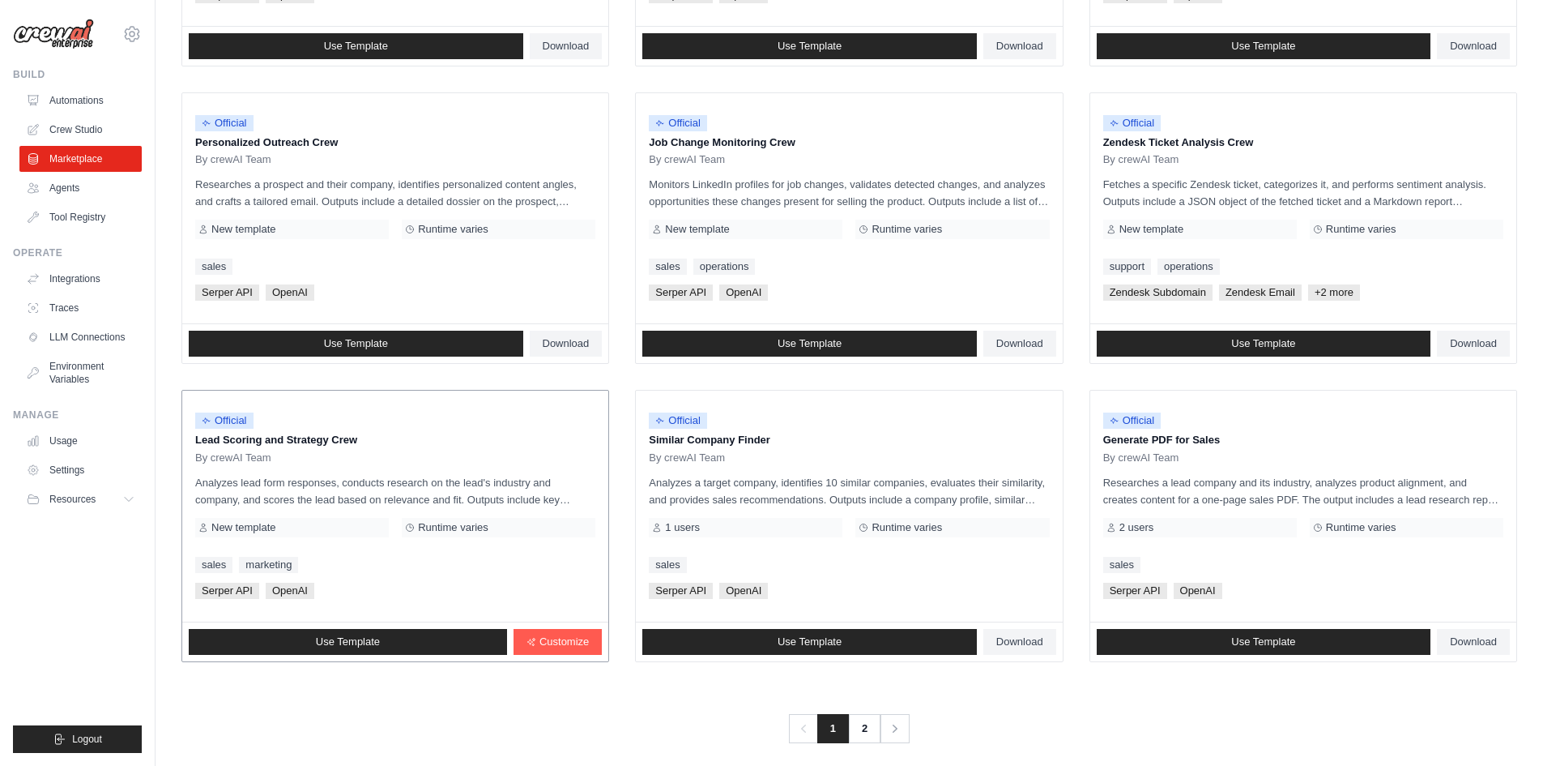
scroll to position [729, 0]
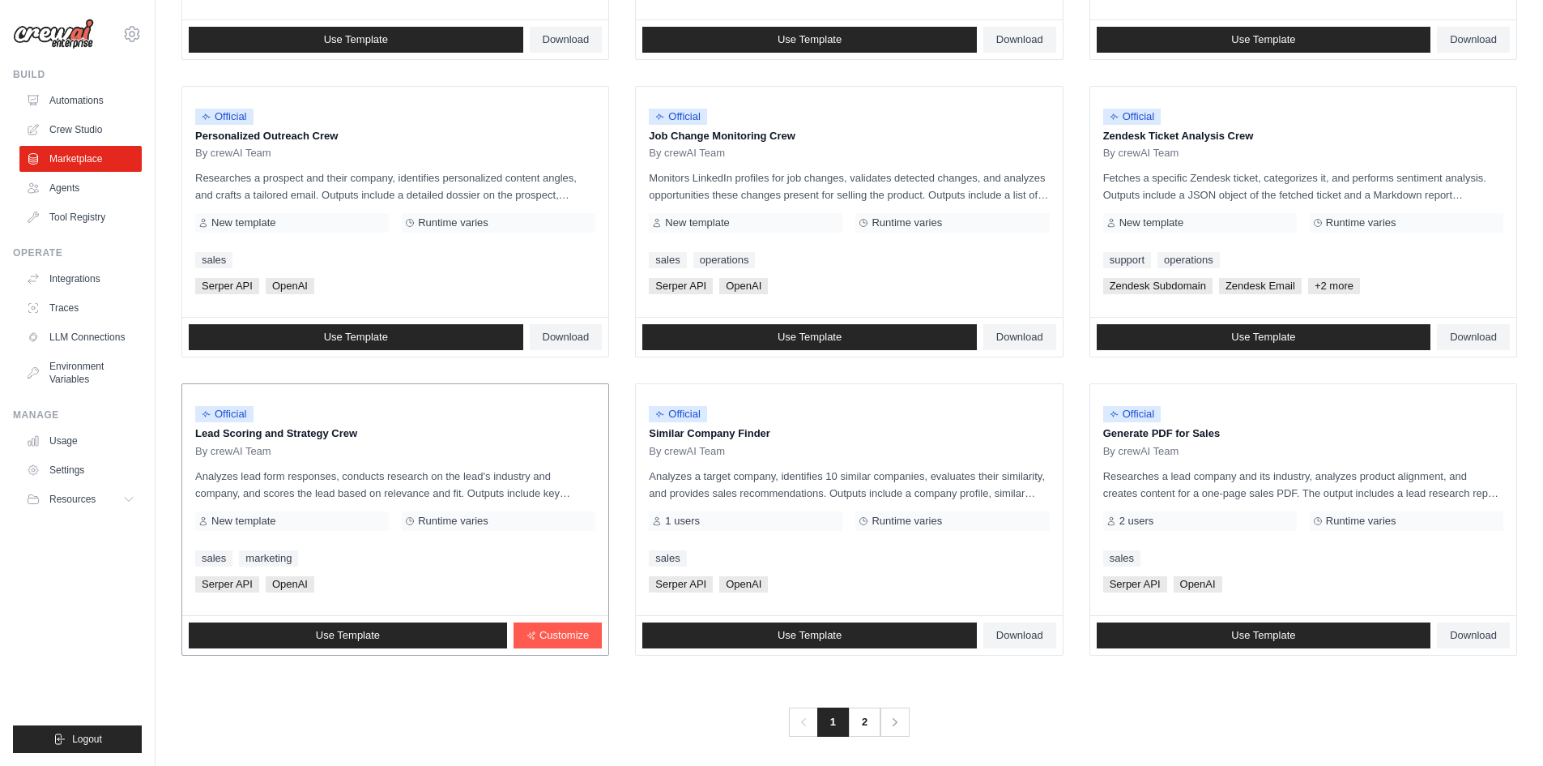
click at [366, 536] on div "Official Lead Scoring and Strategy Crew By crewAI Team Analyzes lead form respo…" at bounding box center [395, 499] width 426 height 231
click at [303, 537] on div "Official Lead Scoring and Strategy Crew By crewAI Team Analyzes lead form respo…" at bounding box center [395, 499] width 426 height 231
click at [263, 498] on p "Analyzes lead form responses, conducts research on the lead's industry and comp…" at bounding box center [395, 485] width 400 height 34
click at [262, 468] on p "Analyzes lead form responses, conducts research on the lead's industry and comp…" at bounding box center [395, 485] width 400 height 34
click at [549, 493] on p "Analyzes lead form responses, conducts research on the lead's industry and comp…" at bounding box center [395, 485] width 400 height 34
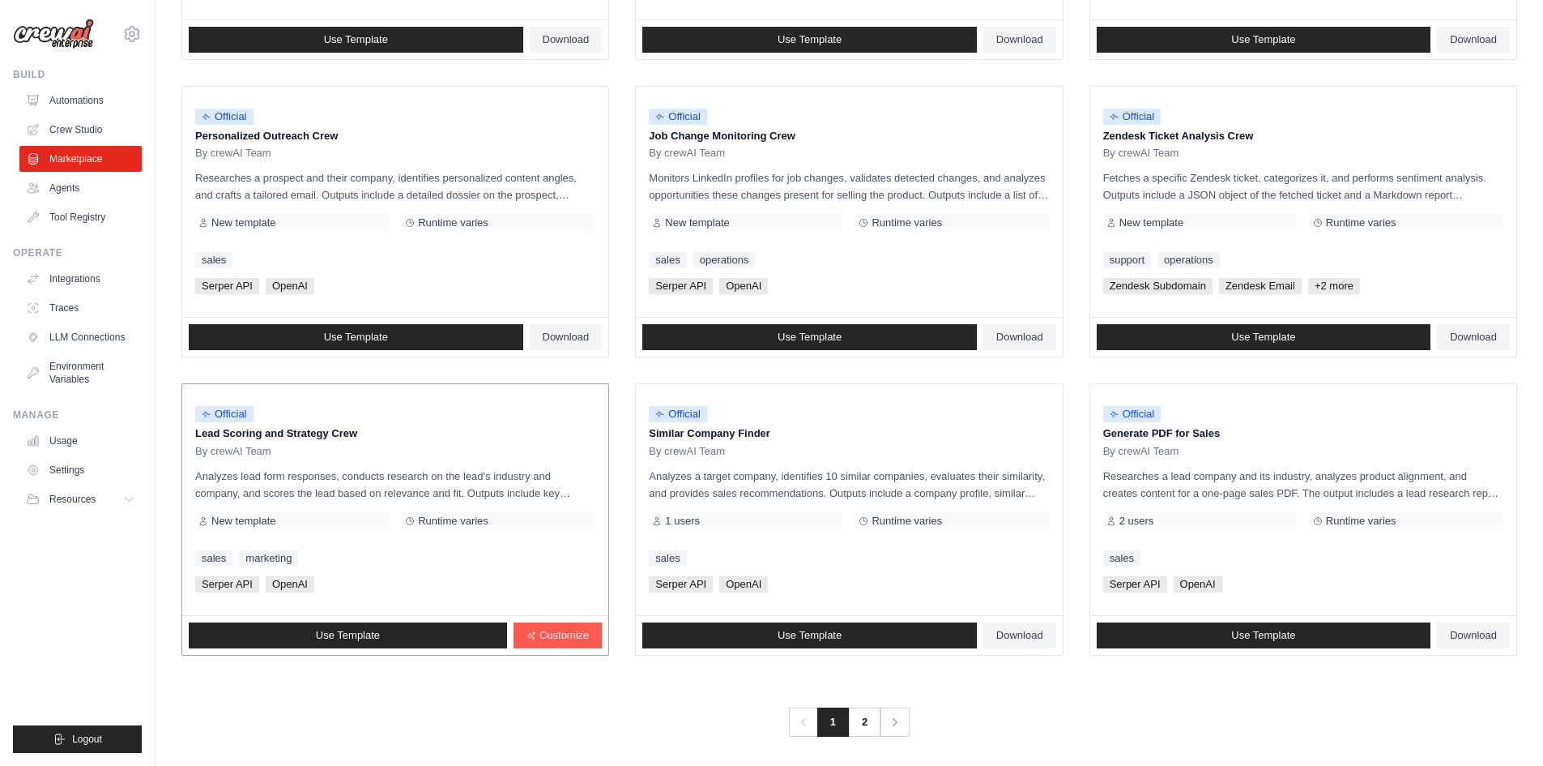
click at [549, 493] on p "Analyzes lead form responses, conducts research on the lead's industry and comp…" at bounding box center [395, 485] width 400 height 34
click at [456, 488] on p "Analyzes lead form responses, conducts research on the lead's industry and comp…" at bounding box center [395, 485] width 400 height 34
click at [385, 643] on link "Use Template" at bounding box center [348, 635] width 318 height 26
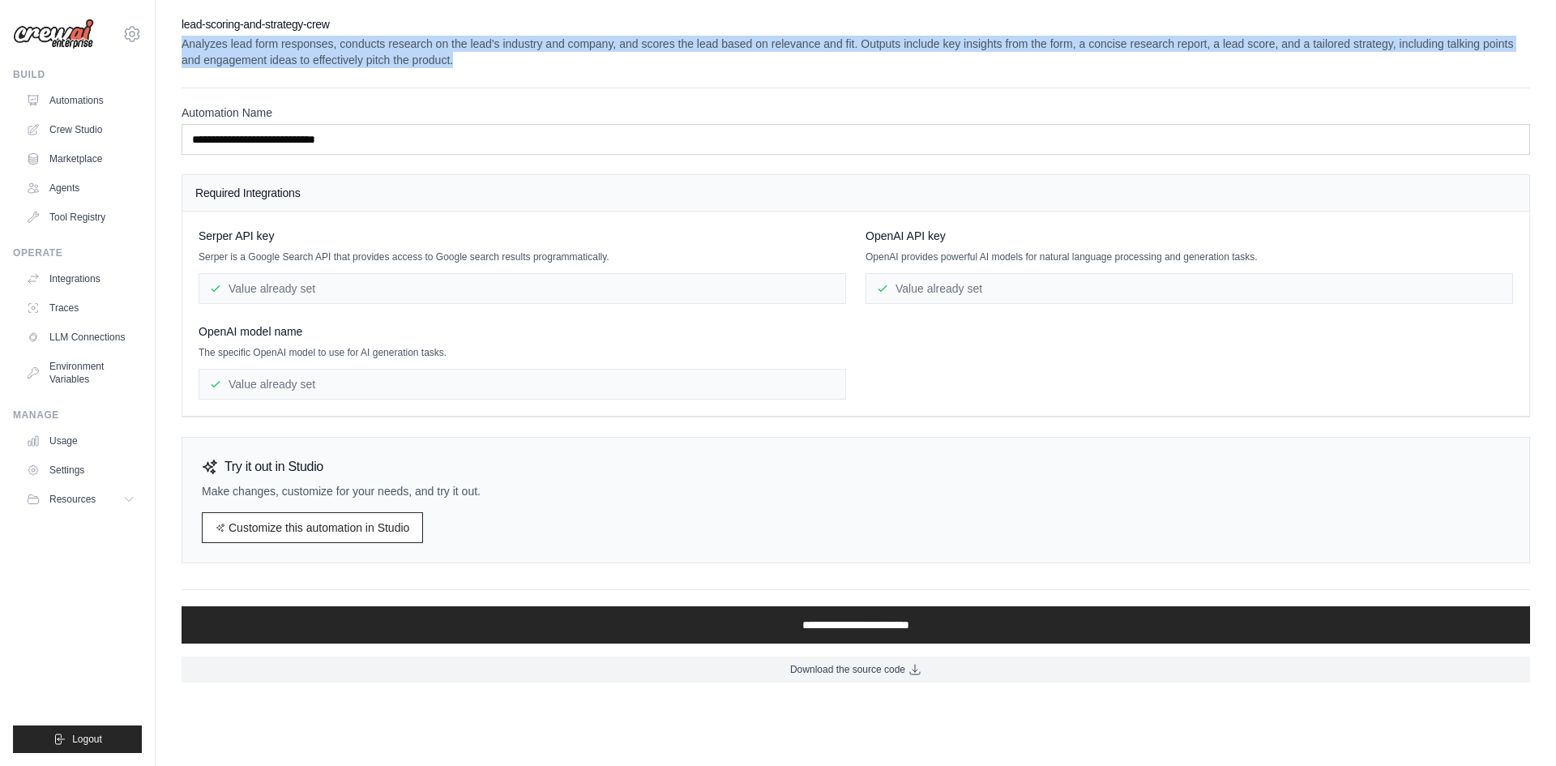
drag, startPoint x: 475, startPoint y: 63, endPoint x: 180, endPoint y: 49, distance: 295.2
click at [180, 49] on div "**********" at bounding box center [856, 349] width 1400 height 666
copy p "Analyzes lead form responses, conducts research on the lead's industry and comp…"
click at [70, 138] on link "Crew Studio" at bounding box center [82, 130] width 122 height 26
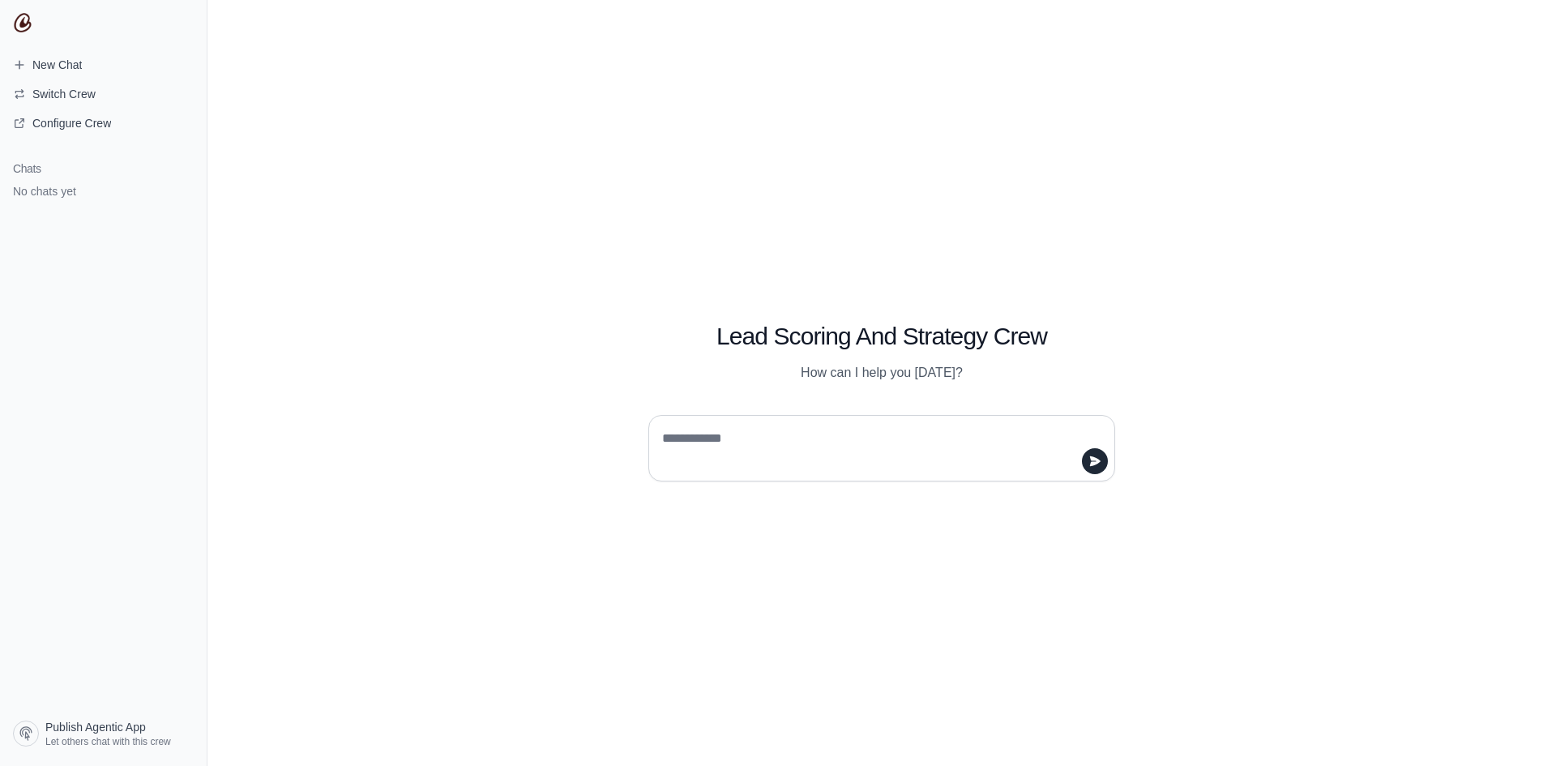
click at [870, 457] on textarea at bounding box center [877, 447] width 436 height 45
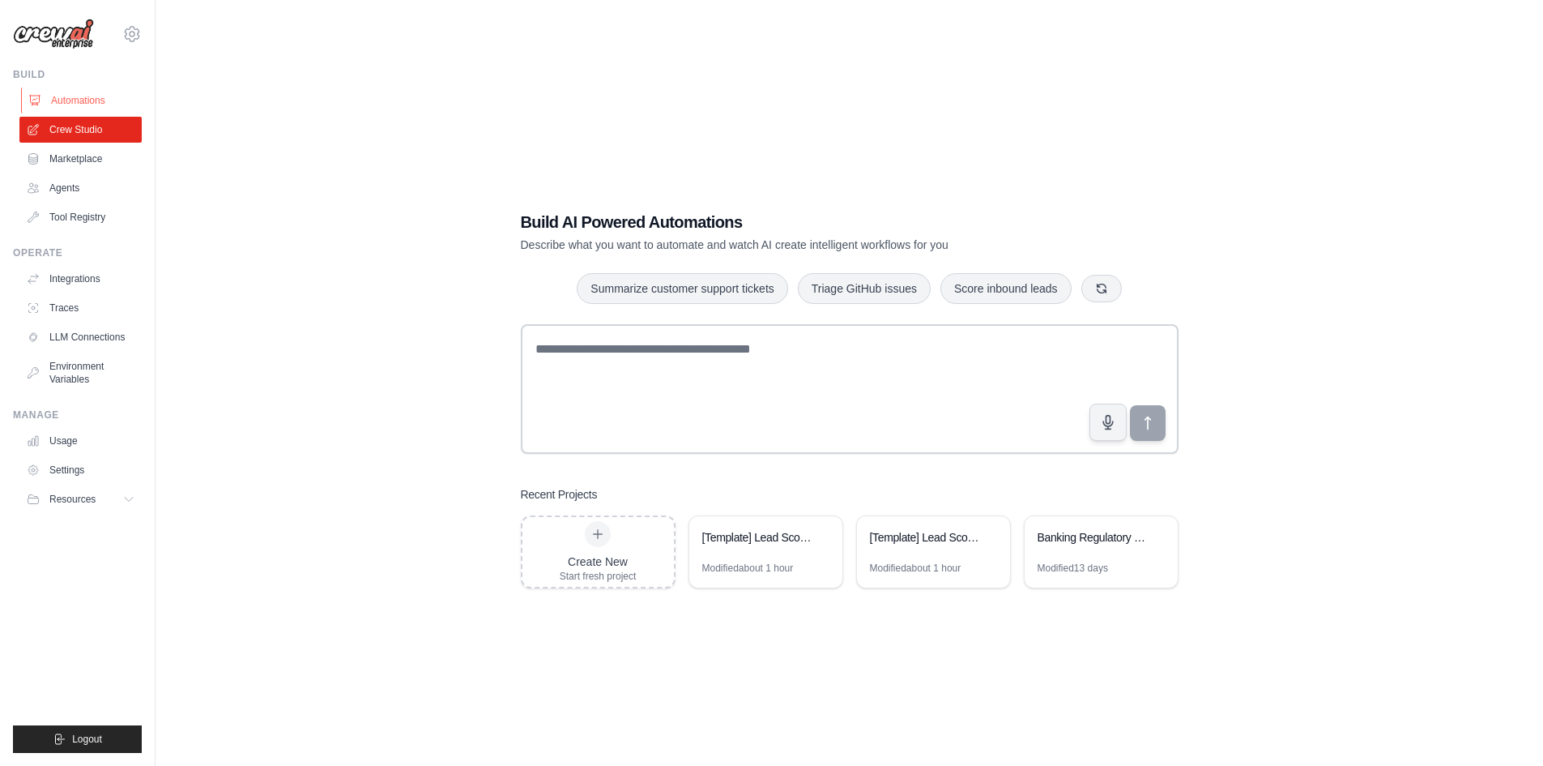
click at [79, 105] on link "Automations" at bounding box center [82, 101] width 122 height 26
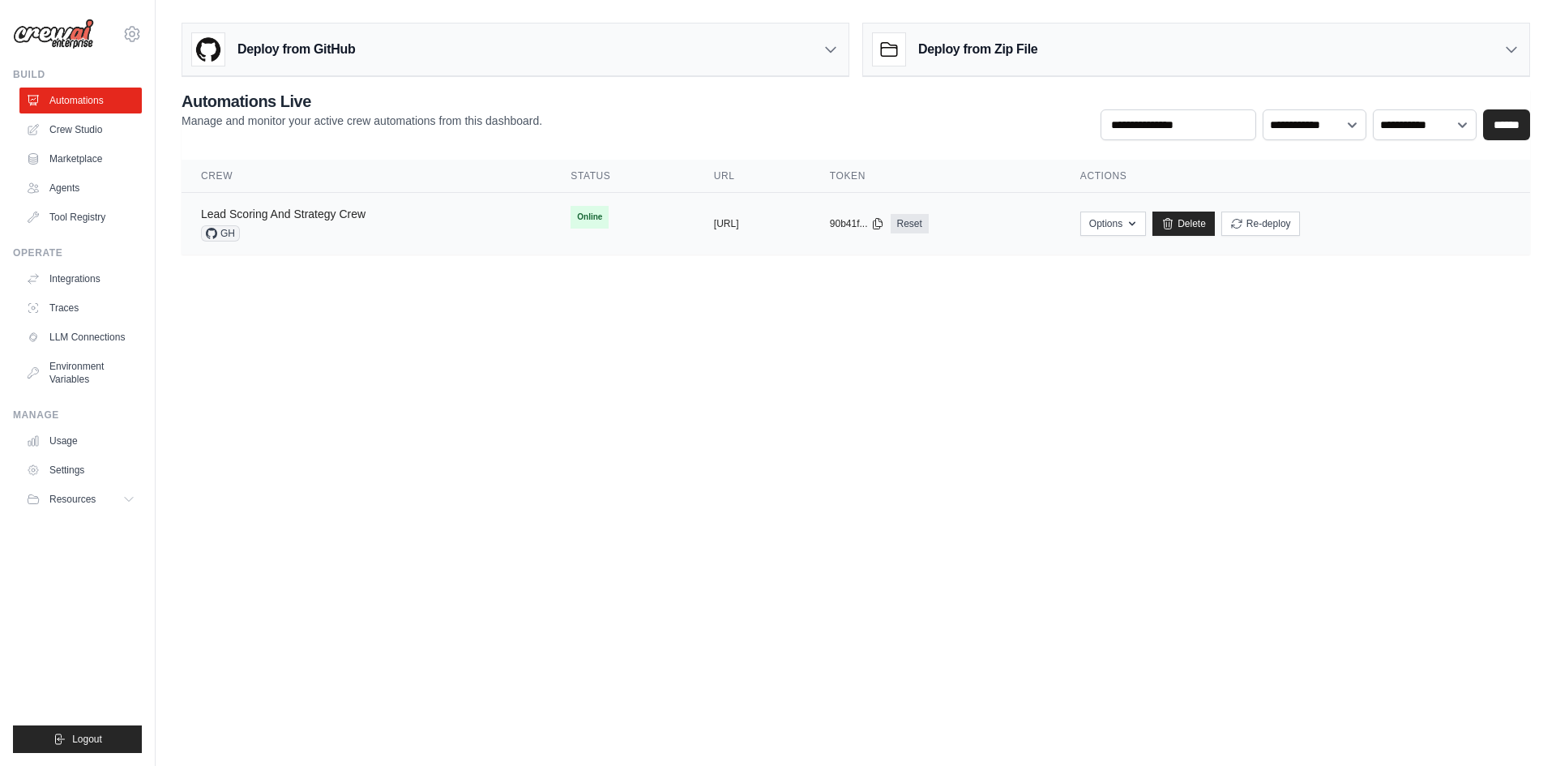
click at [268, 219] on link "Lead Scoring And Strategy Crew" at bounding box center [283, 213] width 164 height 13
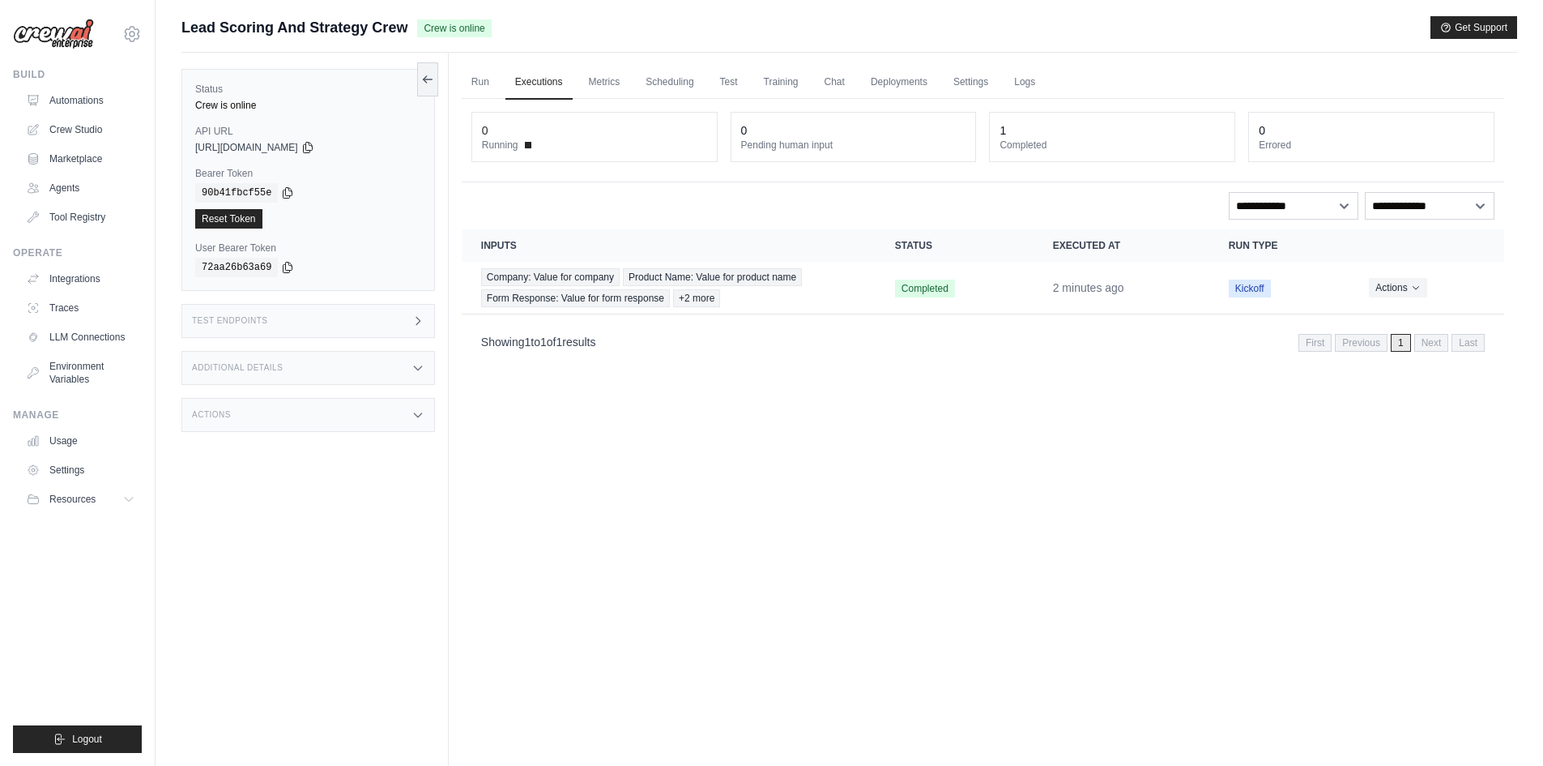
click at [258, 311] on div "Test Endpoints" at bounding box center [308, 321] width 254 height 34
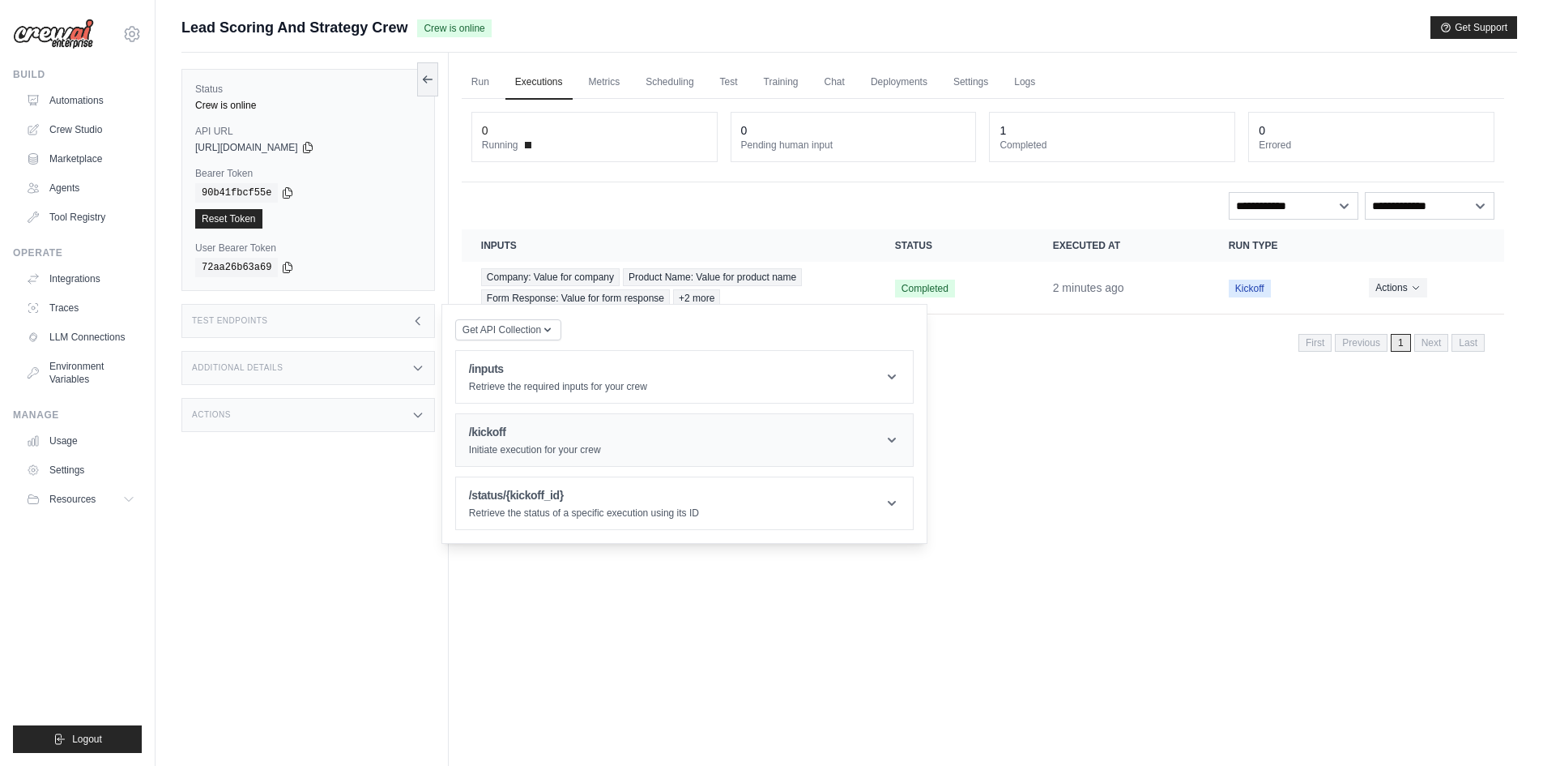
click at [555, 447] on p "Initiate execution for your crew" at bounding box center [535, 449] width 132 height 13
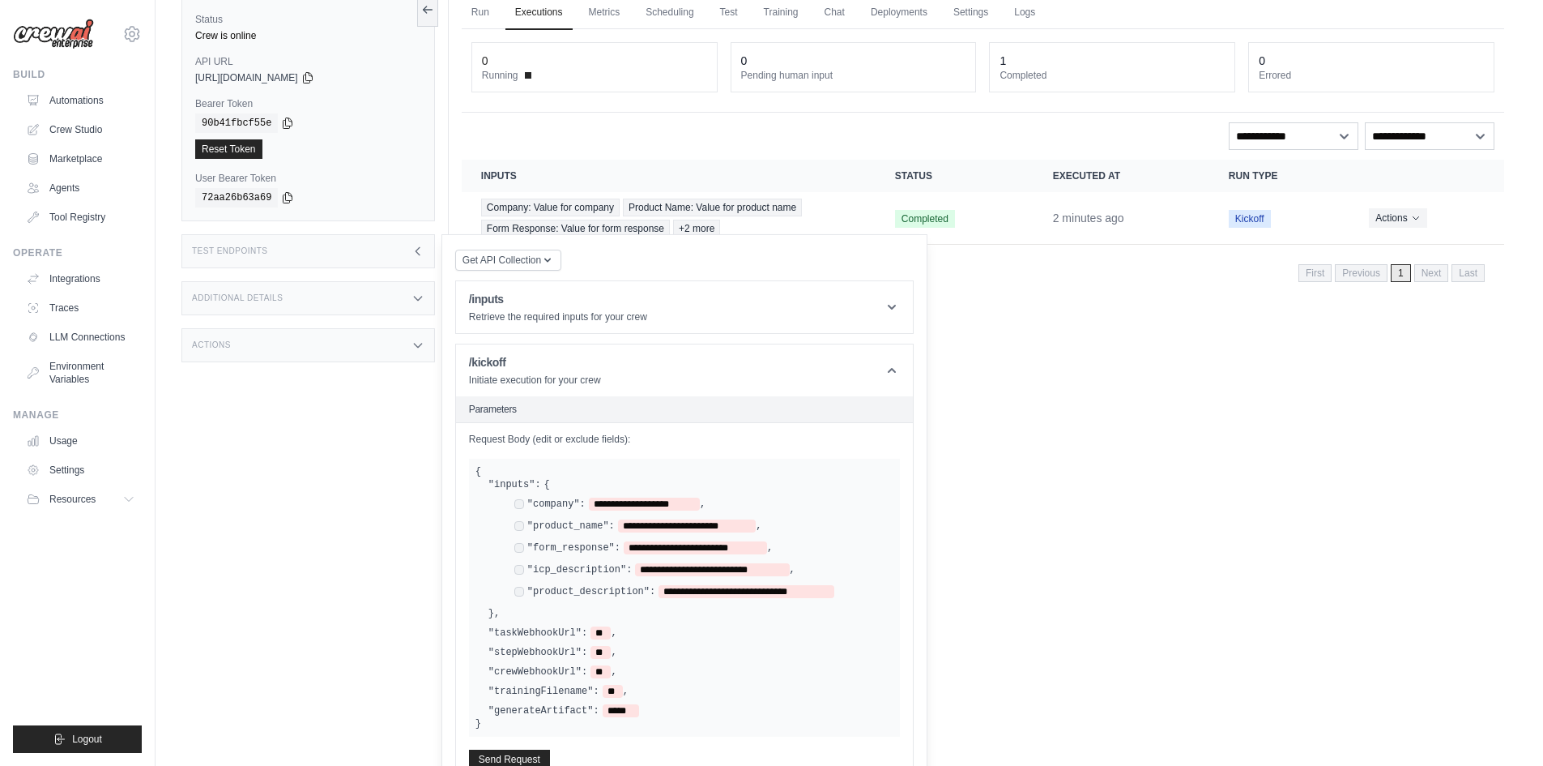
scroll to position [211, 0]
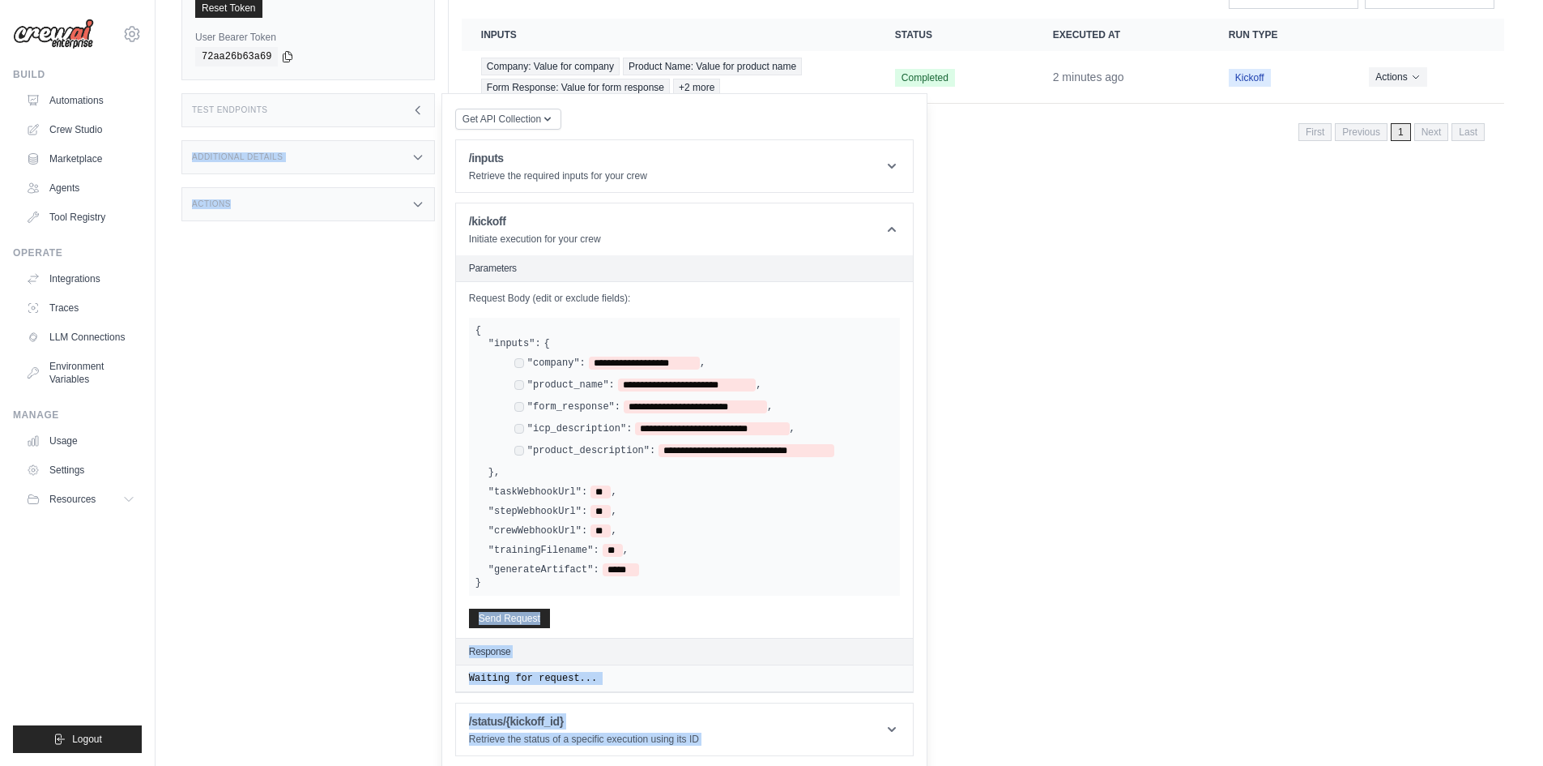
drag, startPoint x: 503, startPoint y: 582, endPoint x: 452, endPoint y: 336, distance: 250.7
click at [432, 331] on div "Status Crew is online API URL copied https://lead-scoring-and-strategy-crew-dbe…" at bounding box center [314, 225] width 267 height 766
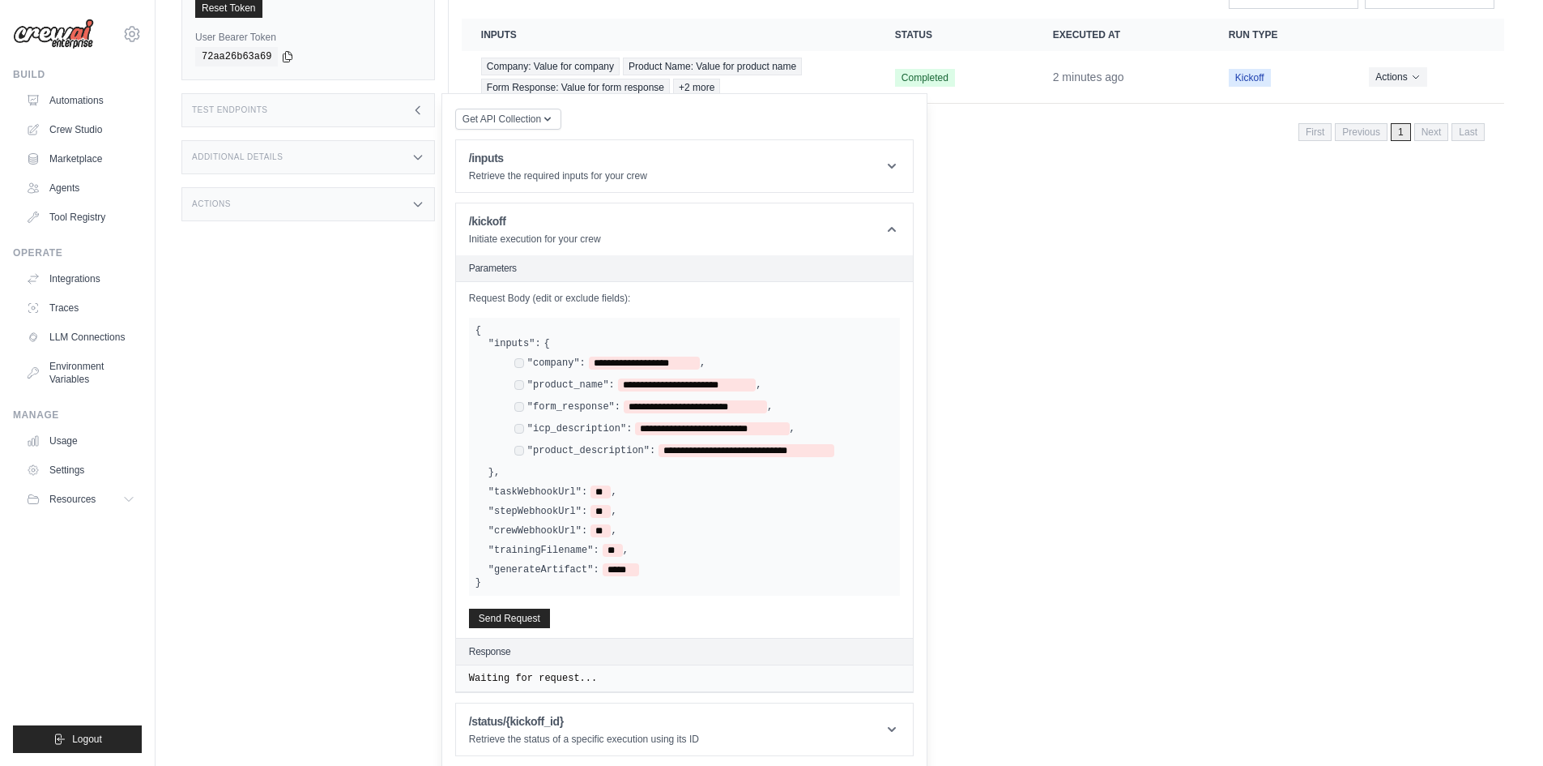
click at [484, 333] on div "**********" at bounding box center [684, 457] width 431 height 278
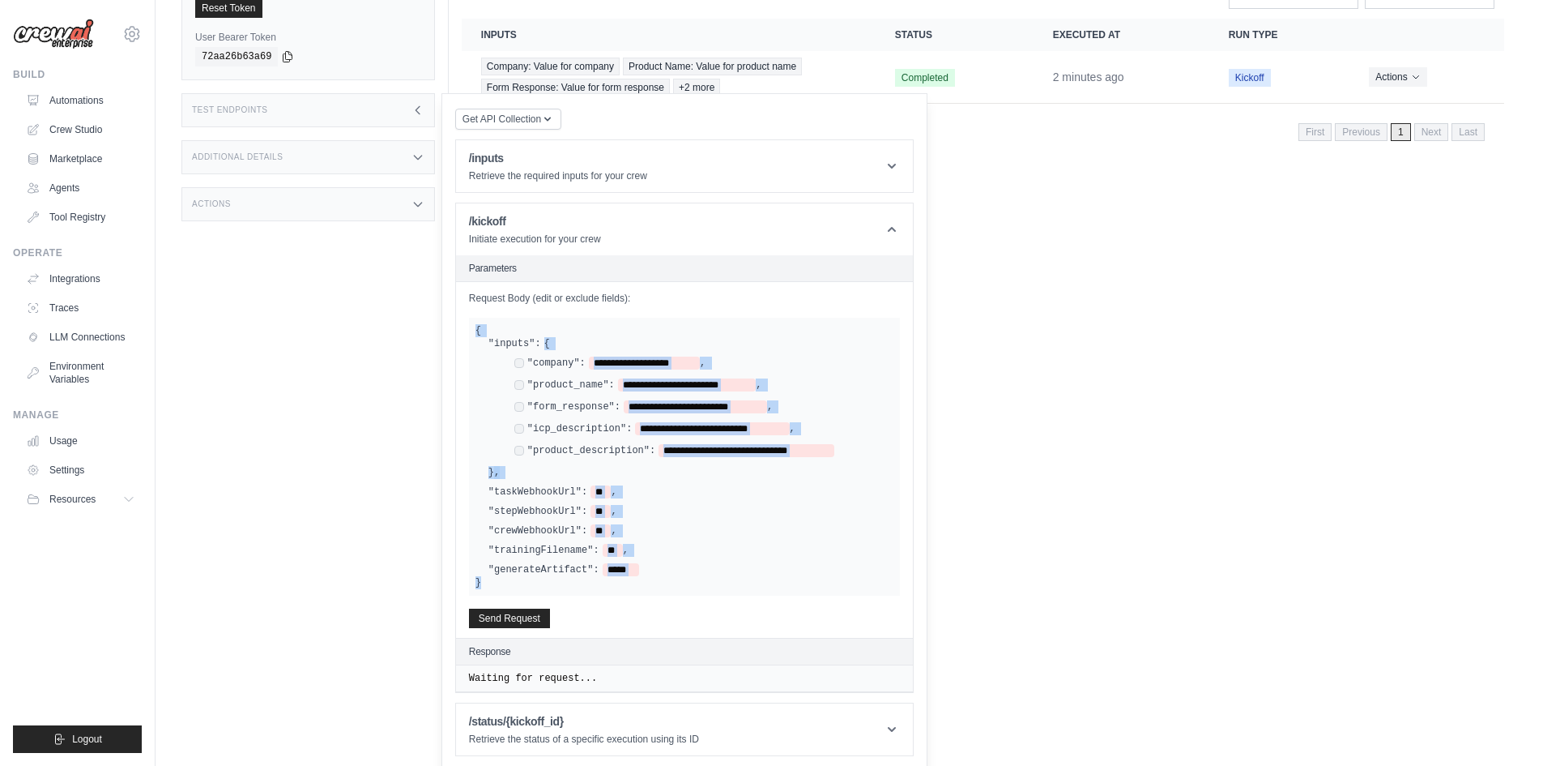
drag, startPoint x: 474, startPoint y: 327, endPoint x: 551, endPoint y: 582, distance: 265.8
click at [551, 582] on div "**********" at bounding box center [684, 457] width 431 height 278
copy div "**********"
click at [78, 98] on link "Automations" at bounding box center [82, 101] width 122 height 26
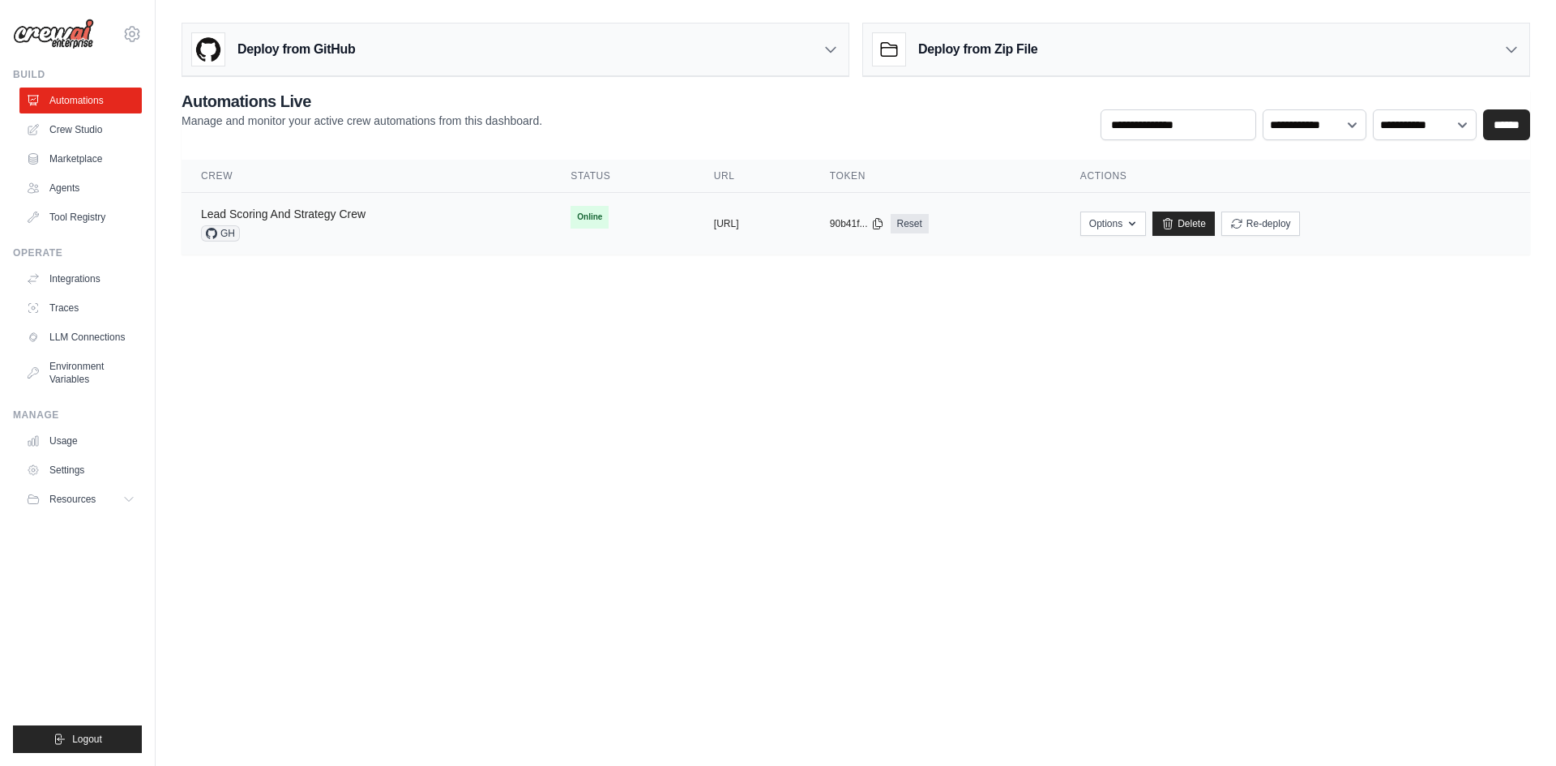
click at [286, 214] on link "Lead Scoring And Strategy Crew" at bounding box center [283, 213] width 164 height 13
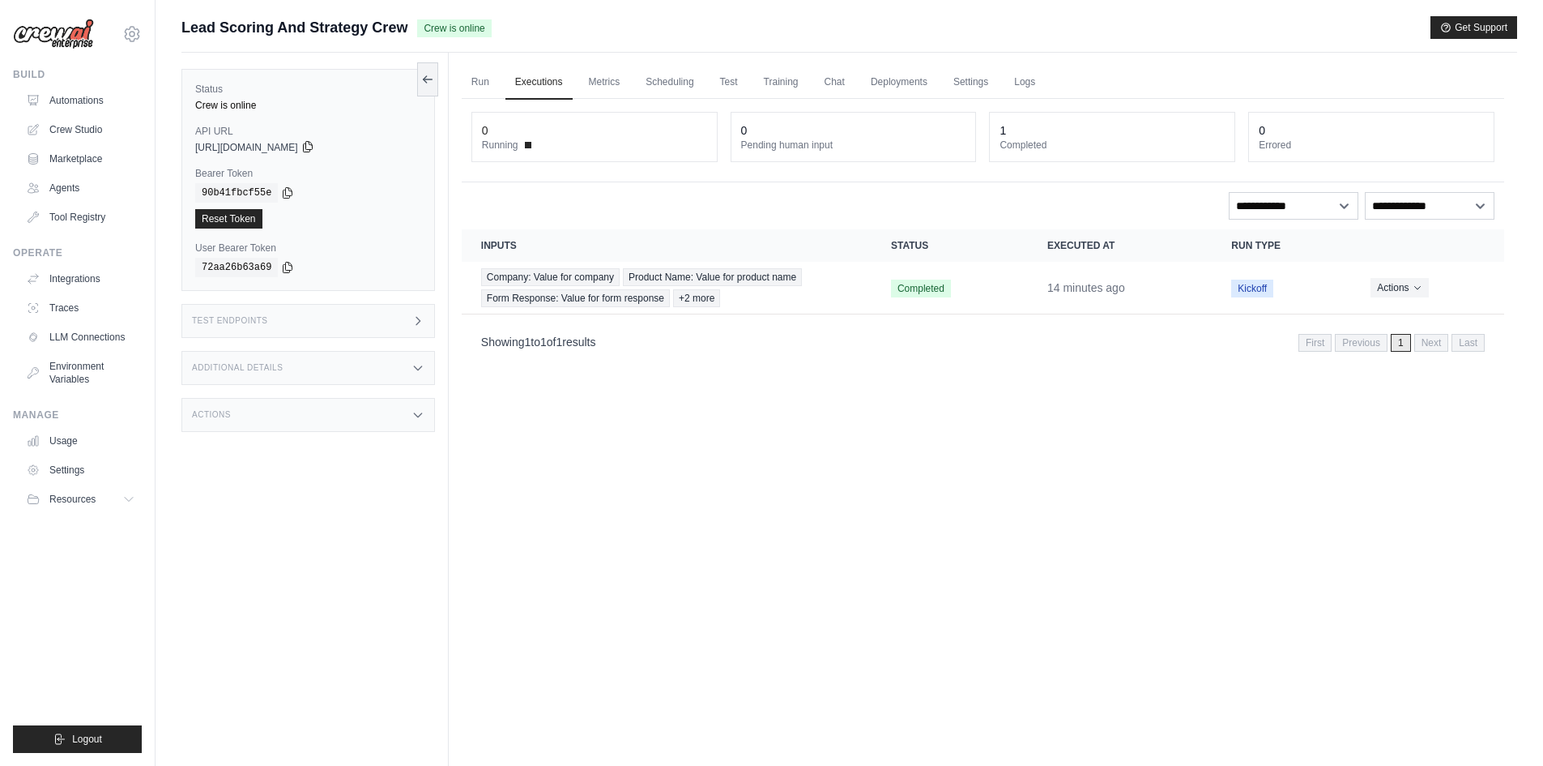
click at [312, 150] on icon at bounding box center [307, 147] width 9 height 11
click at [301, 373] on div "Additional Details" at bounding box center [308, 368] width 254 height 34
click at [238, 506] on div "Actions" at bounding box center [308, 510] width 254 height 34
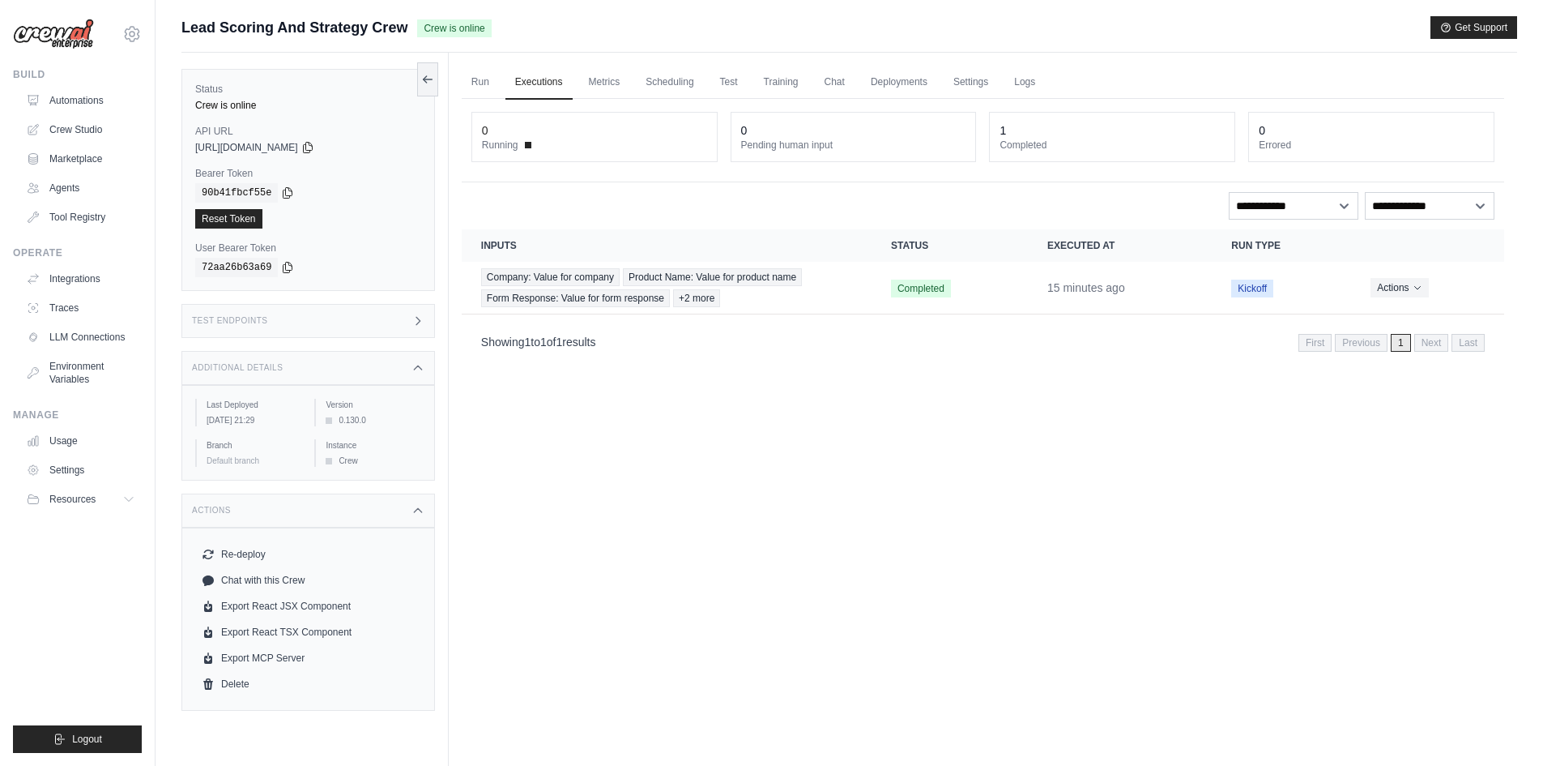
click at [289, 322] on div "Test Endpoints" at bounding box center [308, 321] width 254 height 34
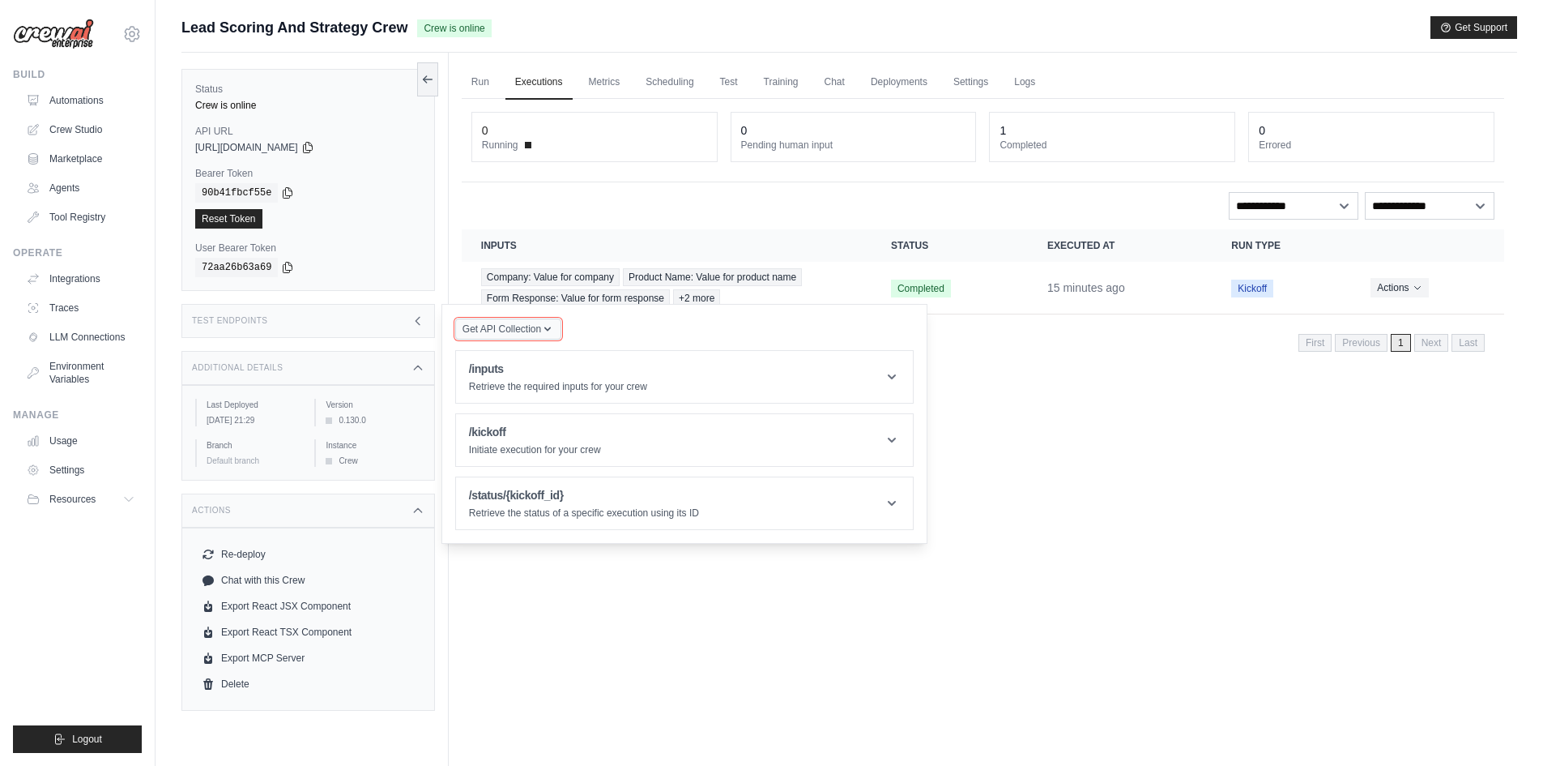
click at [505, 331] on span "Get API Collection" at bounding box center [502, 328] width 79 height 13
drag, startPoint x: 304, startPoint y: 426, endPoint x: 287, endPoint y: 425, distance: 17.0
drag, startPoint x: 287, startPoint y: 425, endPoint x: 534, endPoint y: 615, distance: 311.5
click at [534, 615] on div "Run Executions Metrics Scheduling Test Training Chat Deployments Settings Logs …" at bounding box center [983, 436] width 1069 height 766
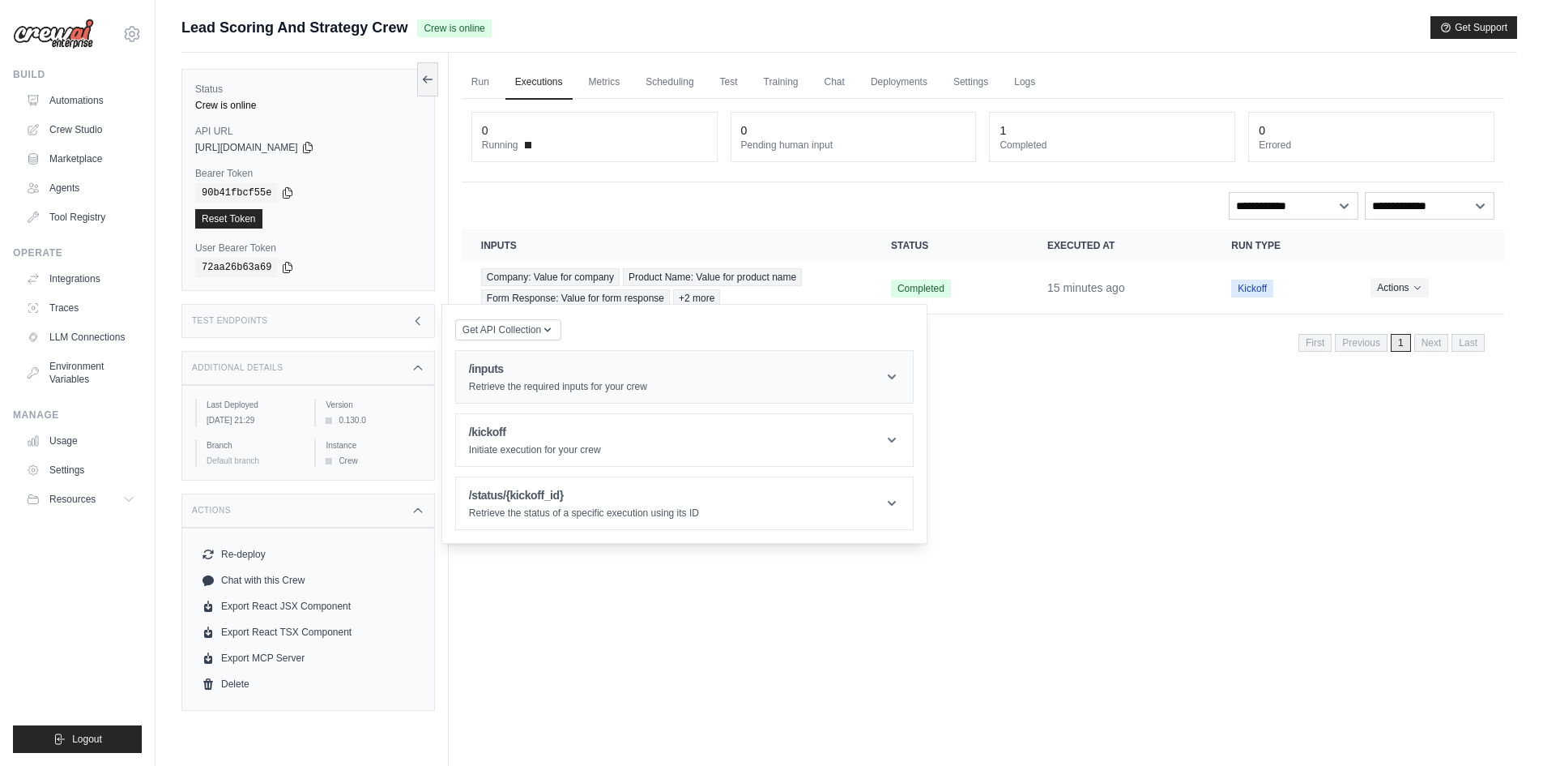
click at [542, 384] on p "Retrieve the required inputs for your crew" at bounding box center [558, 386] width 178 height 13
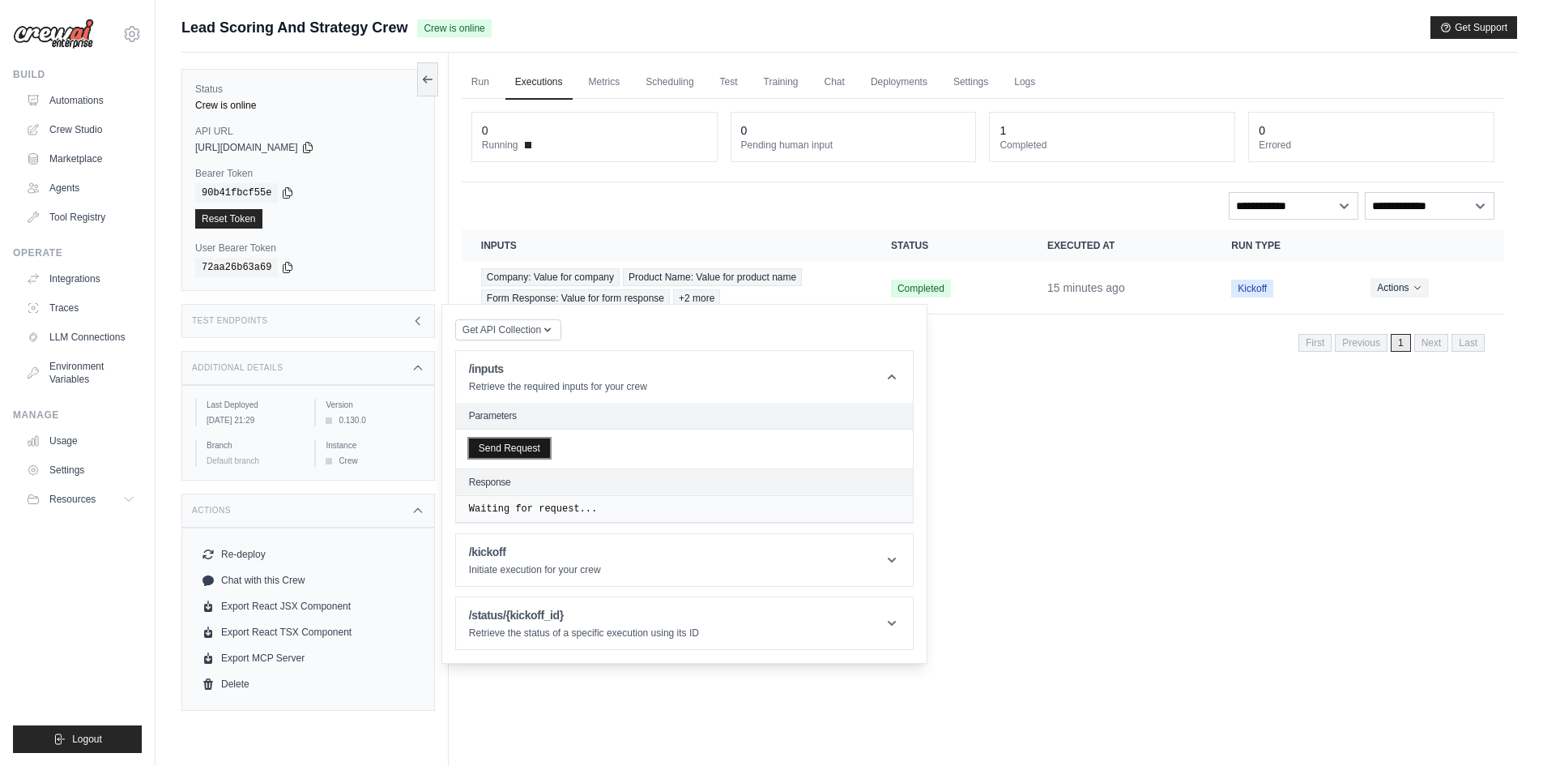
click at [493, 452] on button "Send Request" at bounding box center [509, 447] width 81 height 19
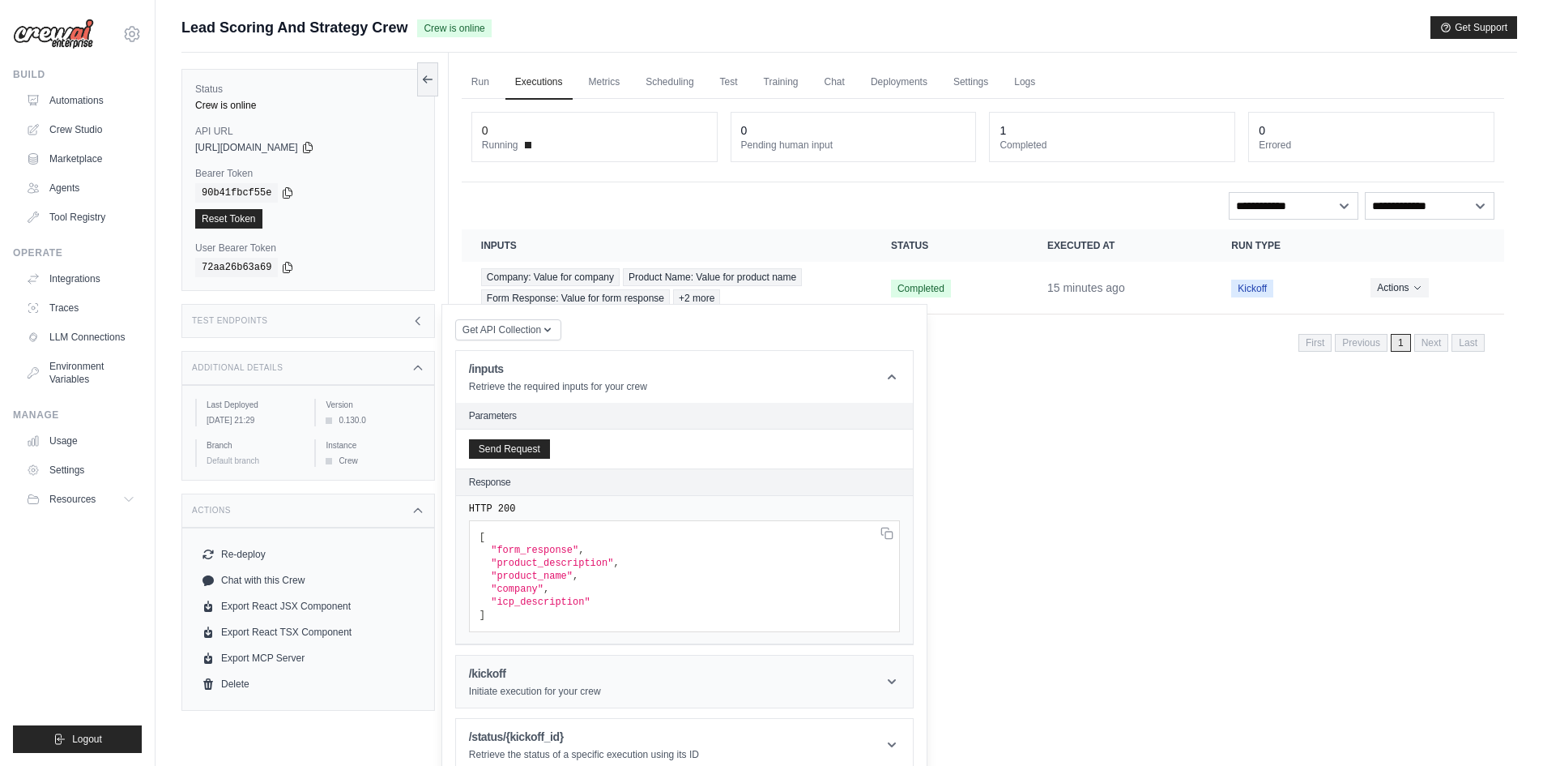
click at [523, 681] on div "/kickoff Initiate execution for your crew" at bounding box center [535, 681] width 132 height 32
drag, startPoint x: 282, startPoint y: 188, endPoint x: 485, endPoint y: 213, distance: 204.9
click at [282, 188] on icon at bounding box center [287, 192] width 13 height 13
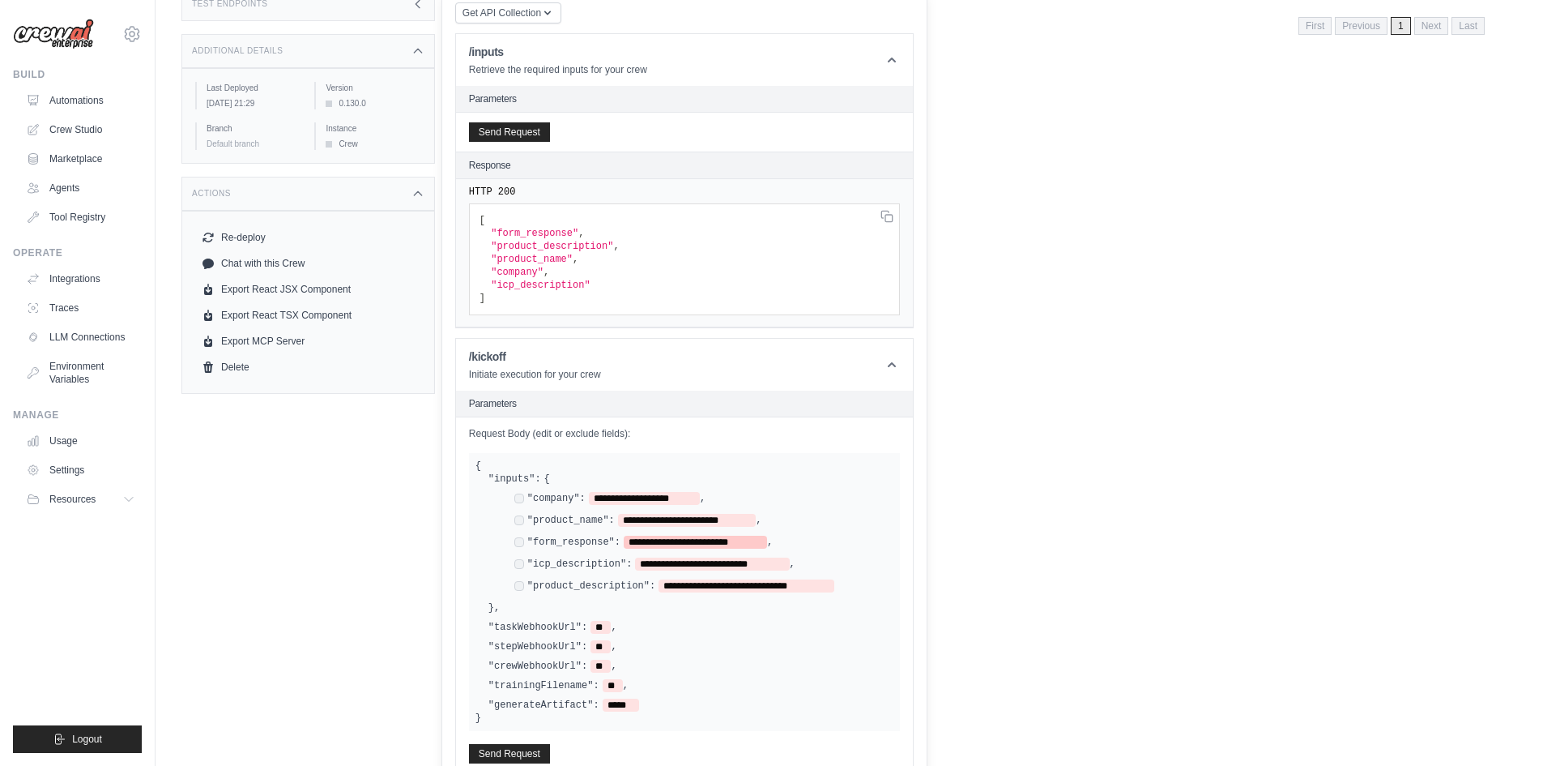
scroll to position [324, 0]
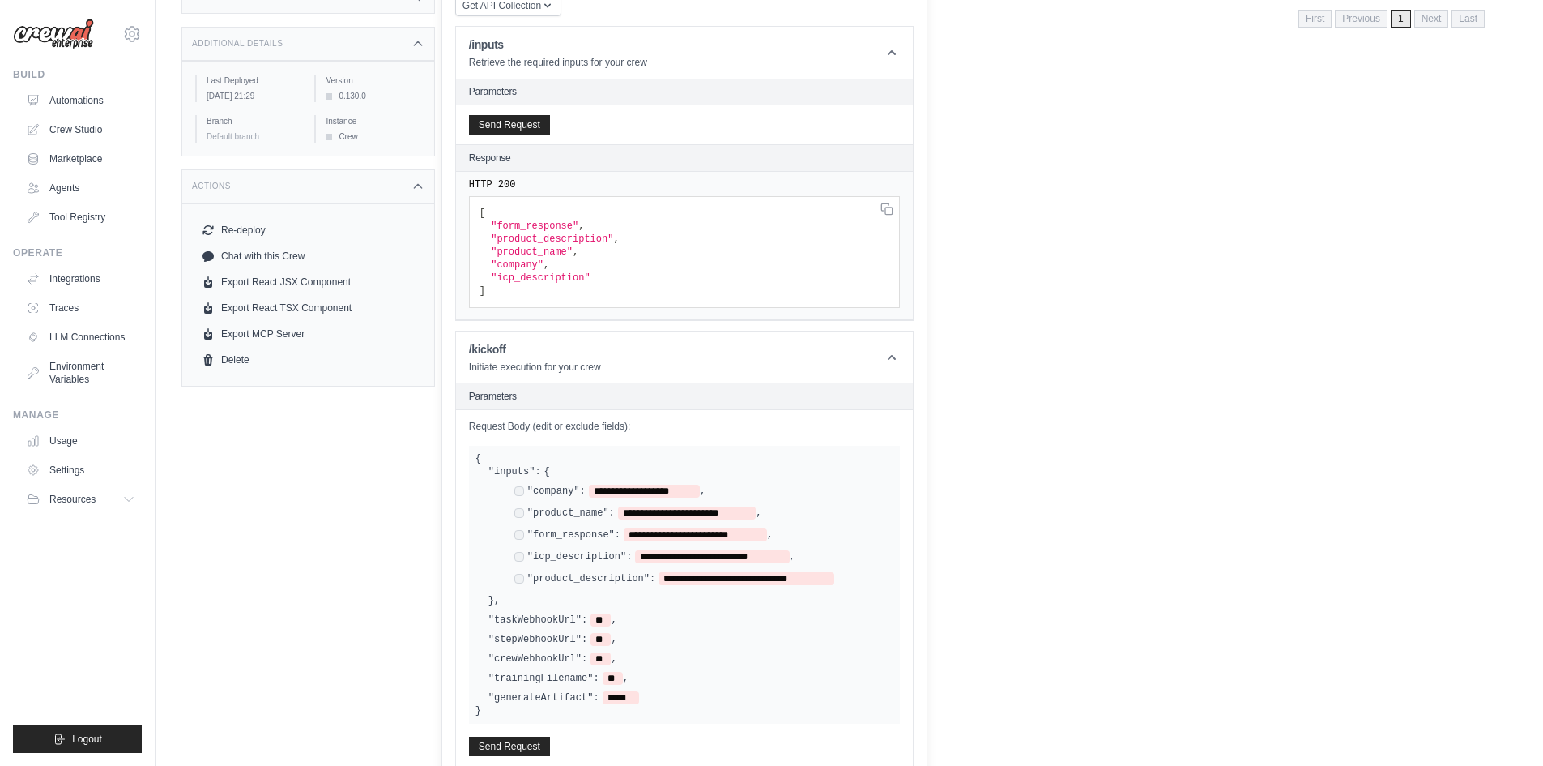
click at [818, 483] on div "**********" at bounding box center [691, 536] width 405 height 116
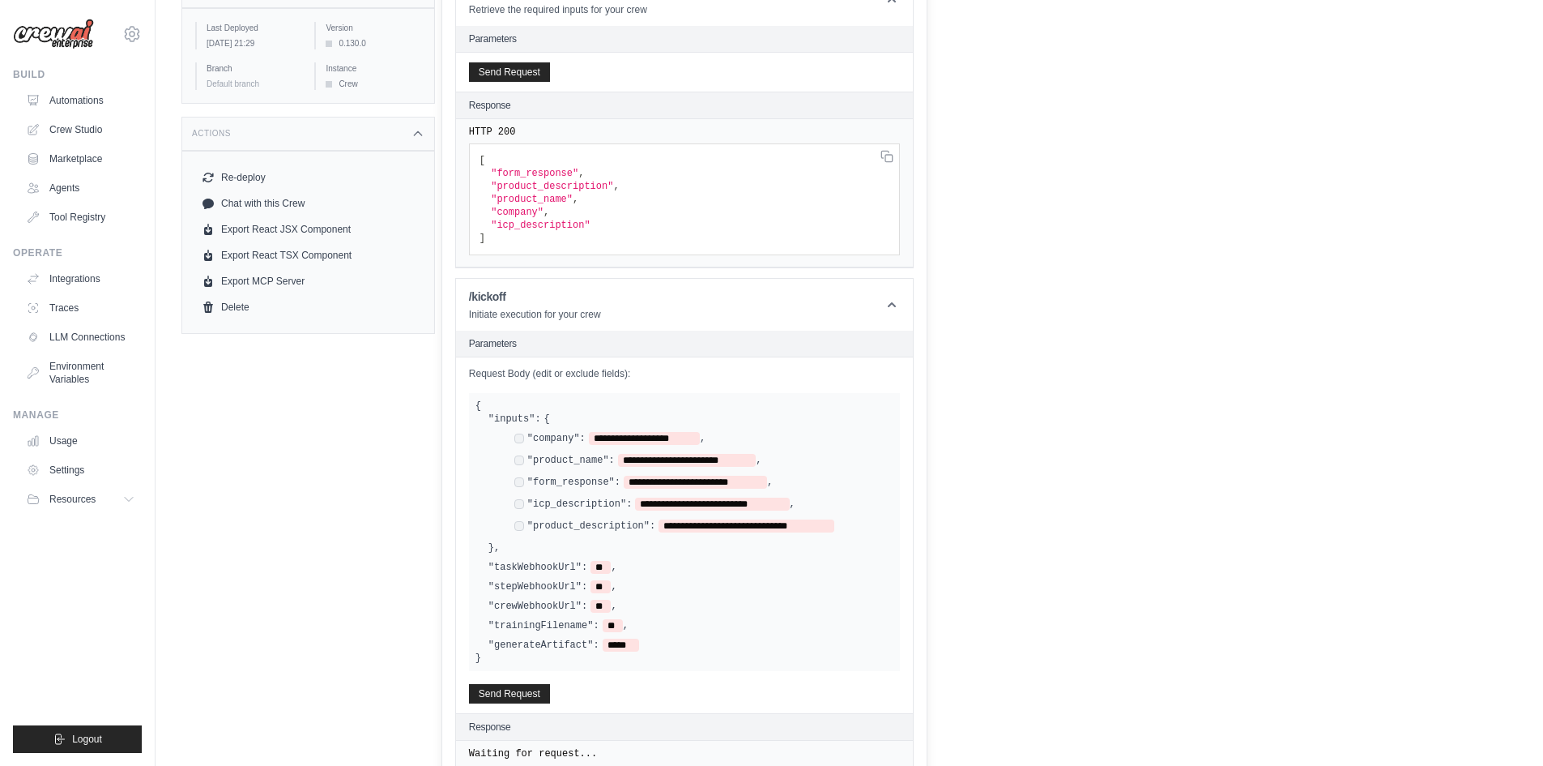
scroll to position [405, 0]
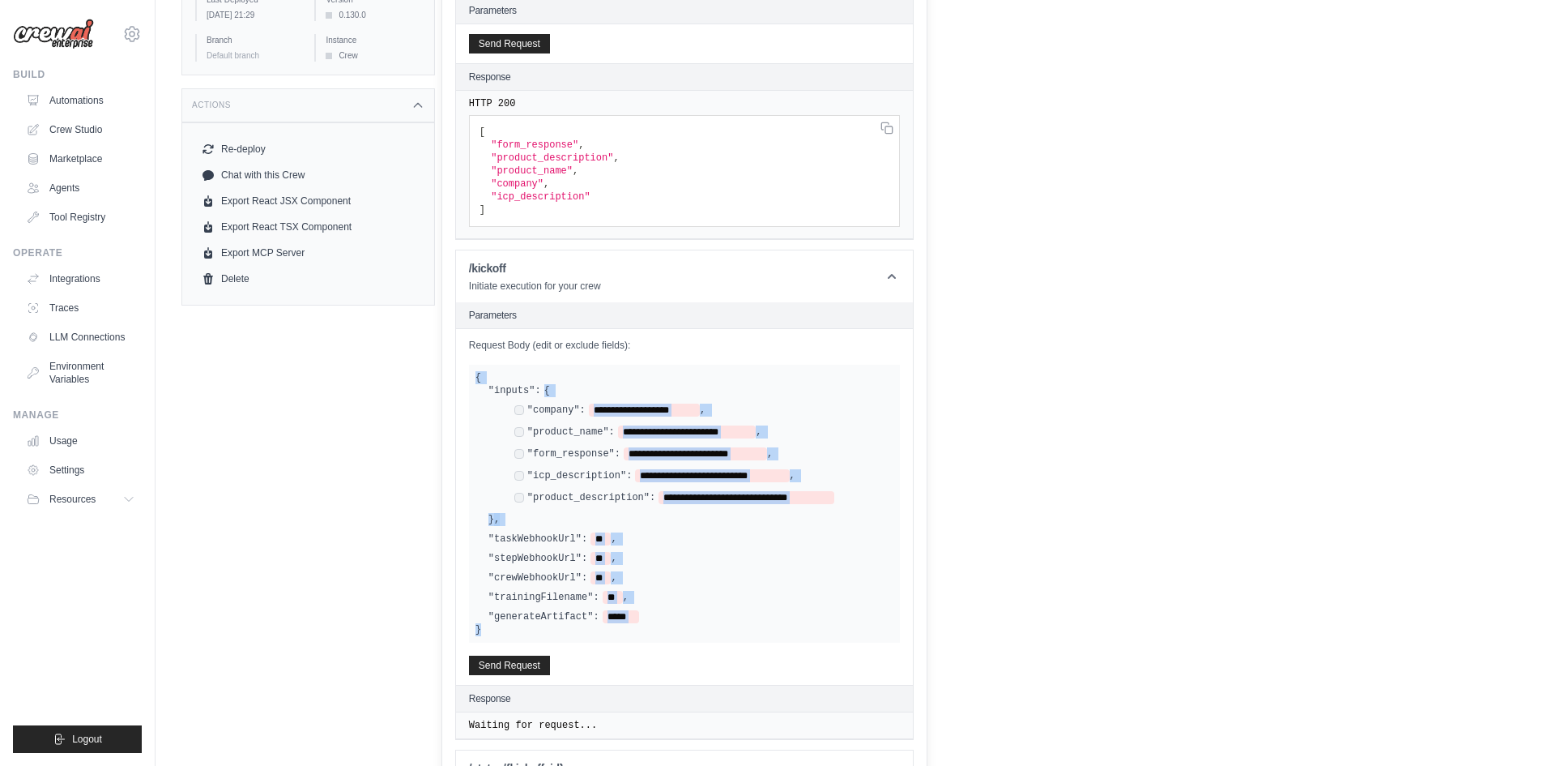
drag, startPoint x: 497, startPoint y: 631, endPoint x: 448, endPoint y: 380, distance: 256.0
click at [448, 380] on div "Get API Collection Postman API Collection /inputs Retrieve the required inputs …" at bounding box center [685, 358] width 486 height 918
copy div "**********"
click at [824, 571] on div ""crewWebhookUrl": ** ," at bounding box center [691, 577] width 405 height 13
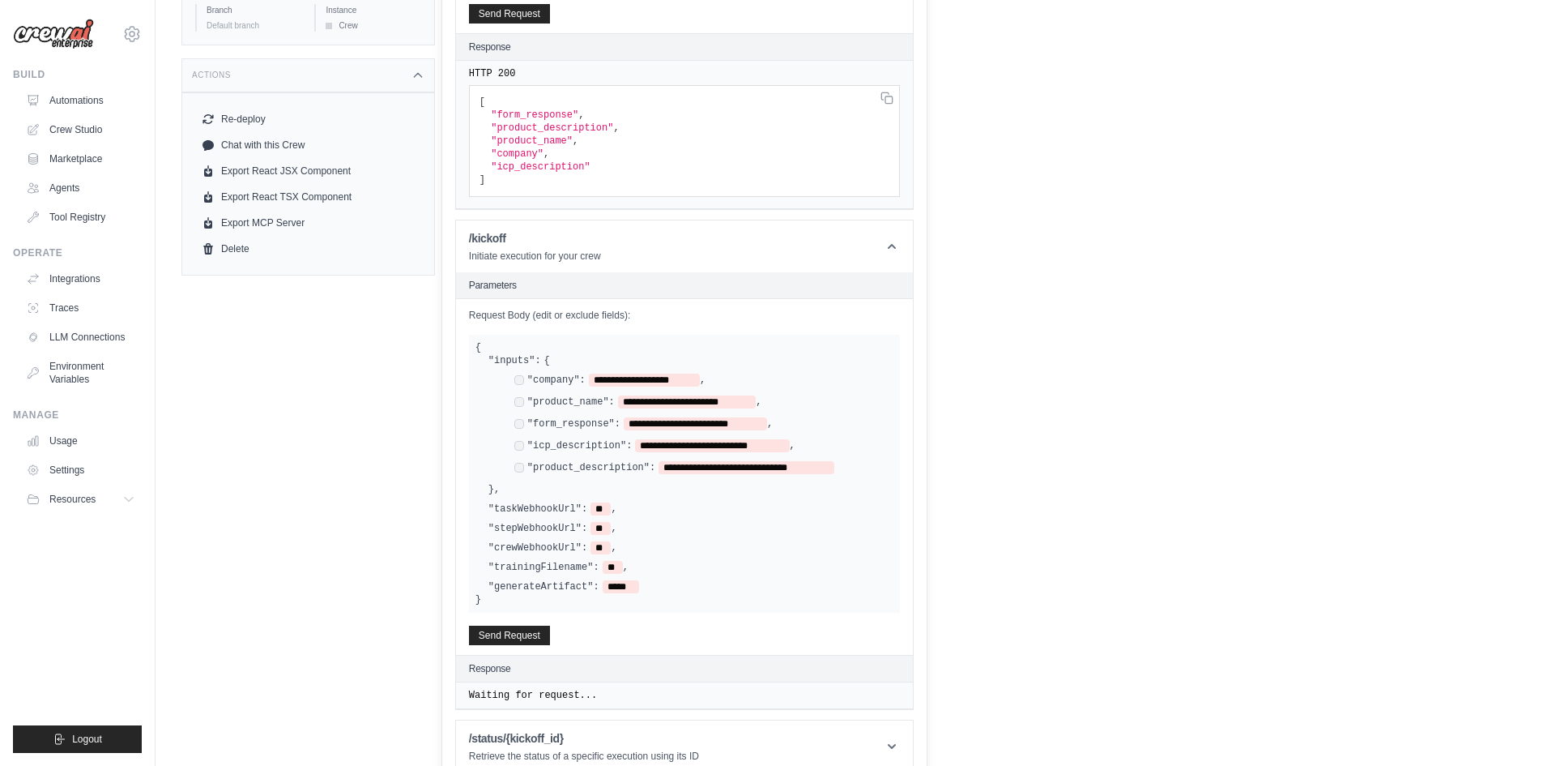
scroll to position [452, 0]
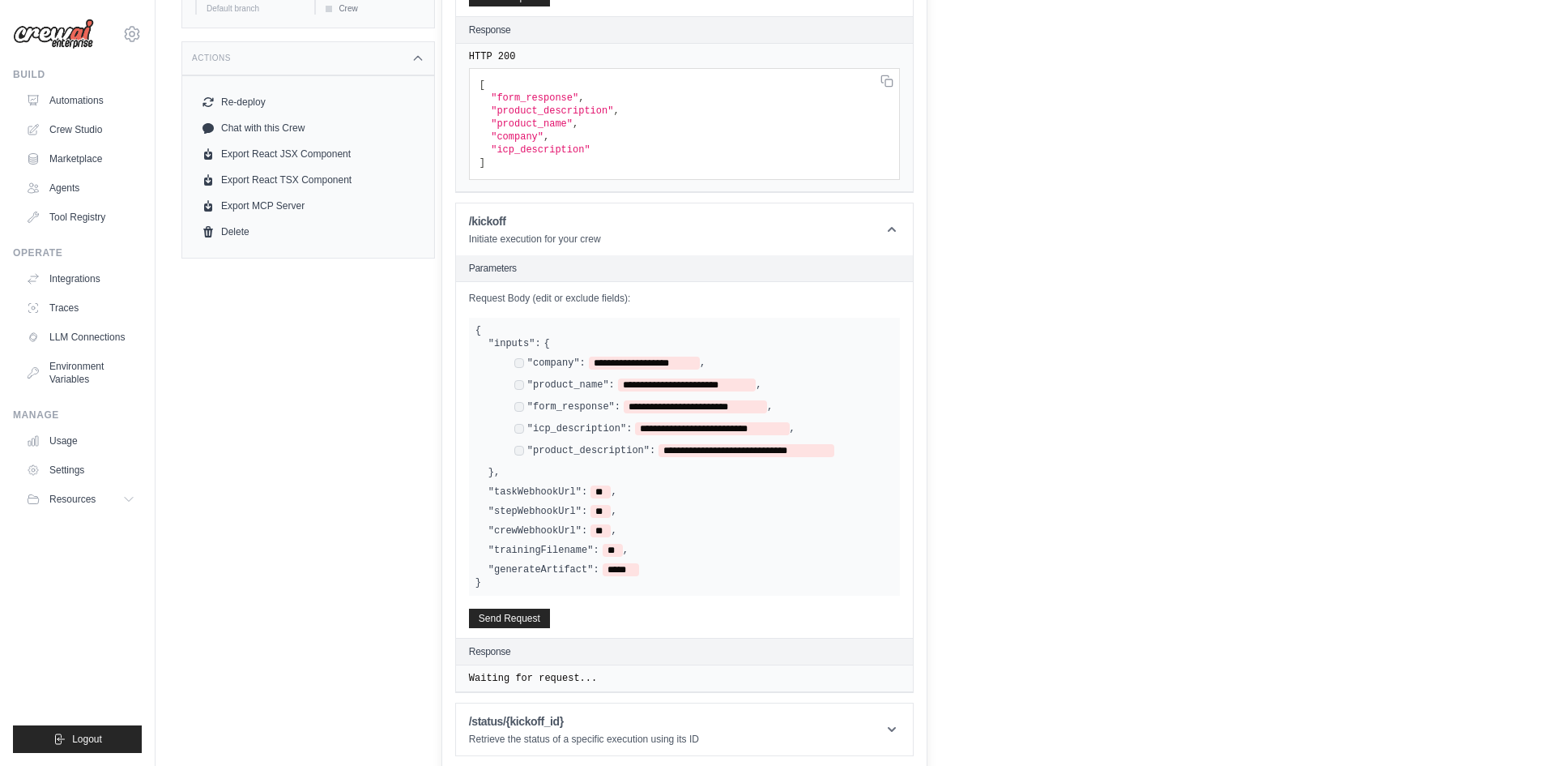
click at [501, 548] on label ""trainingFilename":" at bounding box center [544, 550] width 111 height 13
click at [514, 547] on label ""trainingFilename":" at bounding box center [544, 550] width 111 height 13
drag, startPoint x: 775, startPoint y: 613, endPoint x: 668, endPoint y: 634, distance: 108.4
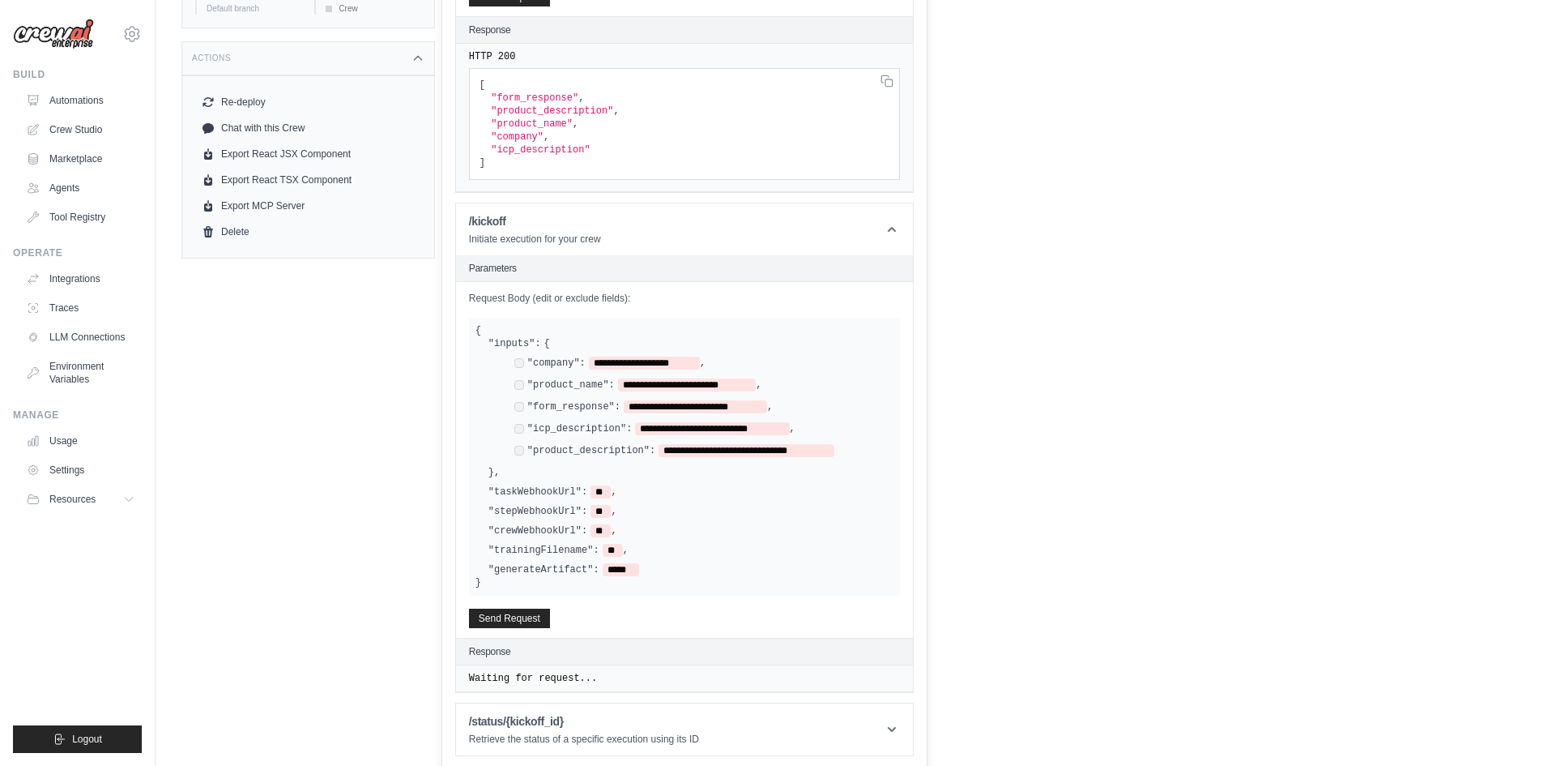
click at [668, 638] on div "Response" at bounding box center [684, 651] width 457 height 27
click at [521, 613] on button "Send Request" at bounding box center [509, 617] width 81 height 19
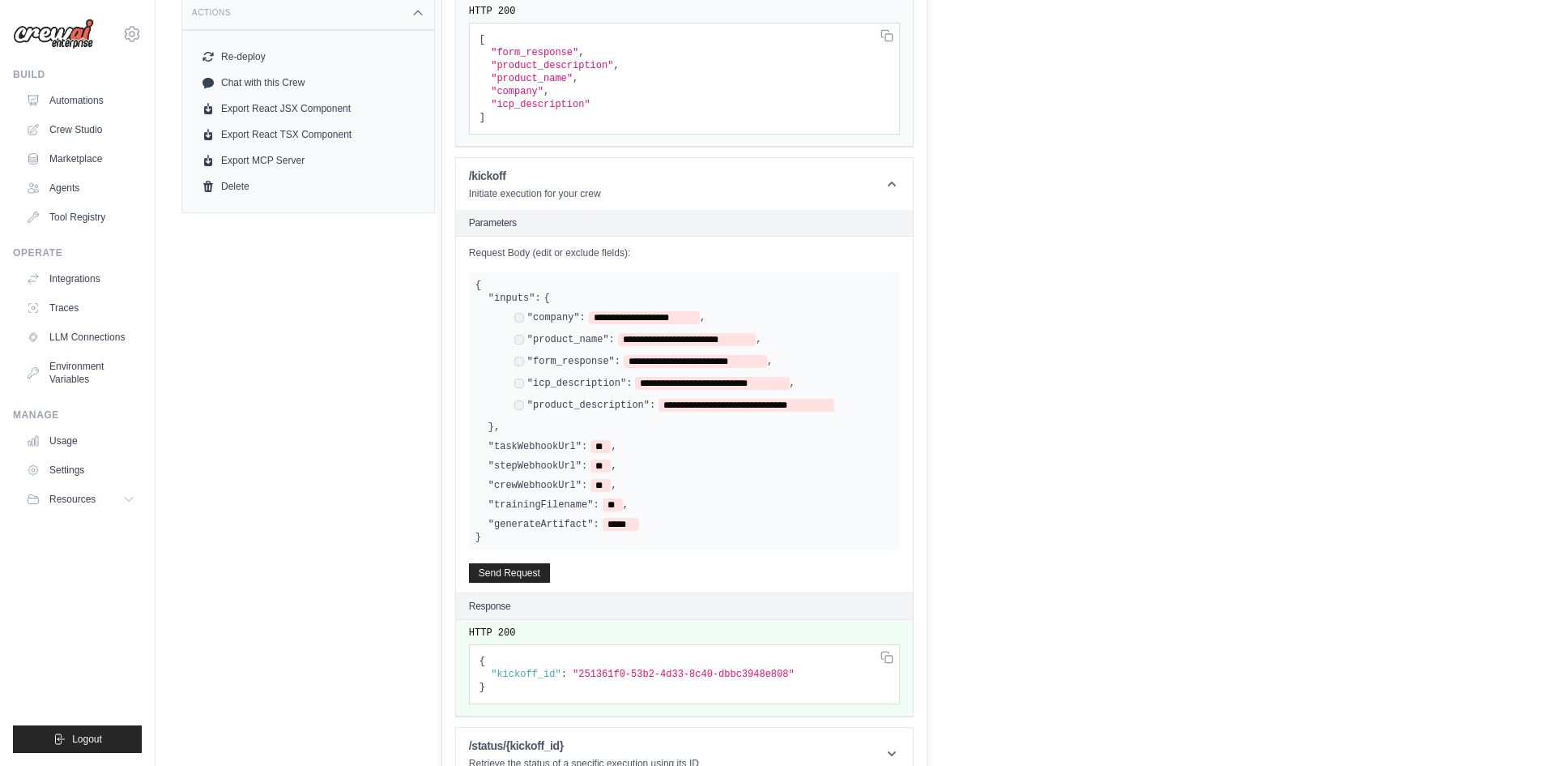
scroll to position [522, 0]
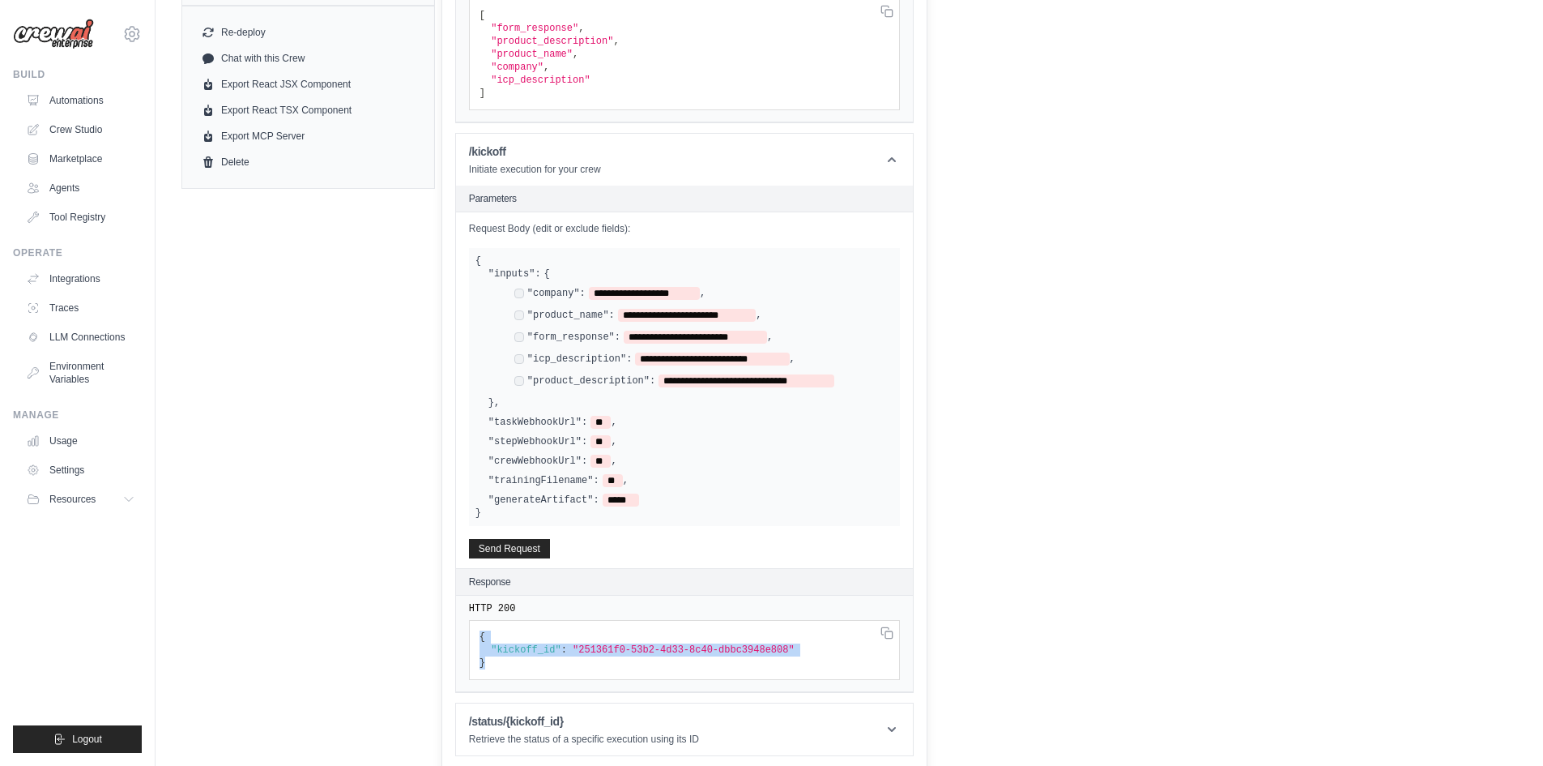
drag, startPoint x: 507, startPoint y: 667, endPoint x: 445, endPoint y: 618, distance: 79.1
click at [445, 618] on div "Get API Collection Postman API Collection /inputs Retrieve the required inputs …" at bounding box center [685, 276] width 486 height 988
copy code "{ "kickoff_id" : "251361f0-53b2-4d33-8c40-dbbc3948e808" }"
